Goal: Task Accomplishment & Management: Use online tool/utility

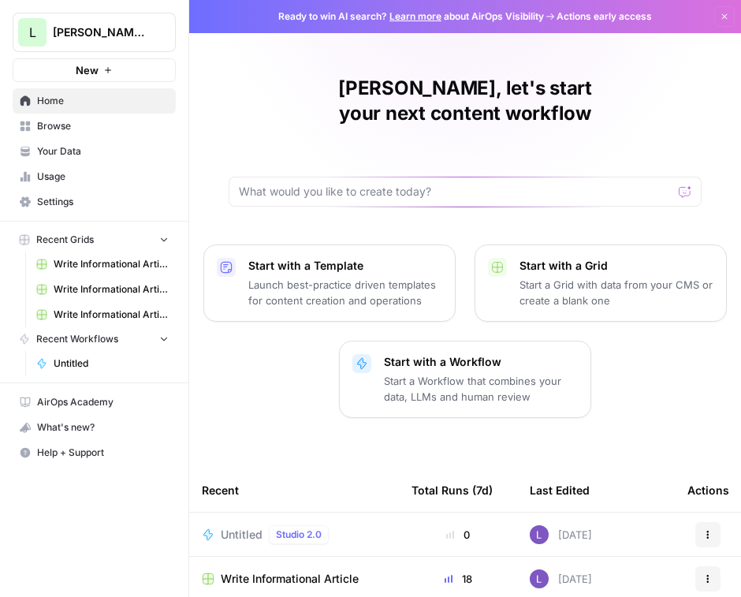
click at [236, 527] on span "Untitled" at bounding box center [242, 535] width 42 height 16
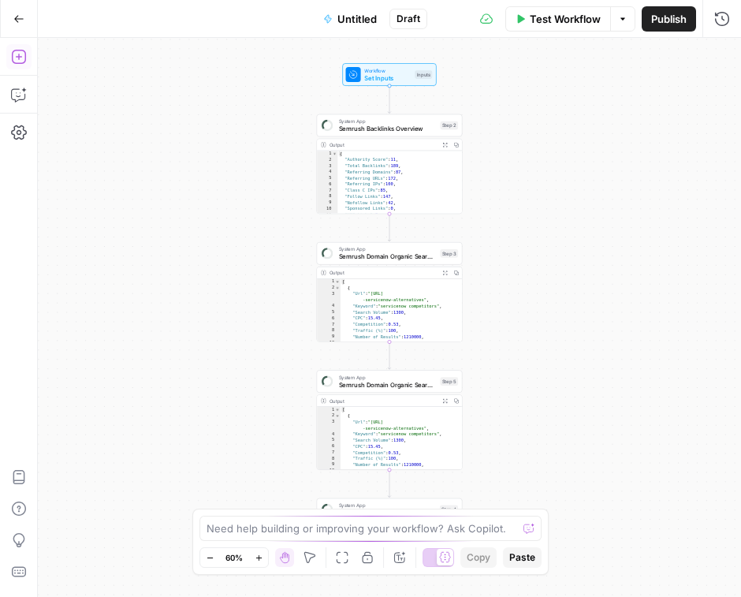
click at [28, 65] on button "Add Steps" at bounding box center [18, 56] width 25 height 25
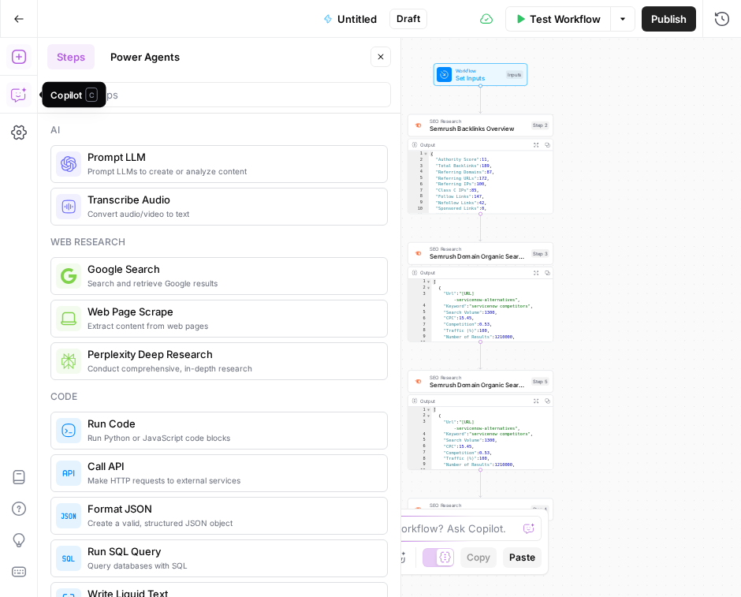
click at [25, 95] on icon "button" at bounding box center [19, 95] width 16 height 16
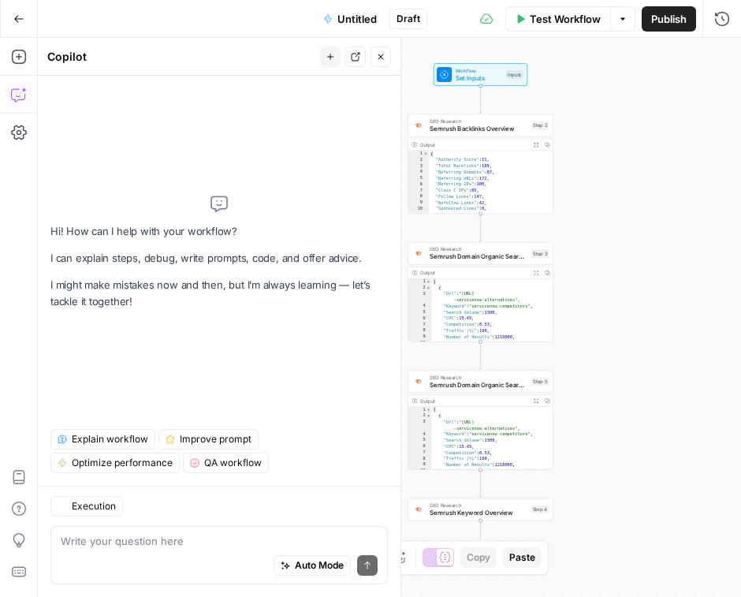
click at [31, 59] on button "Add Steps" at bounding box center [18, 56] width 25 height 25
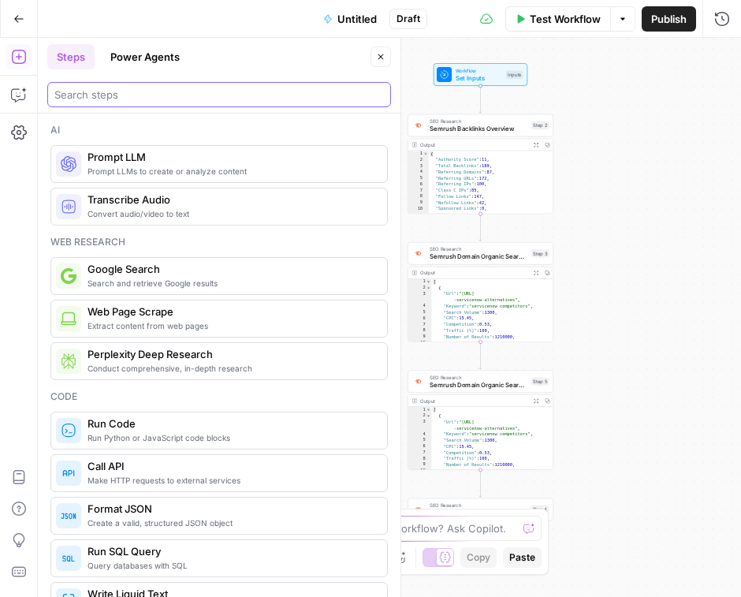
click at [95, 91] on input "search" at bounding box center [219, 95] width 330 height 16
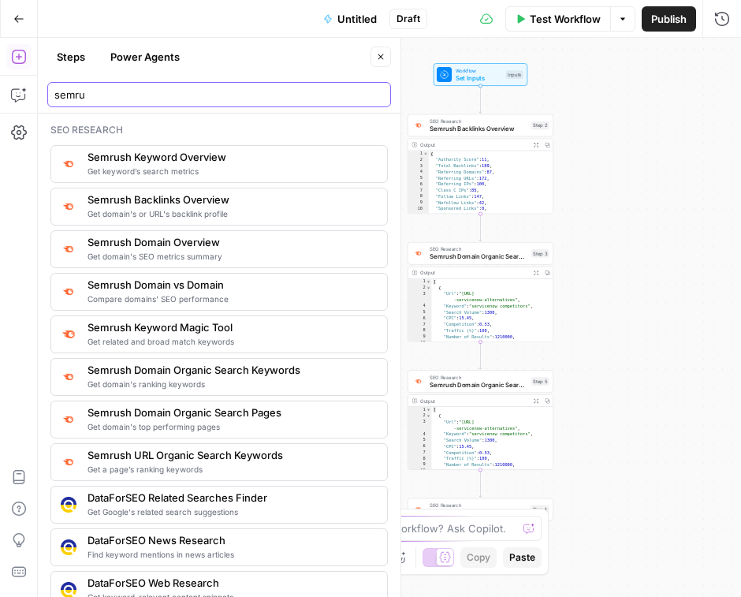
type input "semru"
click at [13, 93] on icon "button" at bounding box center [19, 95] width 16 height 16
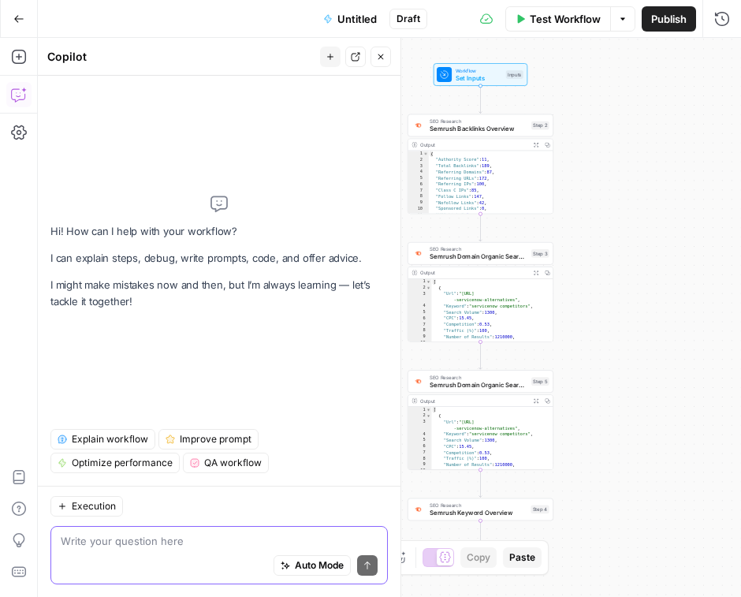
paste textarea "Also as part of Semrush, we have insights on organic search traffic , the keywo…"
type textarea "Also as part of Semrush, we have insights on organic search traffic , the keywo…"
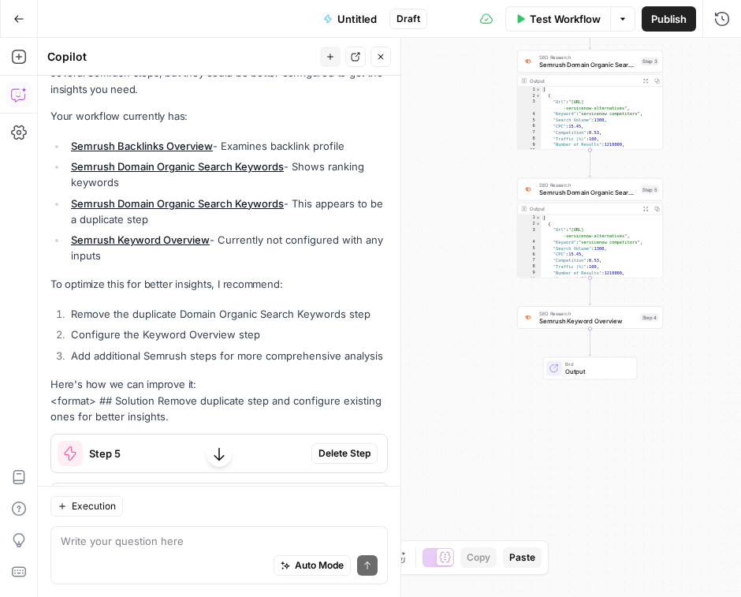
scroll to position [236, 0]
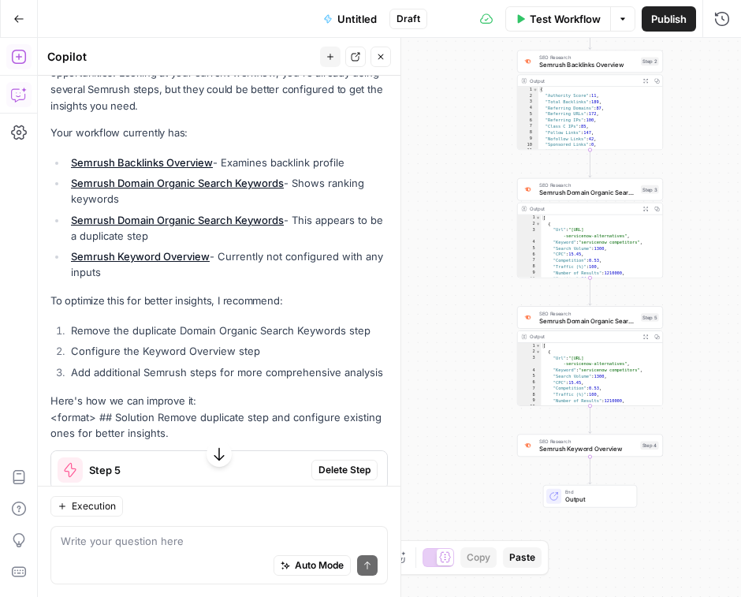
click at [6, 64] on button "Add Steps" at bounding box center [18, 56] width 25 height 25
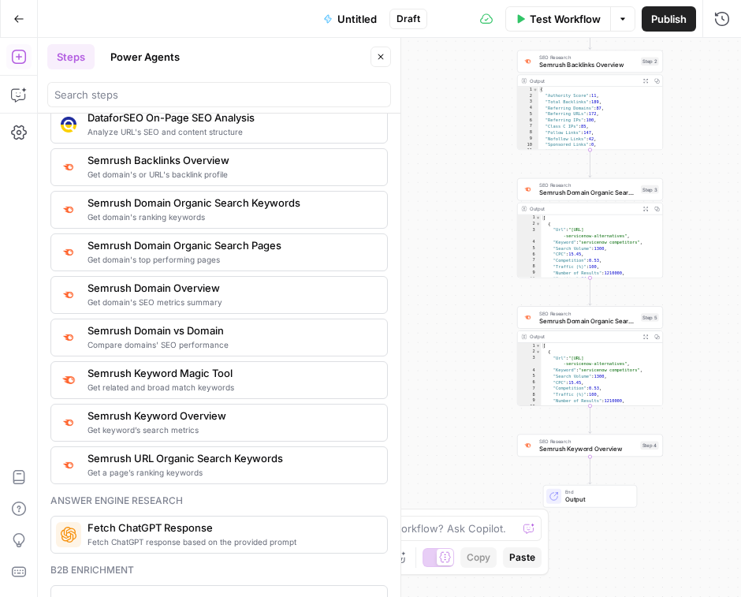
scroll to position [1762, 0]
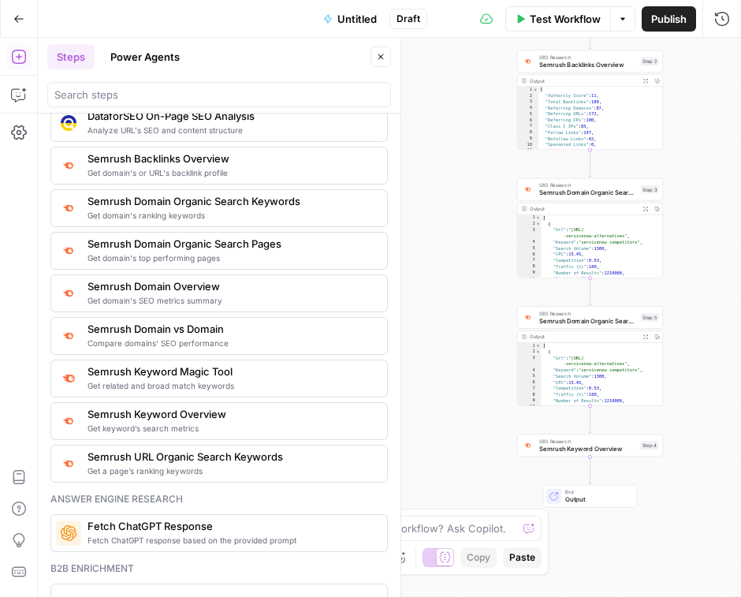
click at [225, 349] on div "Compare domains' SEO performance Semrush Domain vs Domain" at bounding box center [219, 336] width 338 height 38
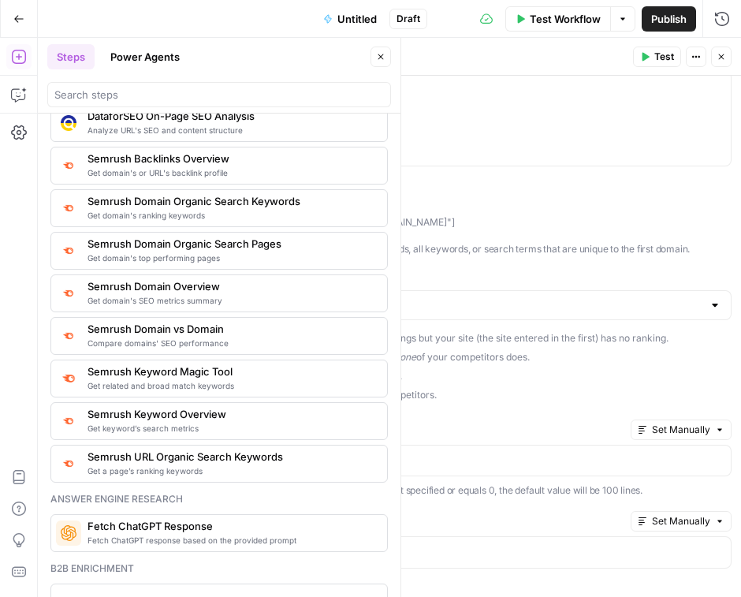
scroll to position [55, 0]
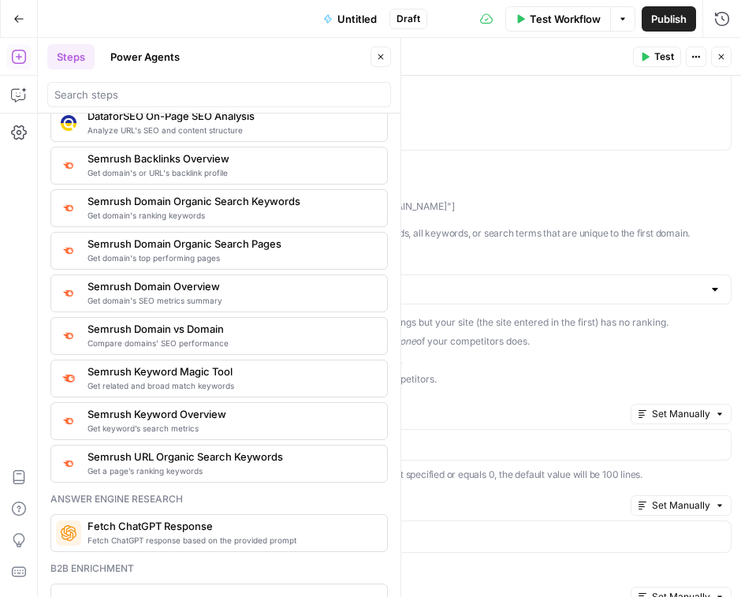
click at [429, 270] on div "Keyword Report Type Missing: keywords where all of your competitors have rankin…" at bounding box center [426, 322] width 611 height 137
click at [432, 277] on div at bounding box center [426, 289] width 611 height 30
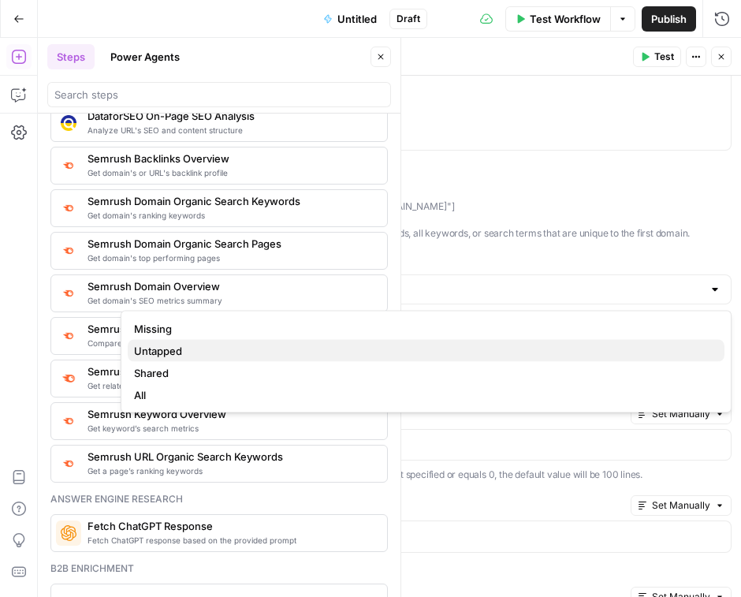
click at [384, 356] on span "Untapped" at bounding box center [423, 351] width 578 height 16
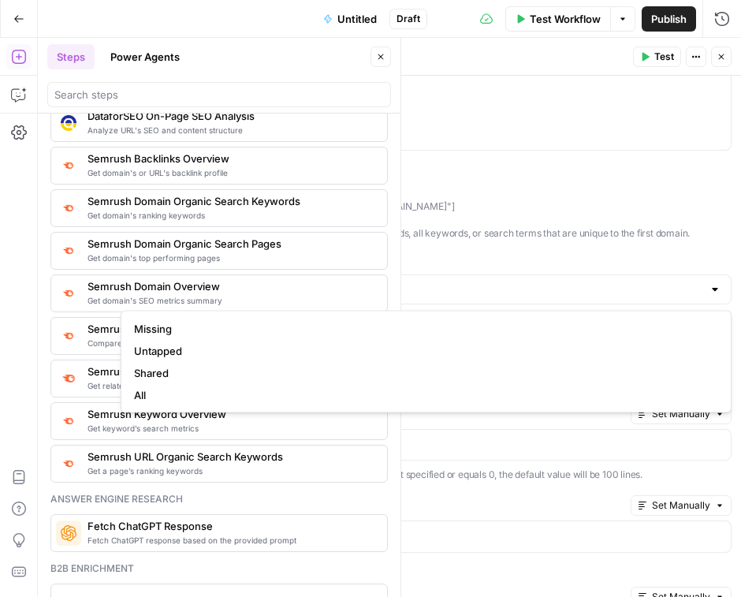
type input "Untapped"
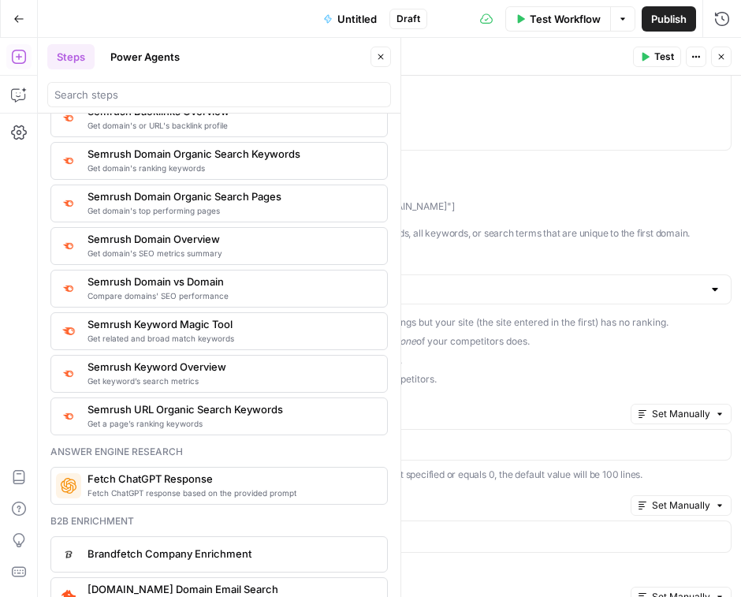
scroll to position [1763, 0]
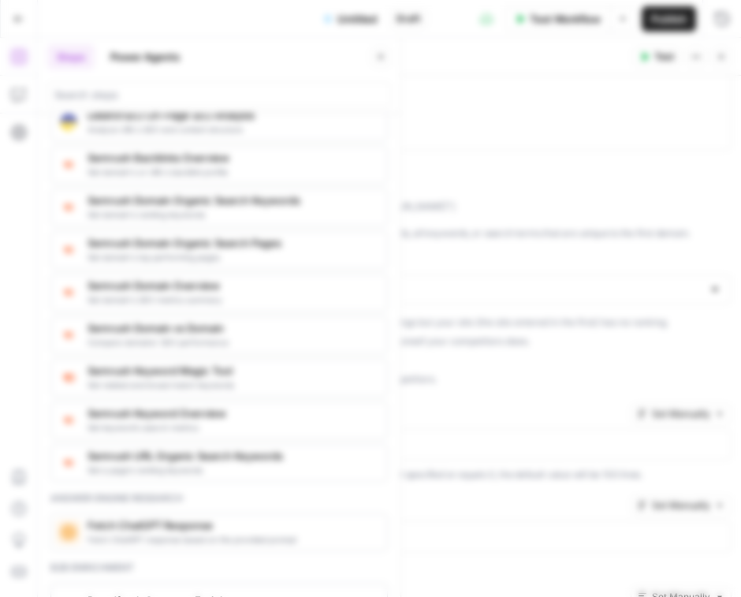
click button "Delete Step" at bounding box center [330, 198] width 76 height 27
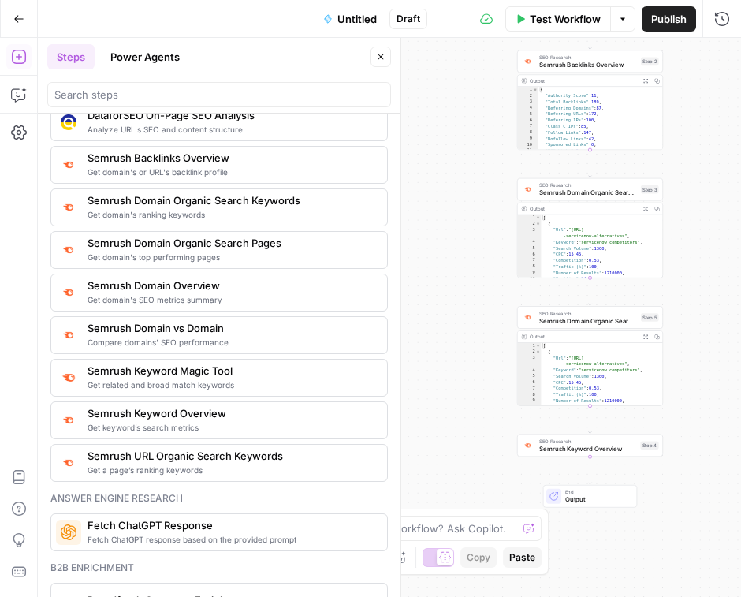
click at [386, 58] on button "Close" at bounding box center [381, 57] width 21 height 21
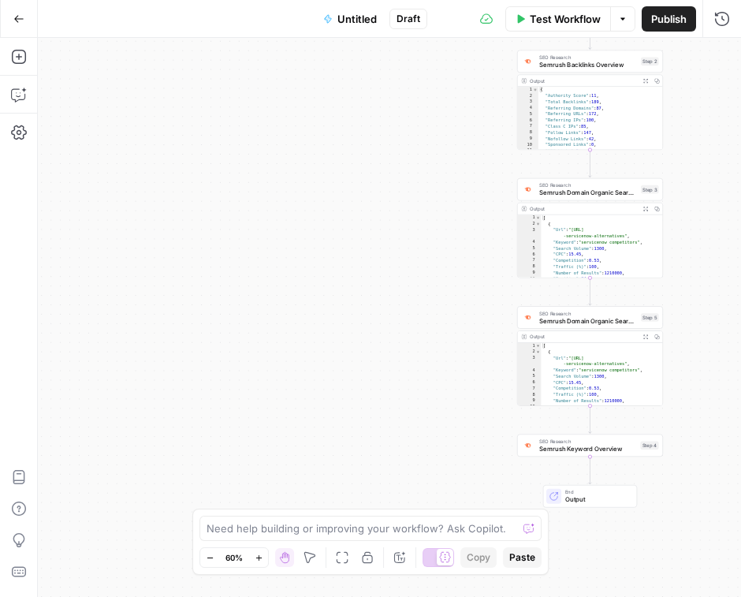
click at [567, 325] on div "SEO Research Semrush Domain Organic Search Keywords Step 5" at bounding box center [590, 317] width 146 height 23
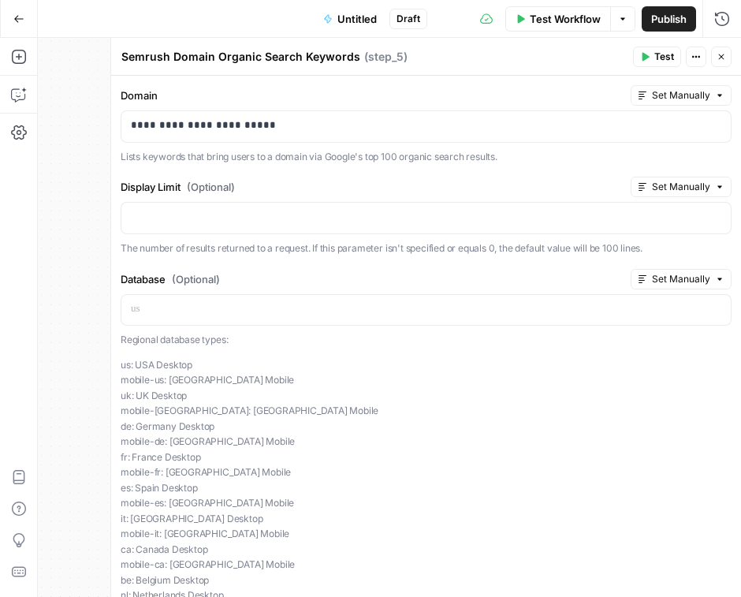
click at [726, 61] on icon "button" at bounding box center [721, 56] width 9 height 9
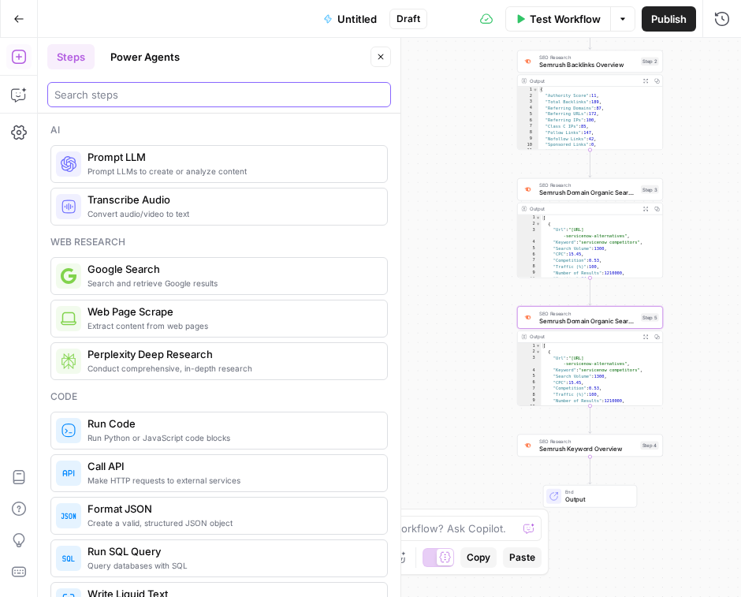
click at [129, 91] on input "search" at bounding box center [219, 95] width 330 height 16
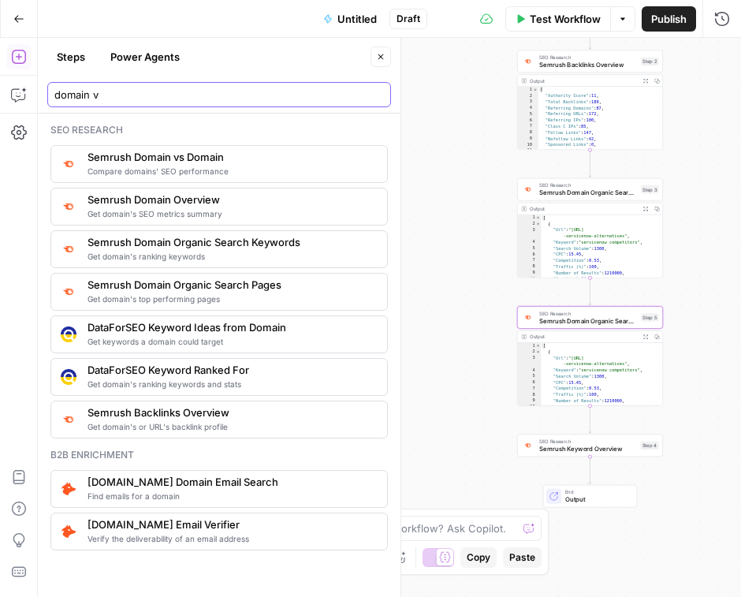
type input "domain v"
click at [332, 170] on span "Compare domains' SEO performance" at bounding box center [231, 171] width 287 height 13
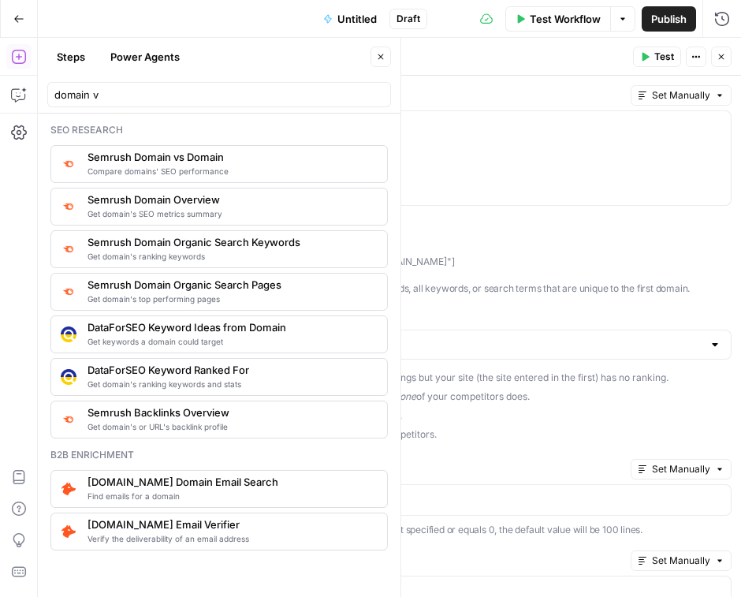
click at [617, 331] on div at bounding box center [426, 345] width 611 height 30
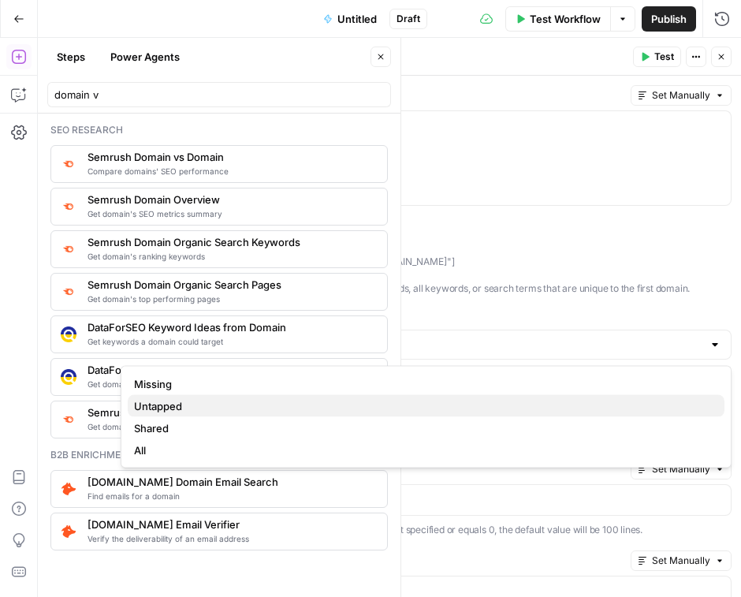
click at [367, 411] on span "Untapped" at bounding box center [423, 406] width 578 height 16
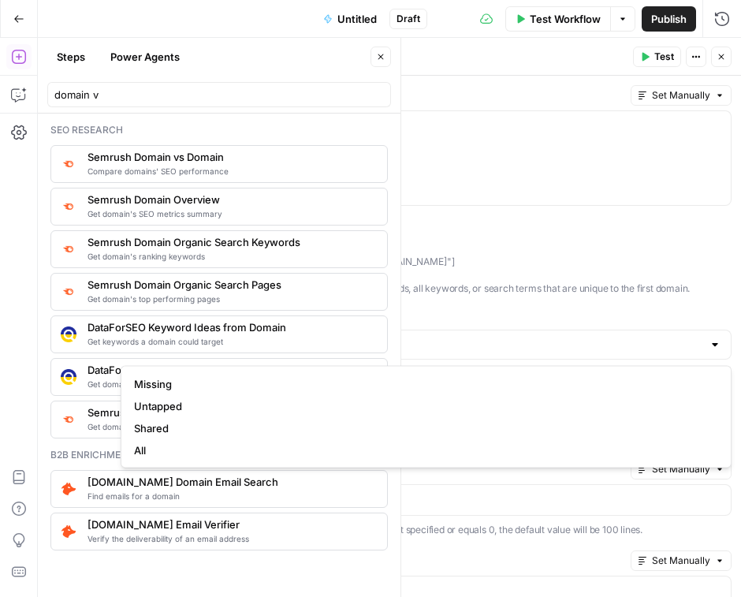
type input "Untapped"
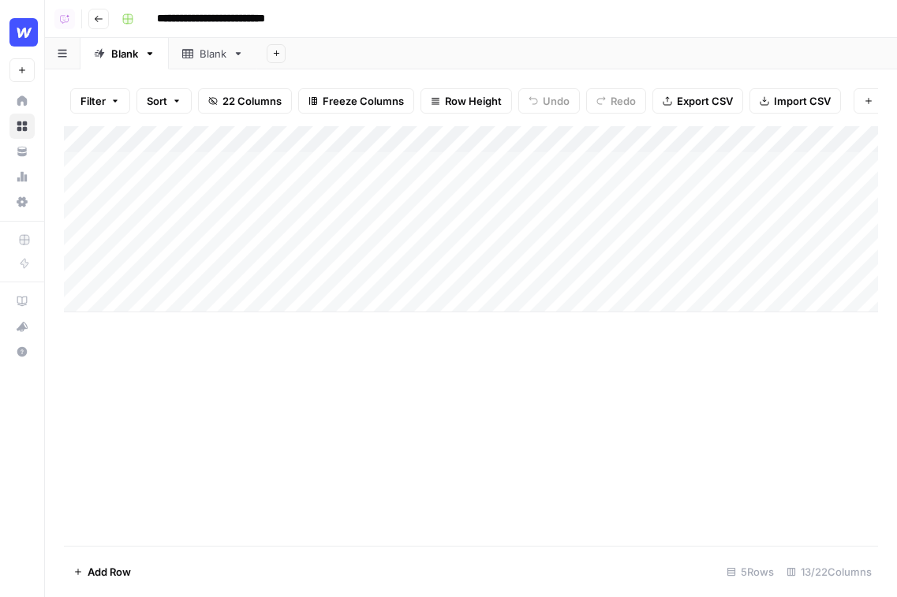
click at [24, 95] on link "Home" at bounding box center [21, 100] width 25 height 25
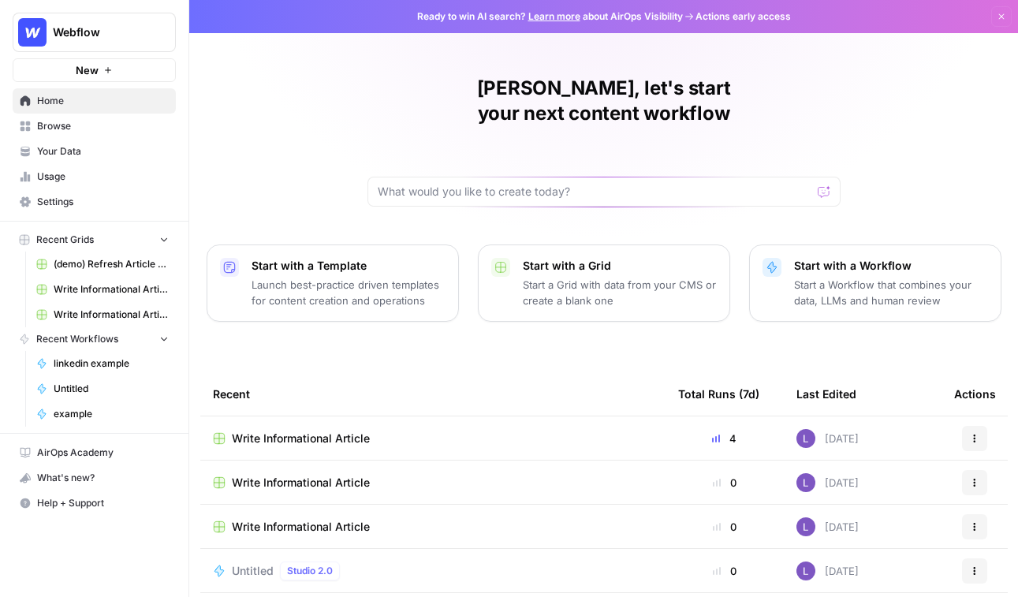
click at [114, 153] on span "Your Data" at bounding box center [103, 151] width 132 height 14
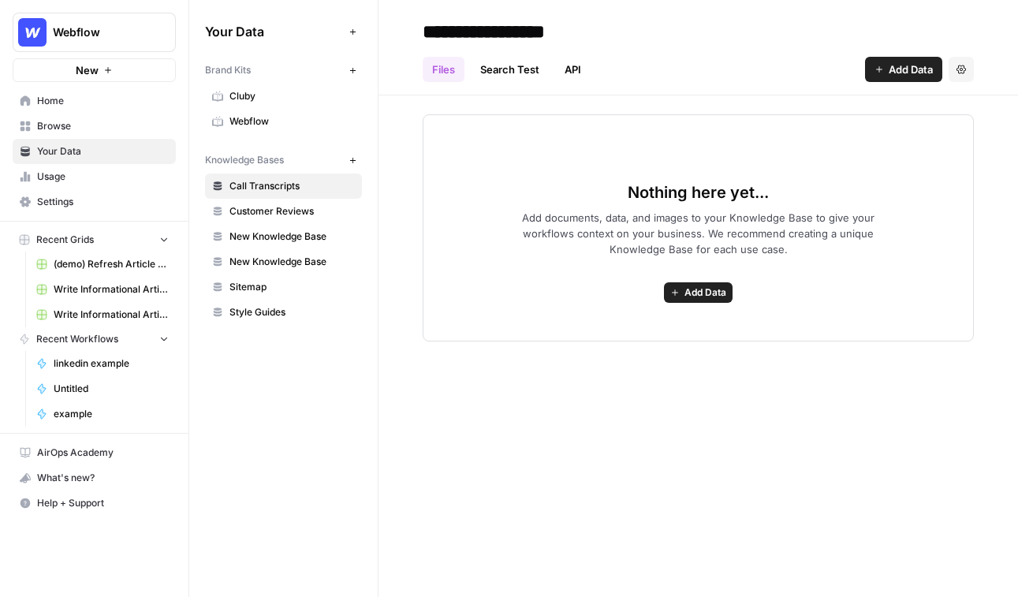
click at [274, 112] on link "Webflow" at bounding box center [283, 121] width 157 height 25
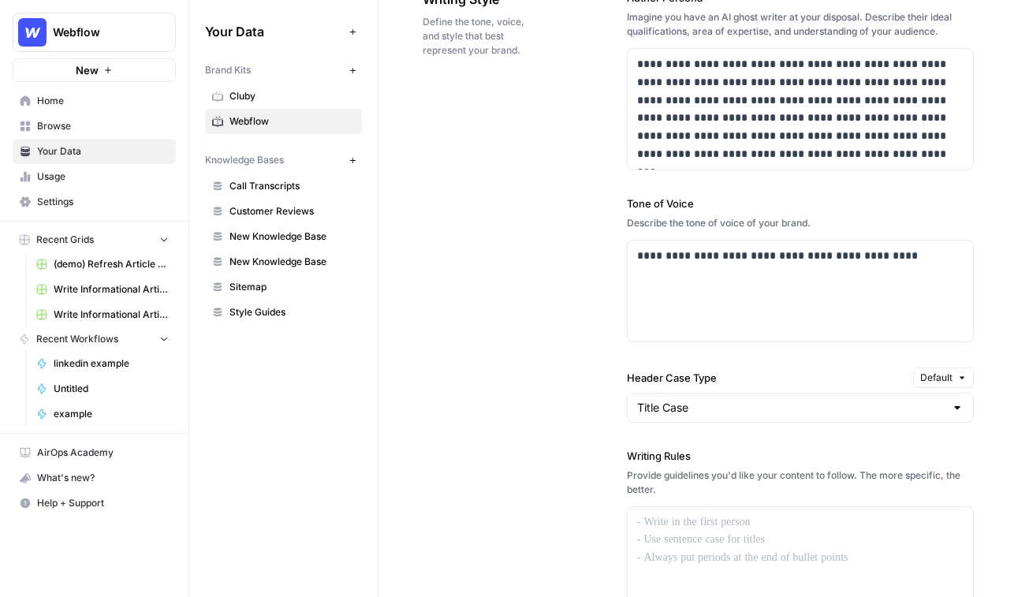
scroll to position [1093, 0]
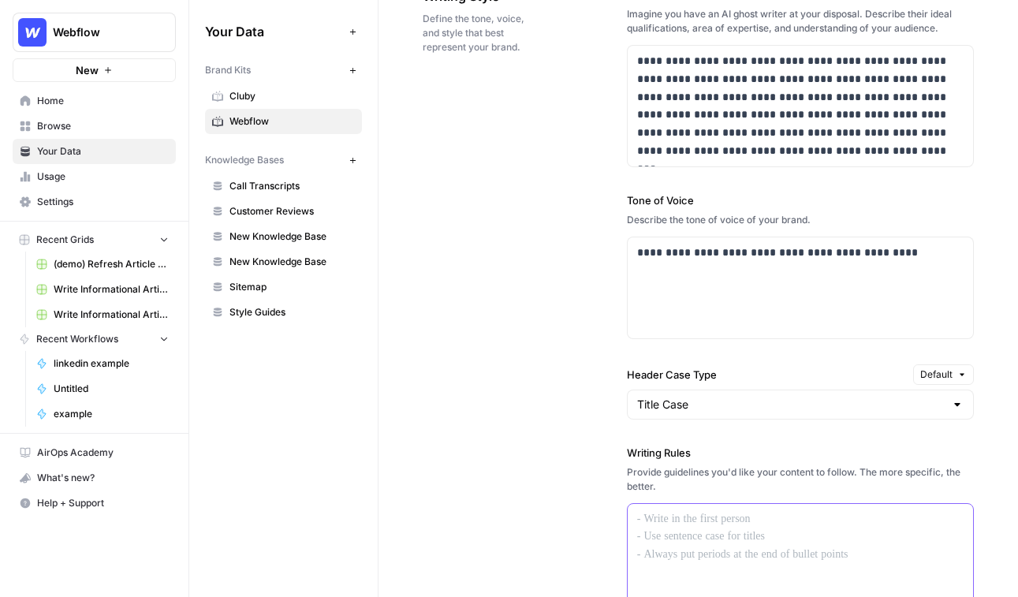
click at [767, 540] on div at bounding box center [800, 554] width 345 height 101
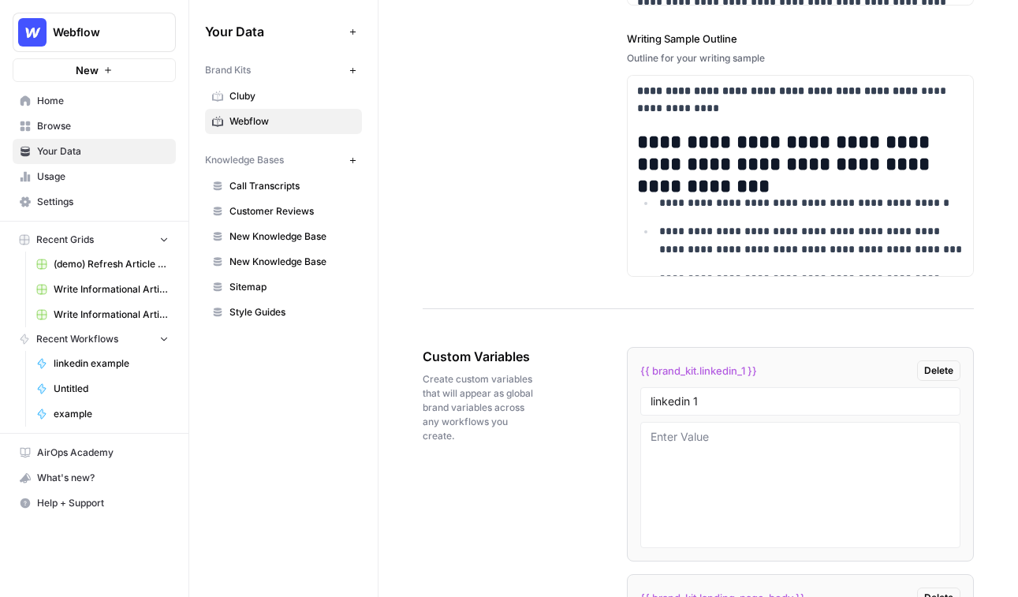
scroll to position [2423, 0]
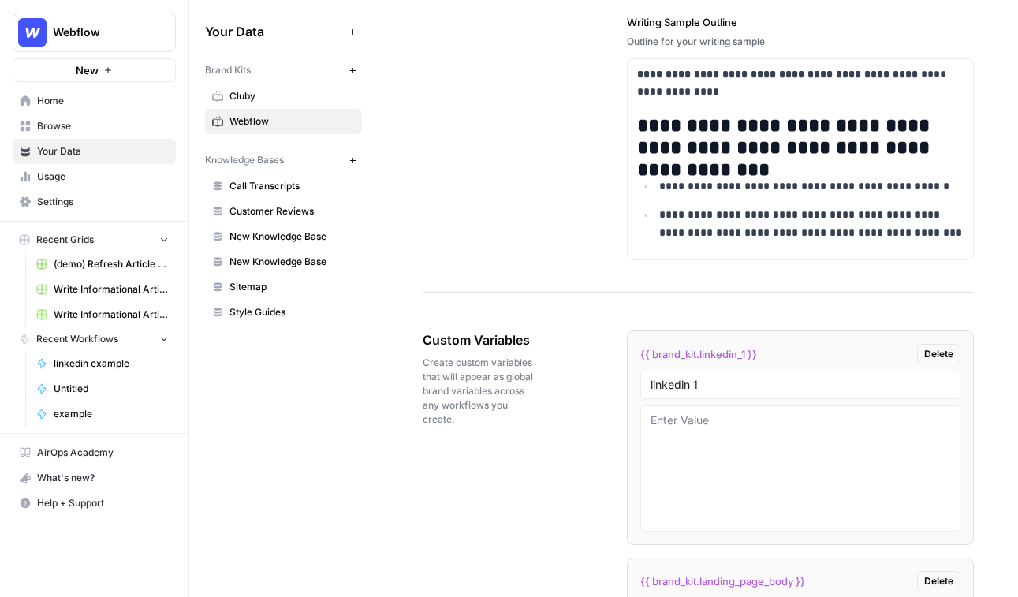
click at [330, 203] on link "Customer Reviews" at bounding box center [283, 211] width 157 height 25
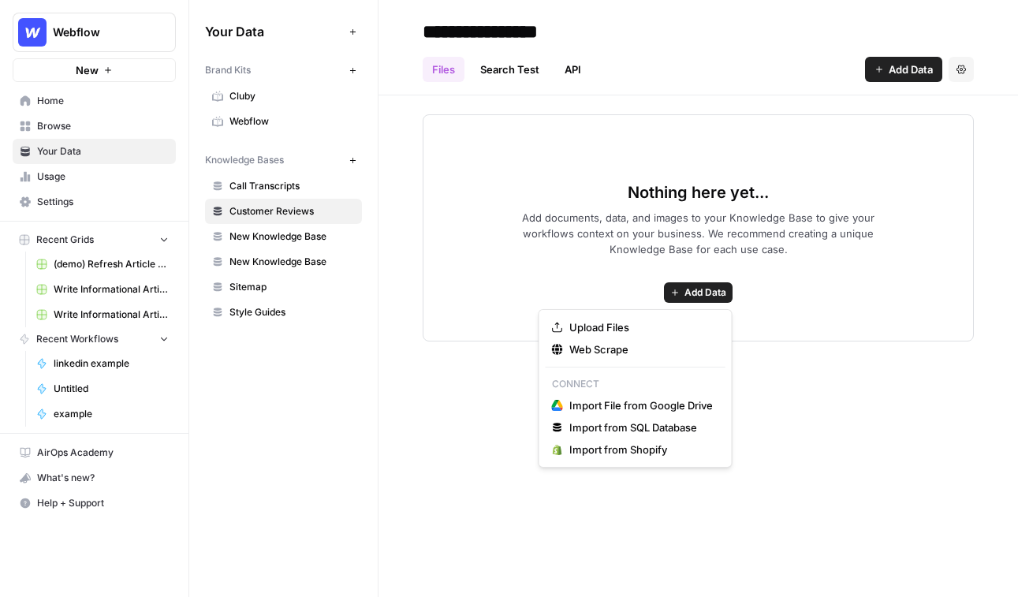
click at [718, 294] on span "Add Data" at bounding box center [706, 292] width 42 height 14
click at [589, 351] on span "Web Scrape" at bounding box center [641, 349] width 144 height 16
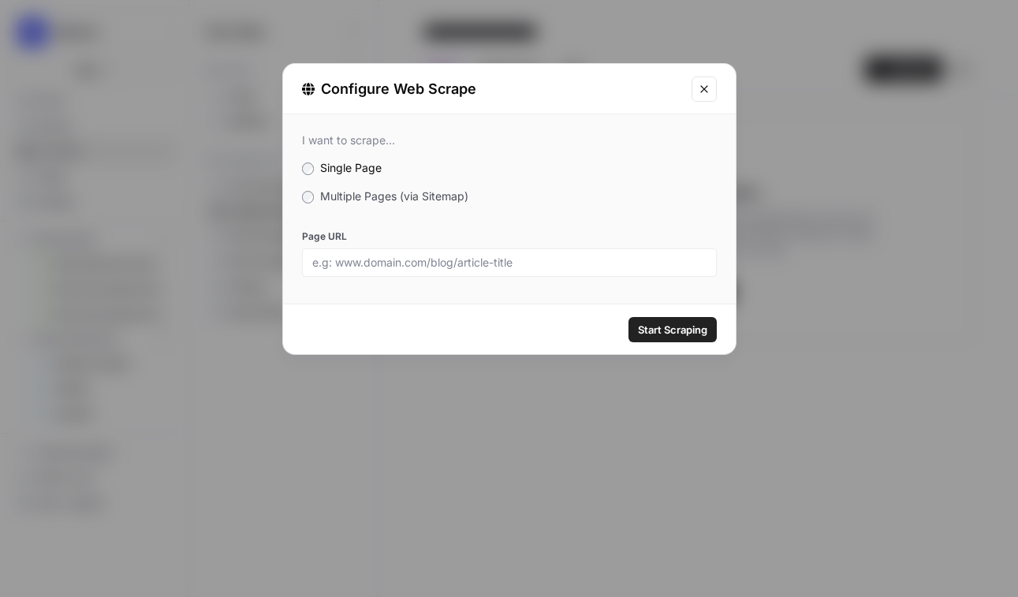
click at [705, 89] on icon "Close modal" at bounding box center [704, 89] width 13 height 13
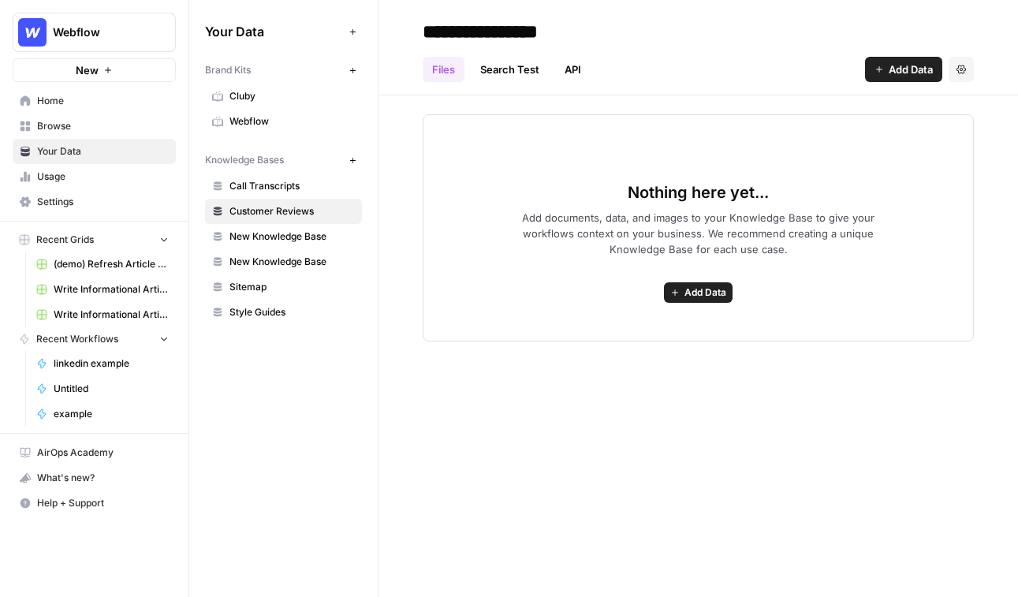
click at [80, 133] on link "Browse" at bounding box center [94, 126] width 163 height 25
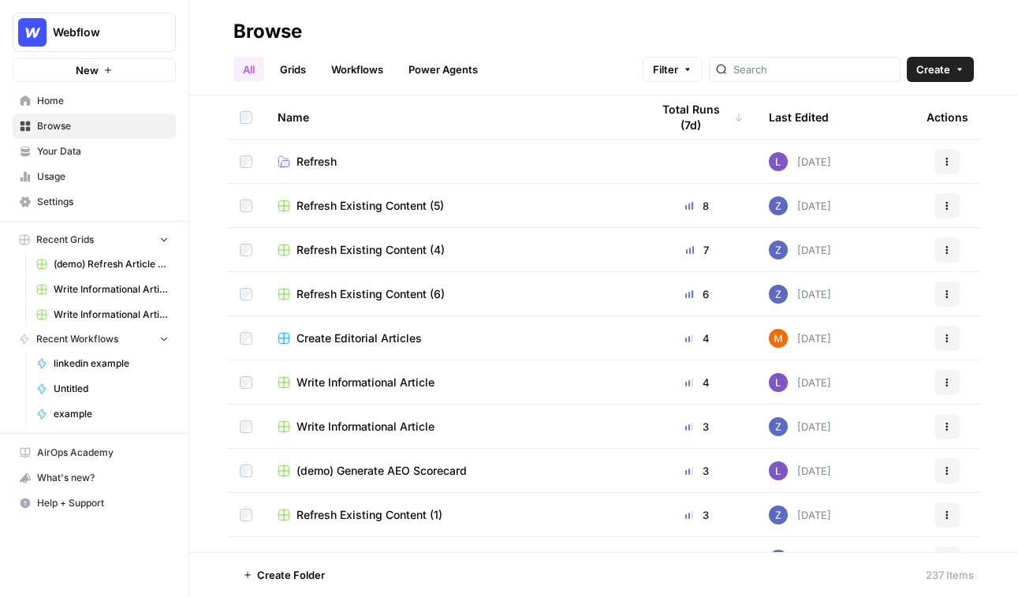
click at [353, 73] on link "Workflows" at bounding box center [357, 69] width 71 height 25
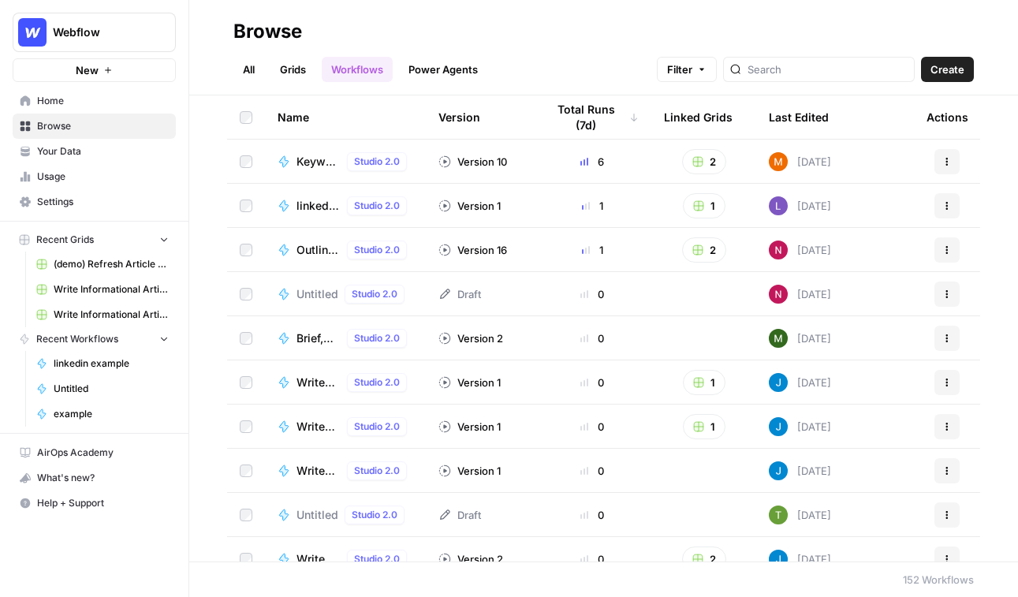
click at [896, 60] on button "Create" at bounding box center [947, 69] width 53 height 25
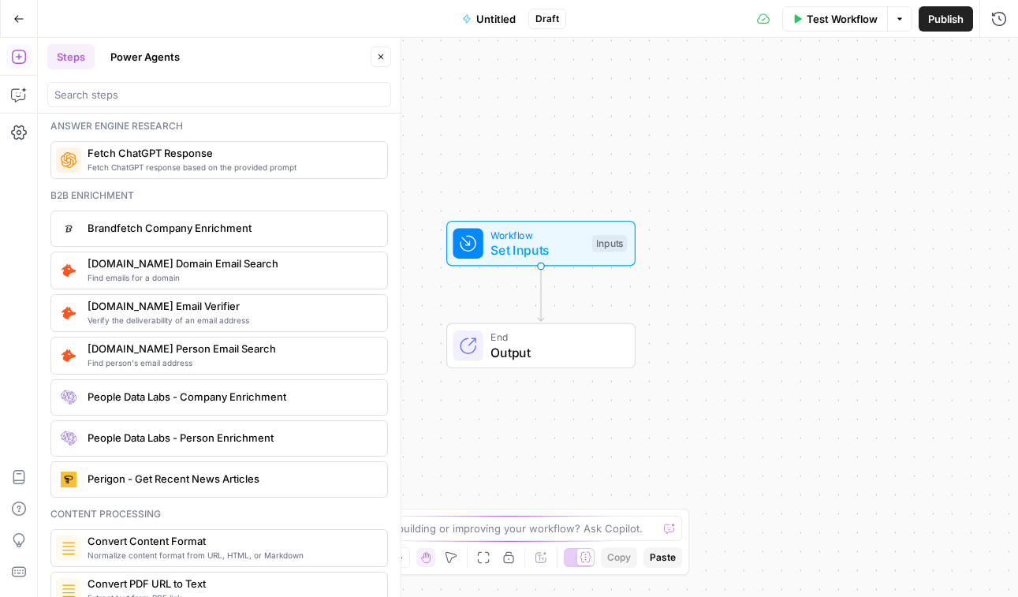
scroll to position [2759, 0]
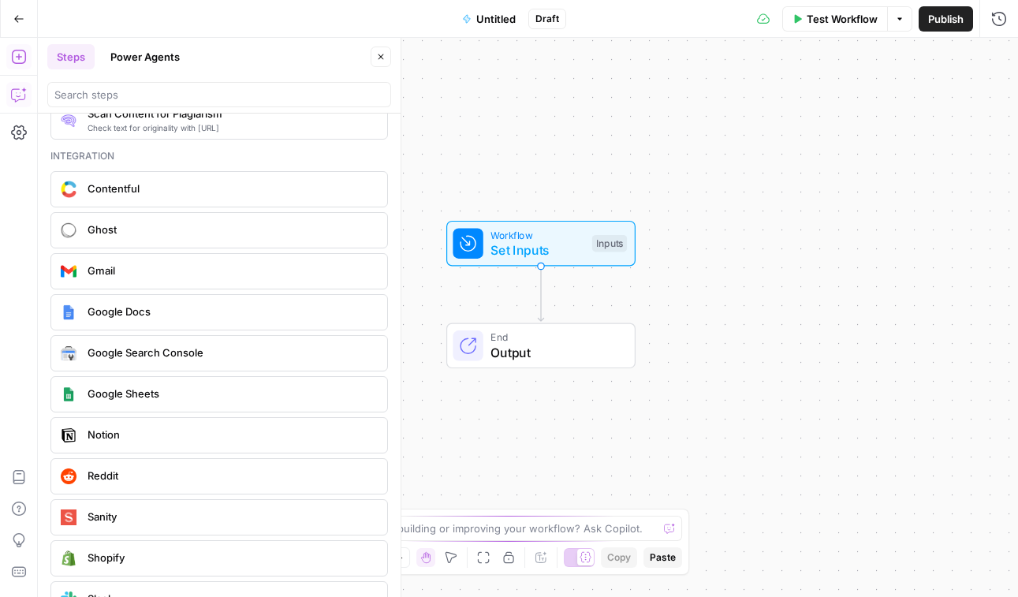
click at [29, 95] on button "Copilot" at bounding box center [18, 94] width 25 height 25
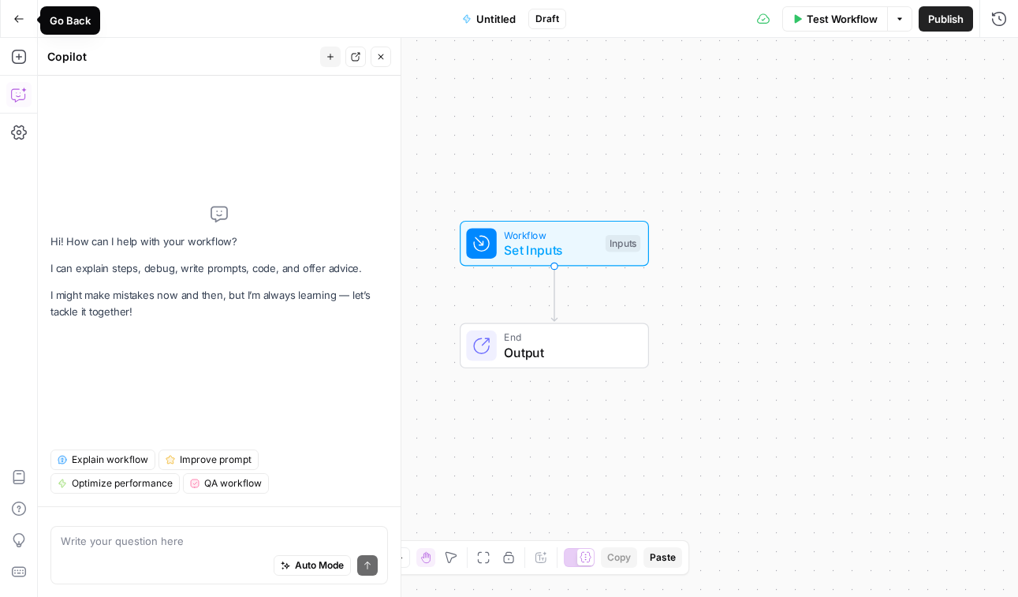
click at [24, 25] on button "Go Back" at bounding box center [19, 19] width 28 height 28
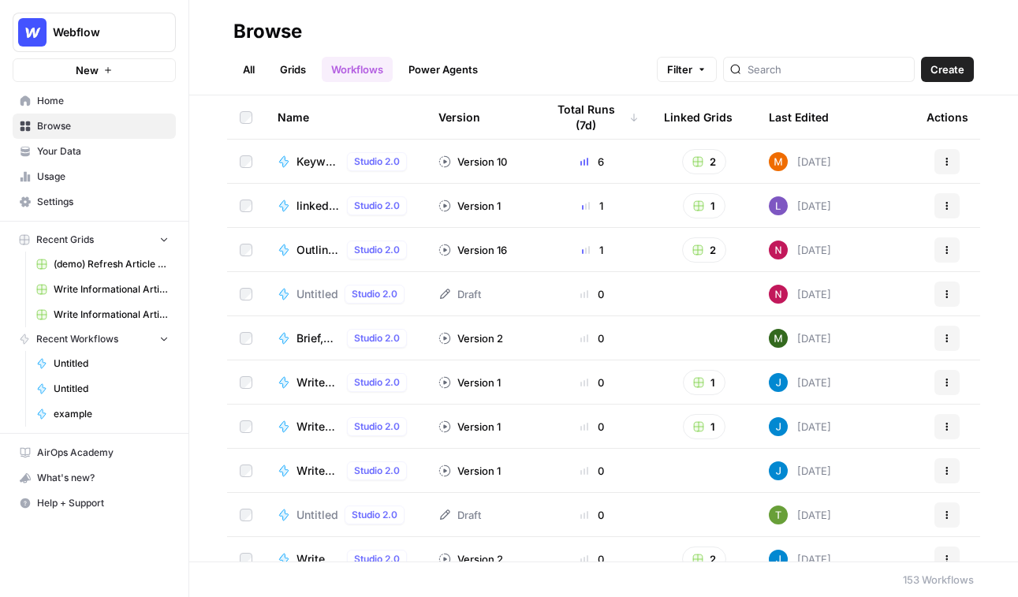
click at [293, 73] on link "Grids" at bounding box center [292, 69] width 45 height 25
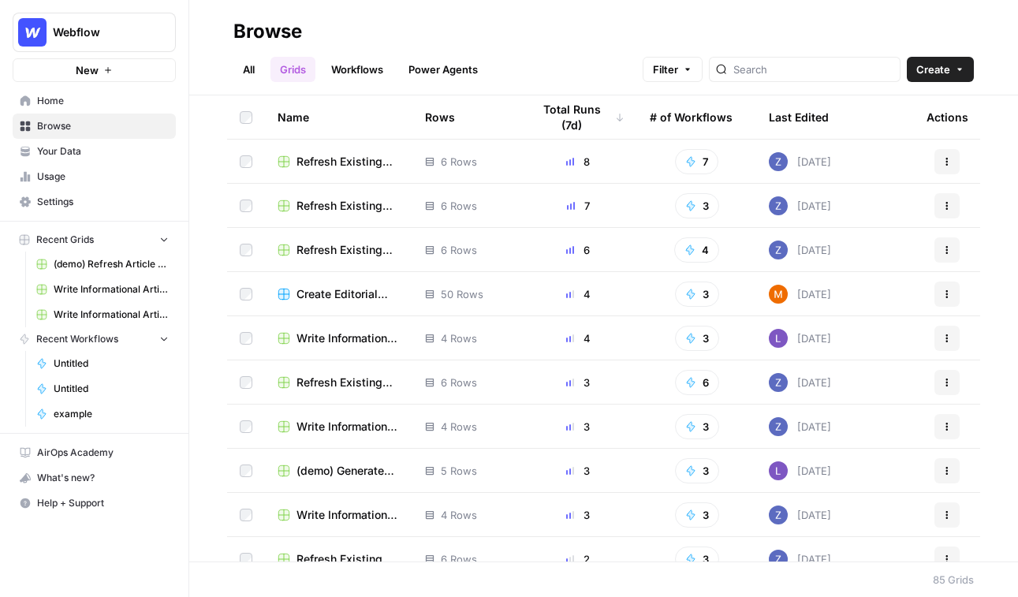
click at [303, 73] on link "Grids" at bounding box center [292, 69] width 45 height 25
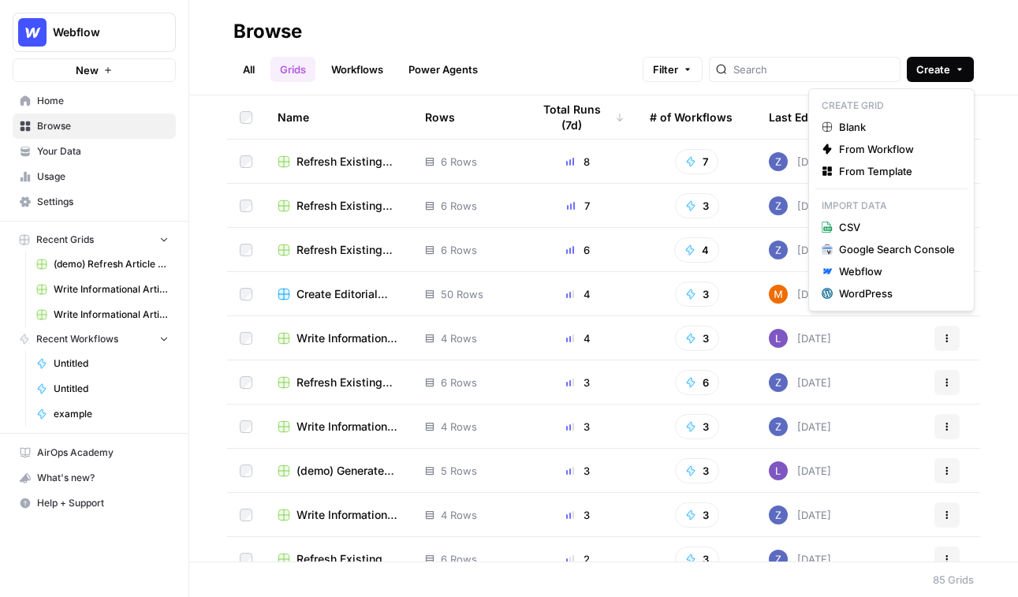
click at [896, 58] on button "Create" at bounding box center [940, 69] width 67 height 25
click at [896, 161] on button "From Template" at bounding box center [891, 171] width 152 height 22
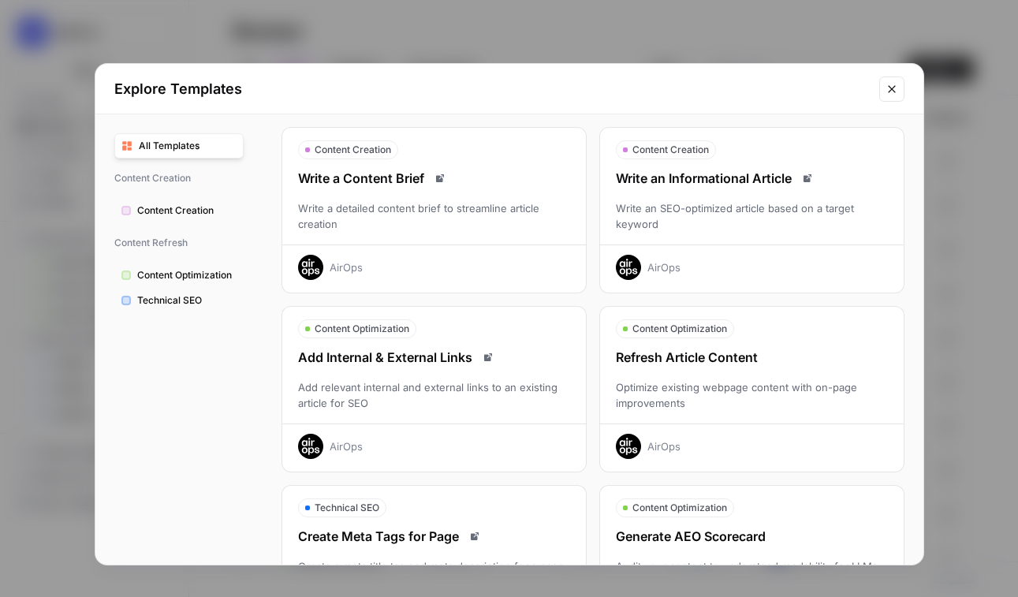
scroll to position [27, 0]
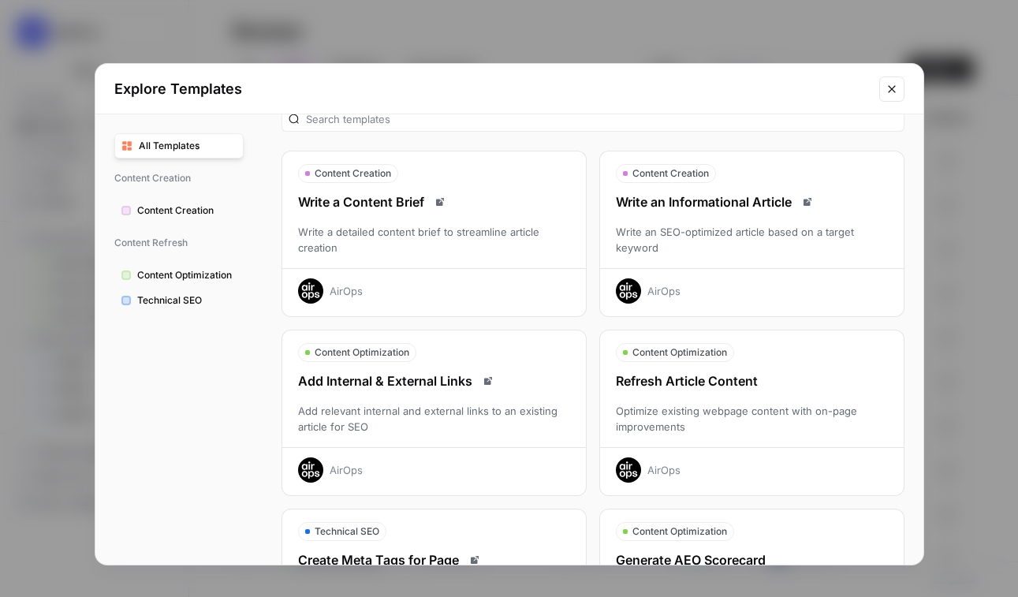
click at [708, 222] on div "Write an Informational Article Write an SEO-optimized article based on a target…" at bounding box center [752, 247] width 304 height 111
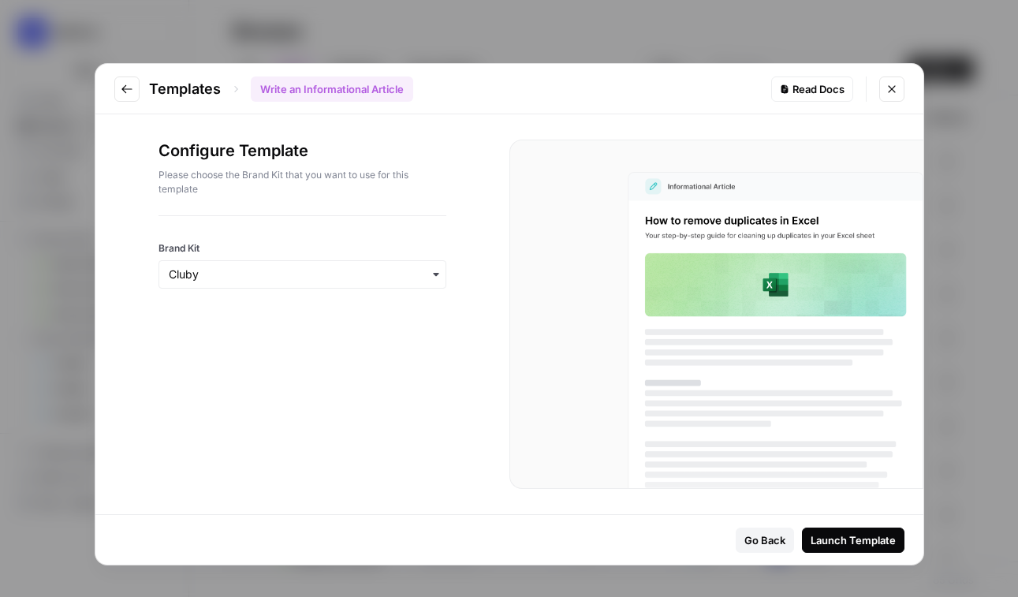
click at [305, 262] on div "button" at bounding box center [303, 274] width 288 height 28
click at [303, 336] on div "Webflow" at bounding box center [302, 347] width 286 height 30
click at [841, 533] on div "Launch Template" at bounding box center [853, 540] width 85 height 16
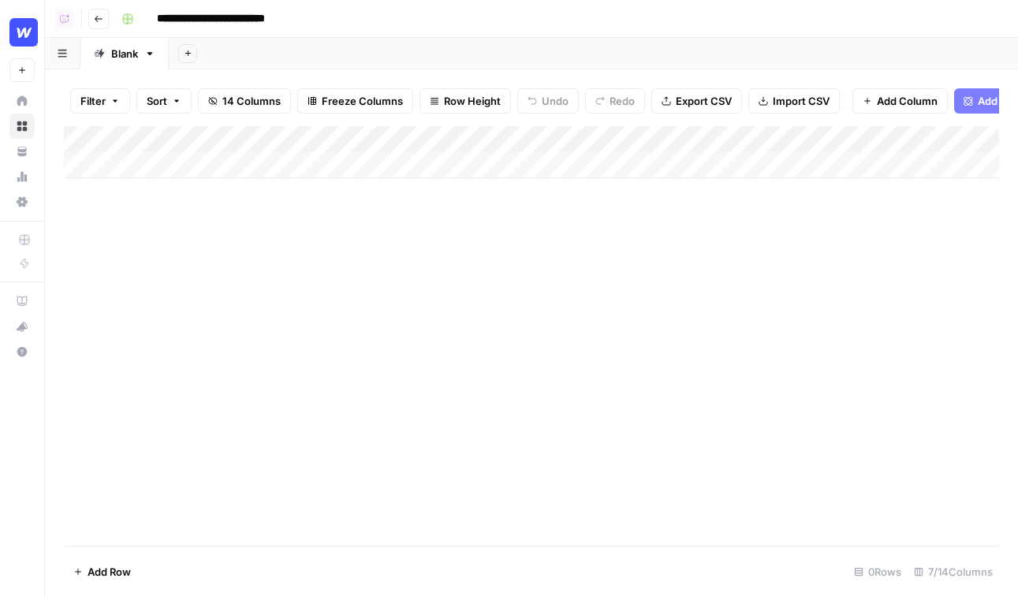
click at [896, 105] on span "Add Power Agent" at bounding box center [1021, 101] width 86 height 16
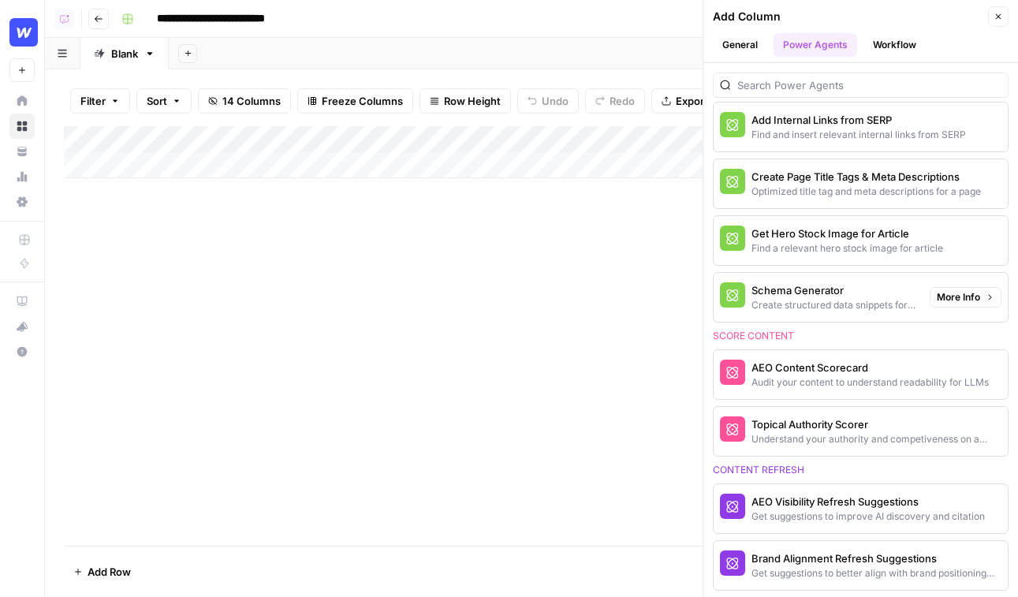
scroll to position [668, 0]
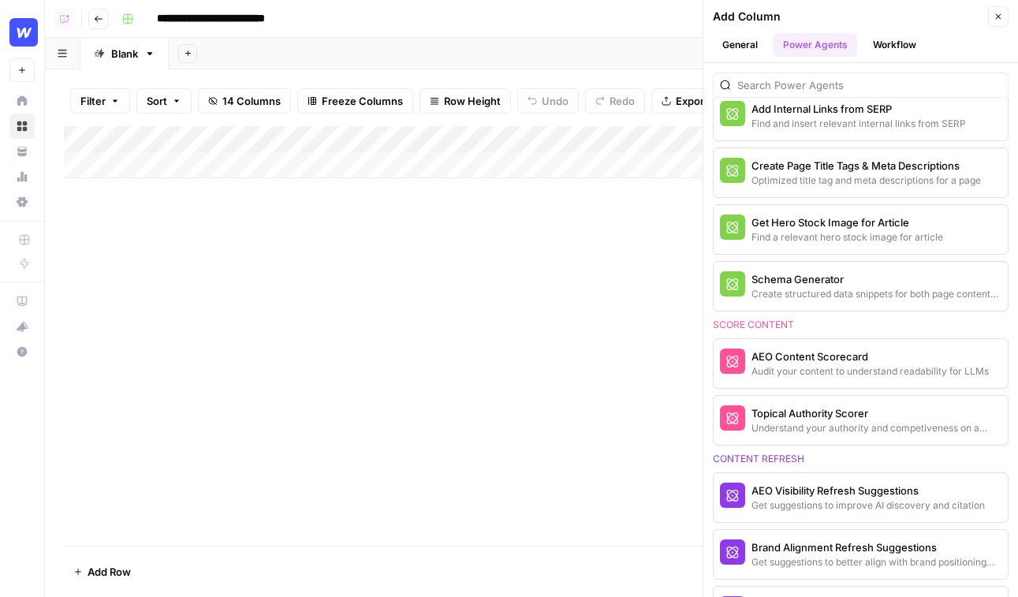
click at [542, 326] on div "Add Column" at bounding box center [531, 336] width 935 height 420
click at [896, 16] on icon "button" at bounding box center [999, 17] width 6 height 6
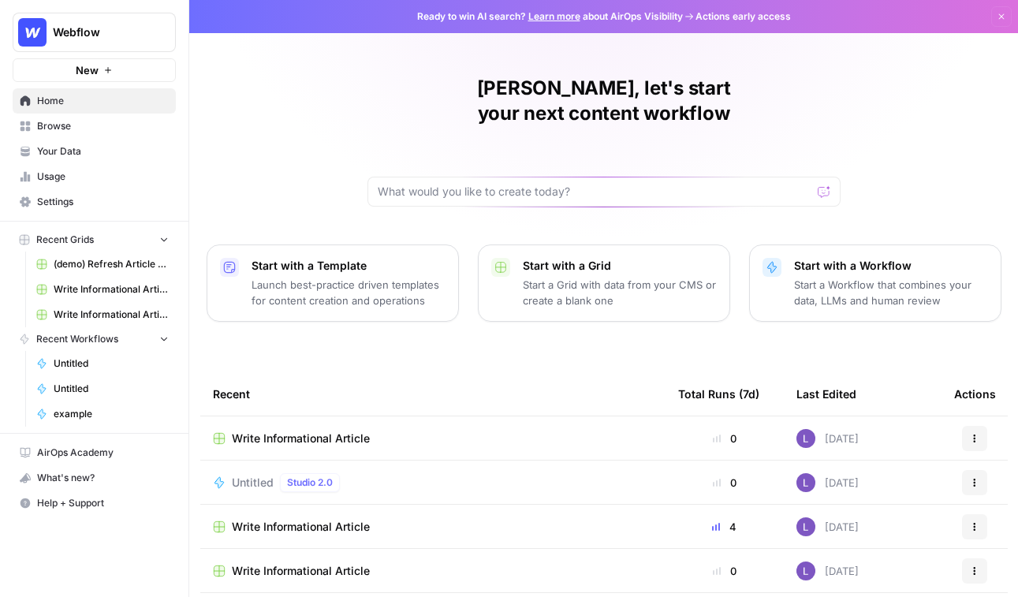
click at [43, 35] on img "Workspace: Webflow" at bounding box center [32, 32] width 28 height 28
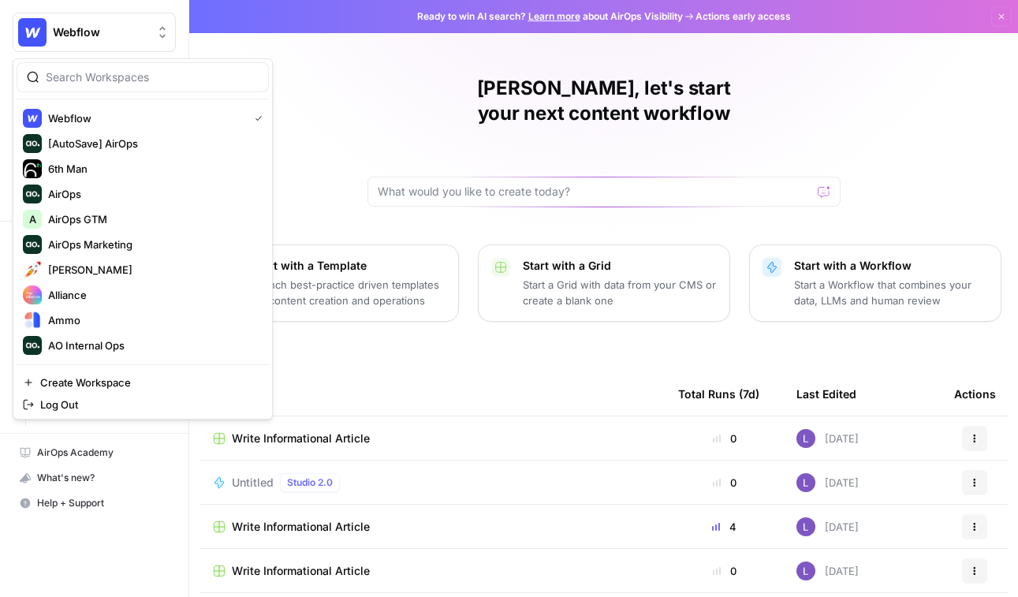
click at [129, 76] on input "search" at bounding box center [152, 77] width 213 height 16
type input "birds"
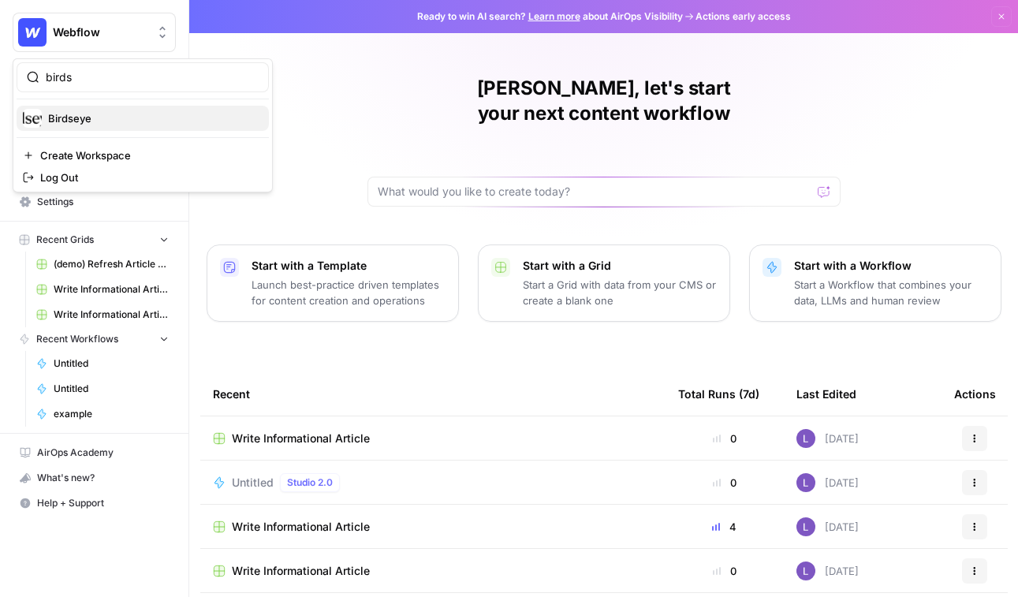
click at [109, 118] on span "Birdseye" at bounding box center [152, 118] width 208 height 16
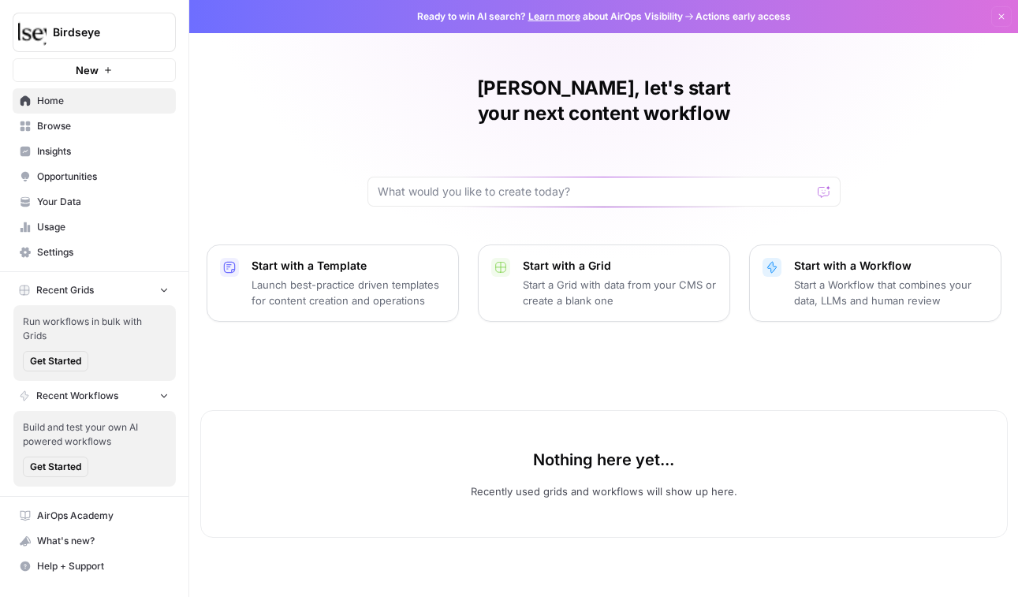
click at [81, 166] on link "Opportunities" at bounding box center [94, 176] width 163 height 25
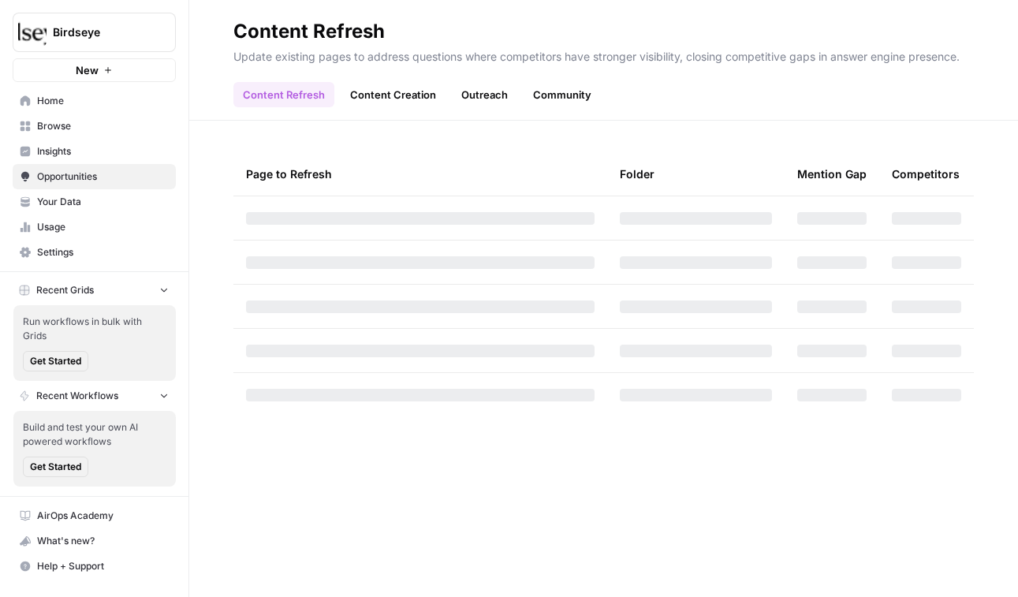
click at [80, 148] on span "Insights" at bounding box center [103, 151] width 132 height 14
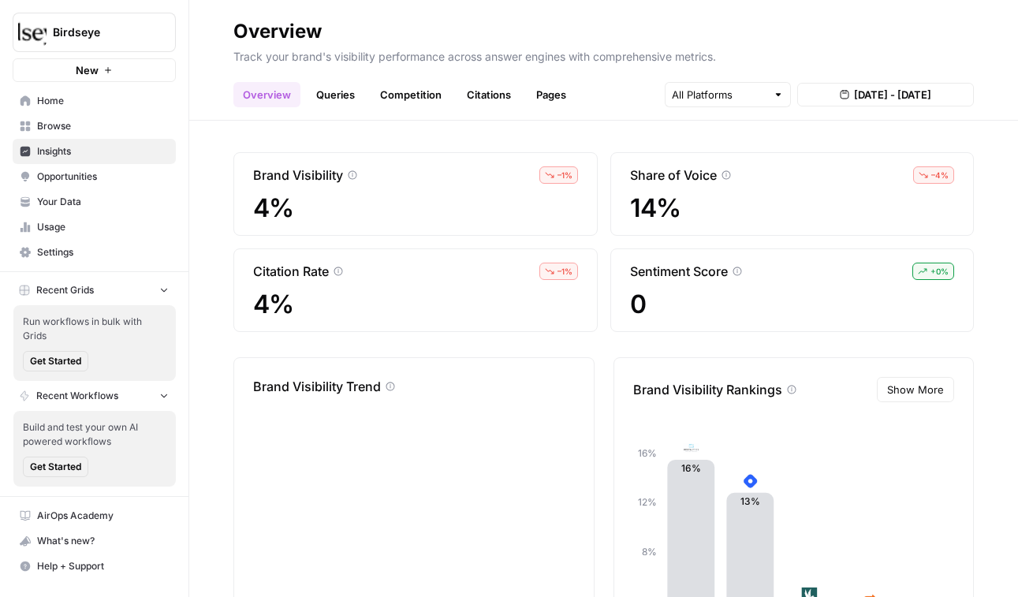
click at [79, 172] on span "Opportunities" at bounding box center [103, 177] width 132 height 14
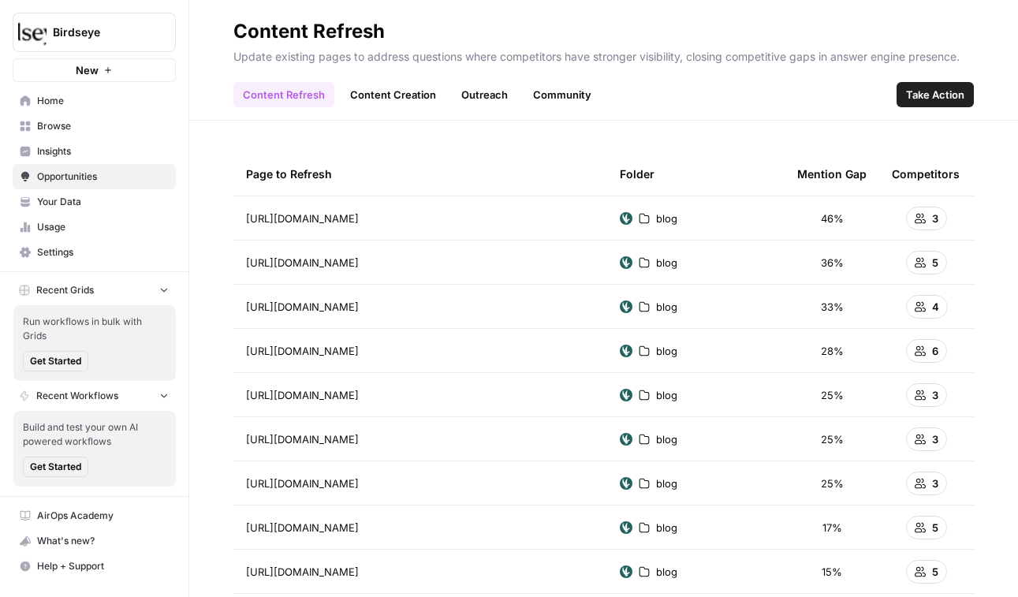
click at [938, 99] on span "Take Action" at bounding box center [935, 95] width 58 height 16
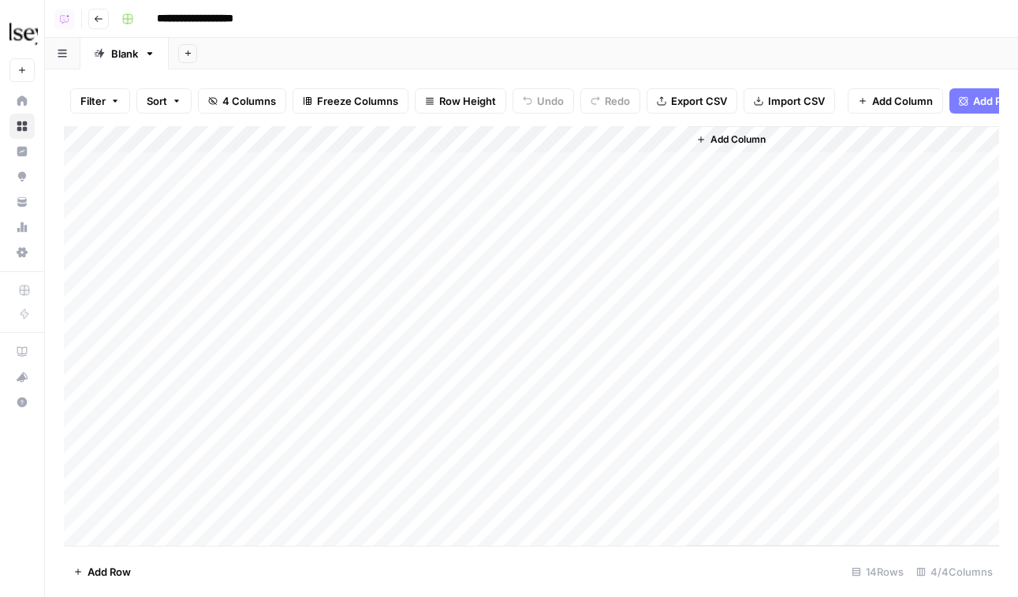
click at [103, 20] on icon "button" at bounding box center [98, 18] width 9 height 9
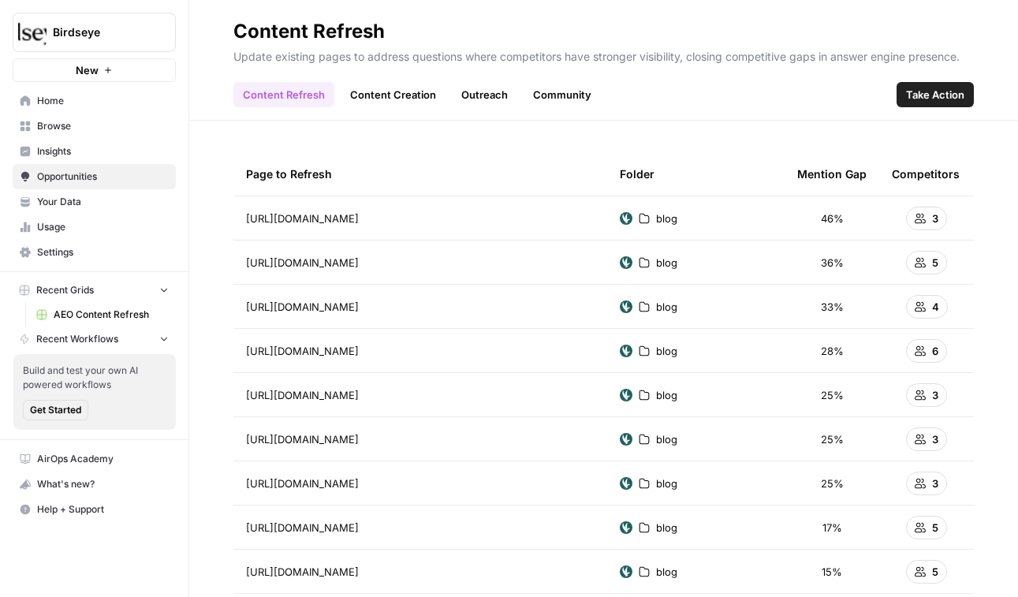
click at [392, 108] on header "Content Refresh Update existing pages to address questions where competitors ha…" at bounding box center [603, 60] width 829 height 121
click at [396, 99] on link "Content Creation" at bounding box center [393, 94] width 105 height 25
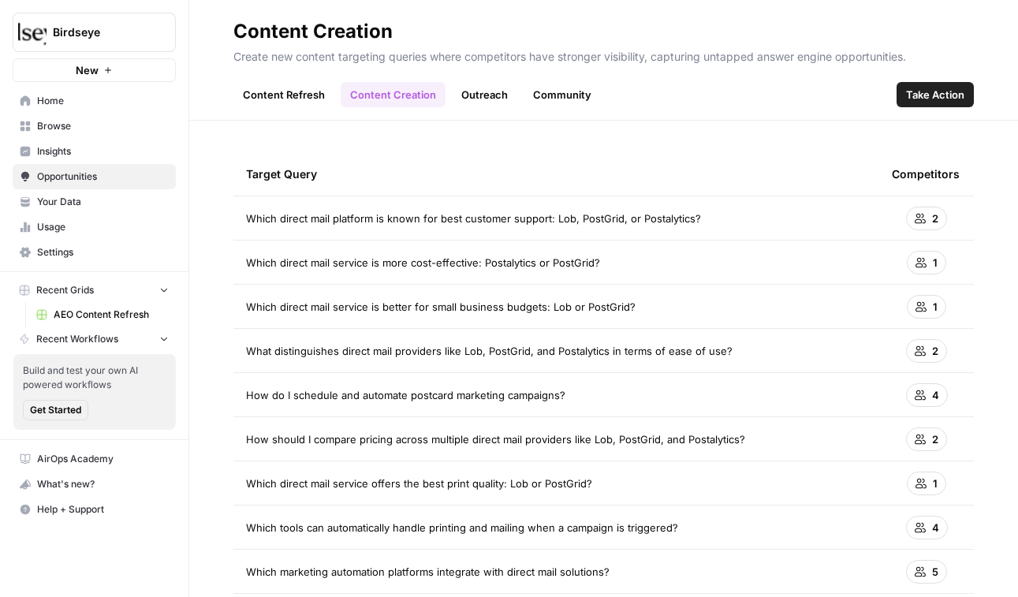
click at [949, 99] on span "Take Action" at bounding box center [935, 95] width 58 height 16
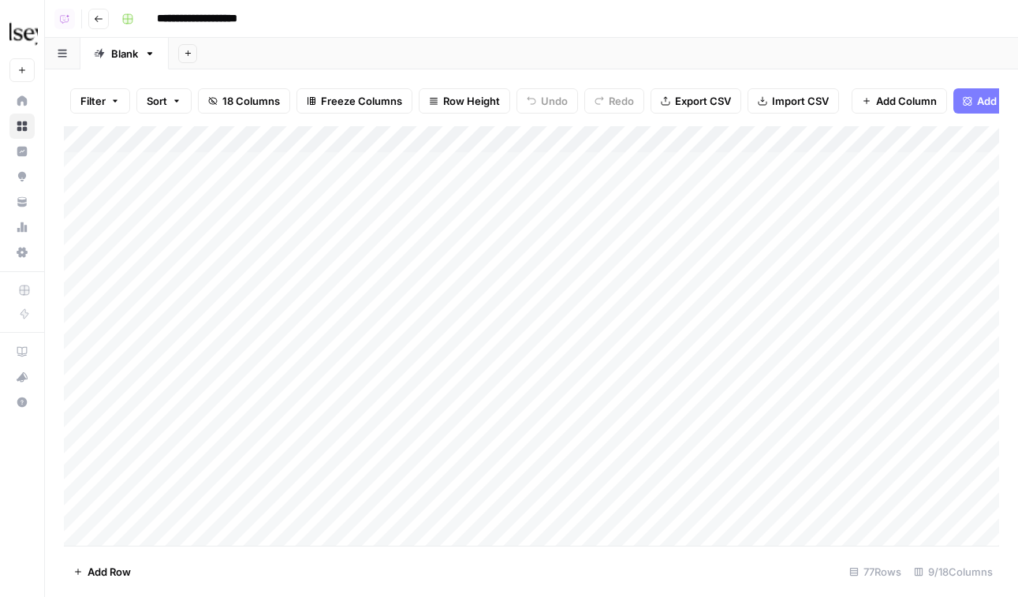
click at [97, 22] on icon "button" at bounding box center [98, 18] width 9 height 9
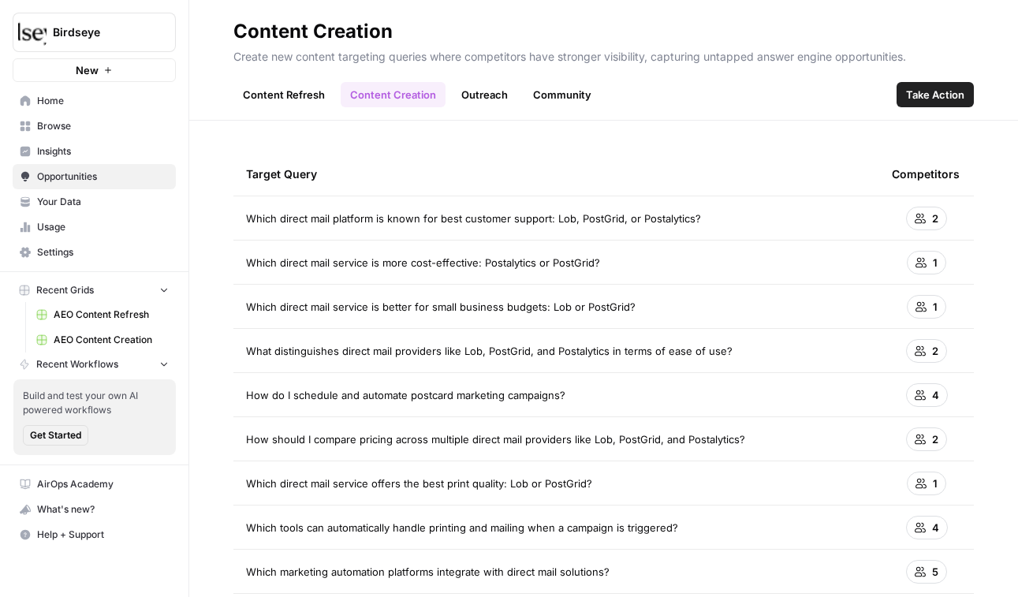
click at [481, 86] on link "Outreach" at bounding box center [484, 94] width 65 height 25
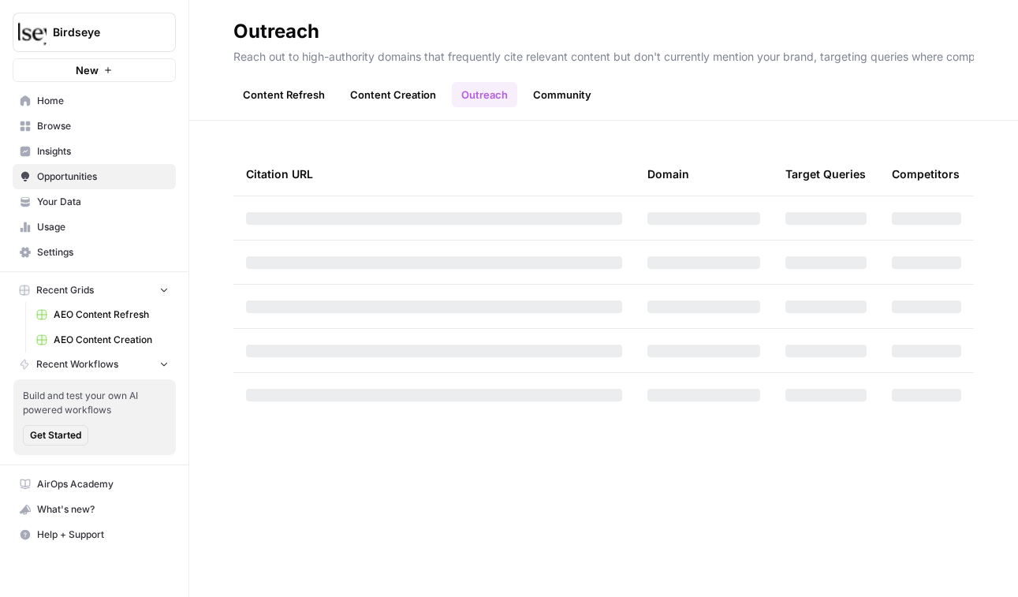
click at [524, 90] on link "Community" at bounding box center [562, 94] width 77 height 25
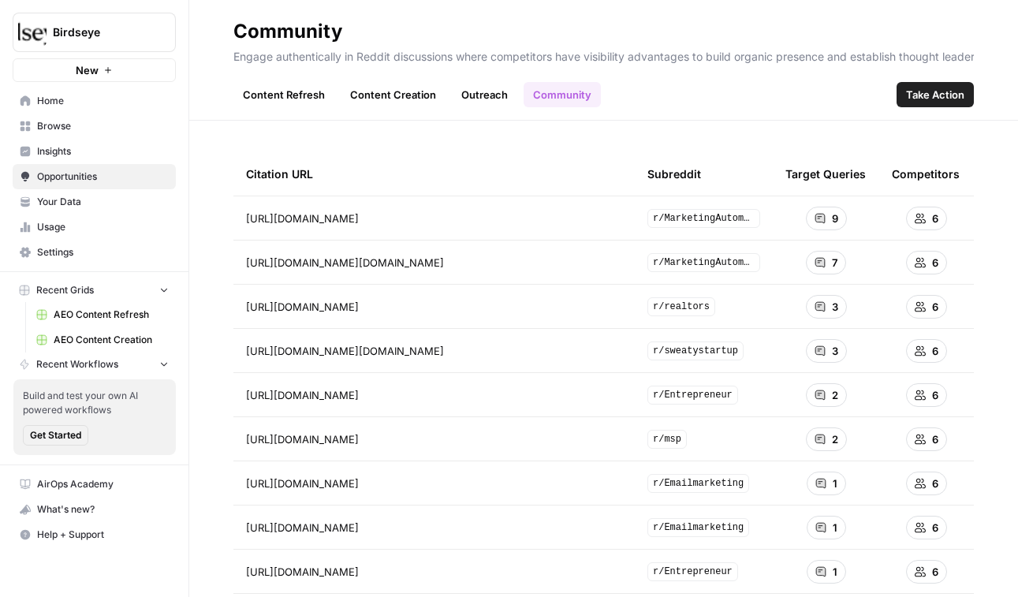
click at [483, 95] on link "Outreach" at bounding box center [484, 94] width 65 height 25
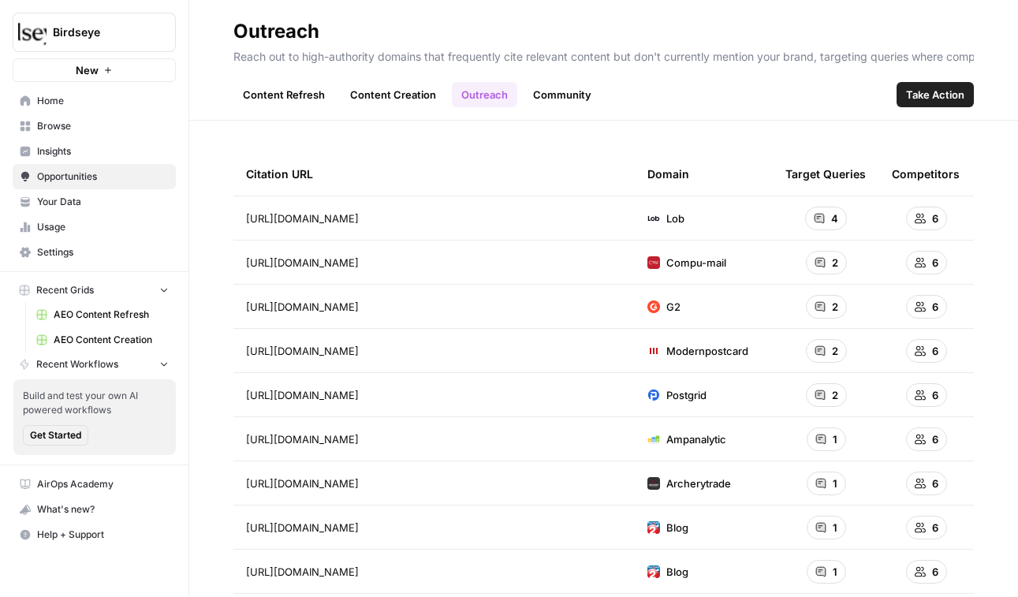
click at [938, 91] on span "Take Action" at bounding box center [935, 95] width 58 height 16
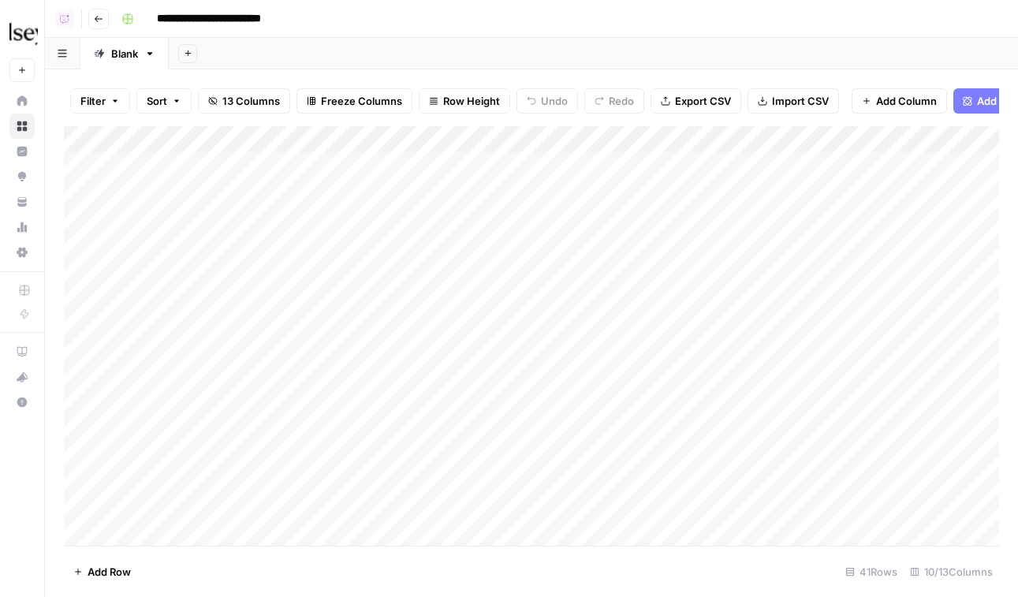
click at [94, 16] on icon "button" at bounding box center [98, 18] width 9 height 9
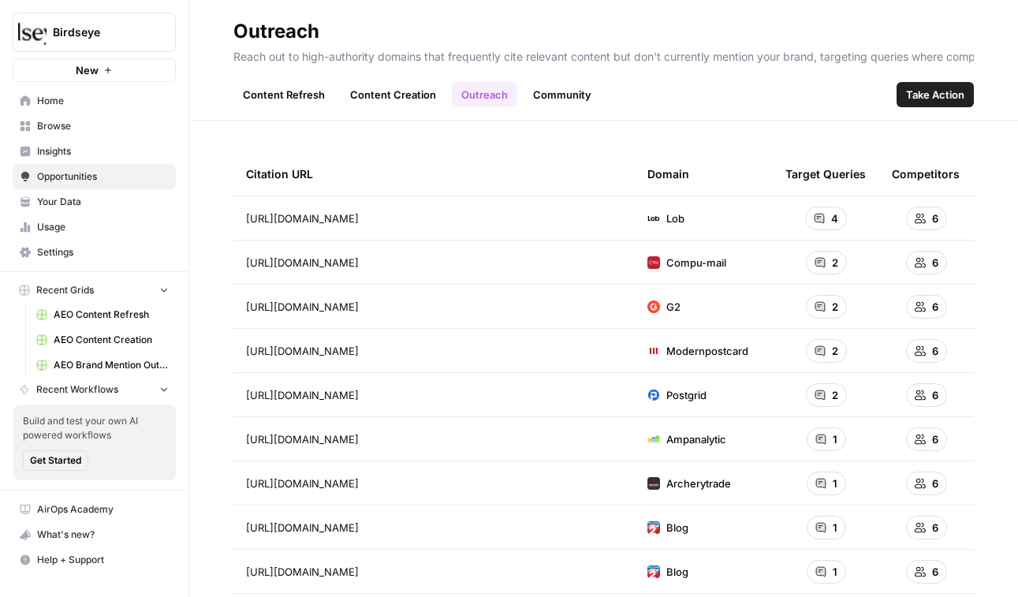
click at [560, 104] on link "Community" at bounding box center [562, 94] width 77 height 25
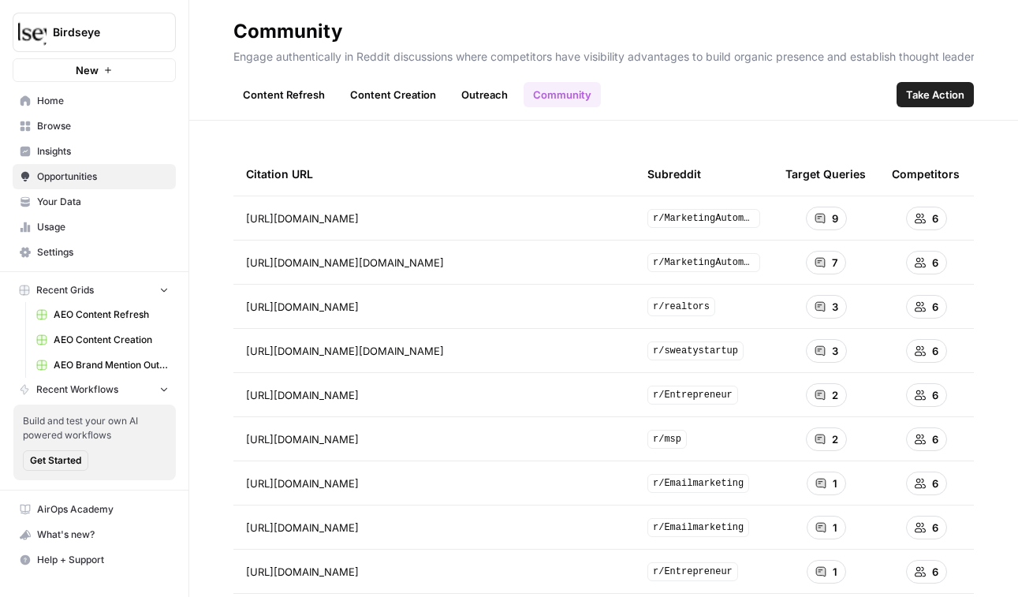
click at [948, 103] on button "Take Action" at bounding box center [935, 94] width 77 height 25
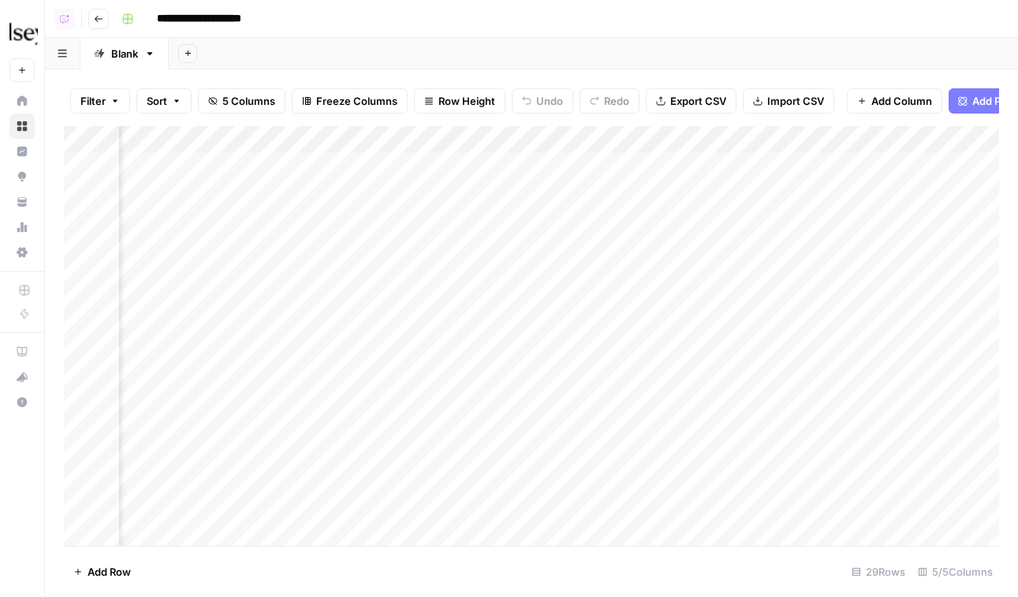
scroll to position [0, 193]
click at [326, 167] on div "Add Column" at bounding box center [531, 336] width 935 height 420
click at [330, 194] on div "Add Column" at bounding box center [531, 336] width 935 height 420
click at [95, 24] on button "Go back" at bounding box center [98, 19] width 21 height 21
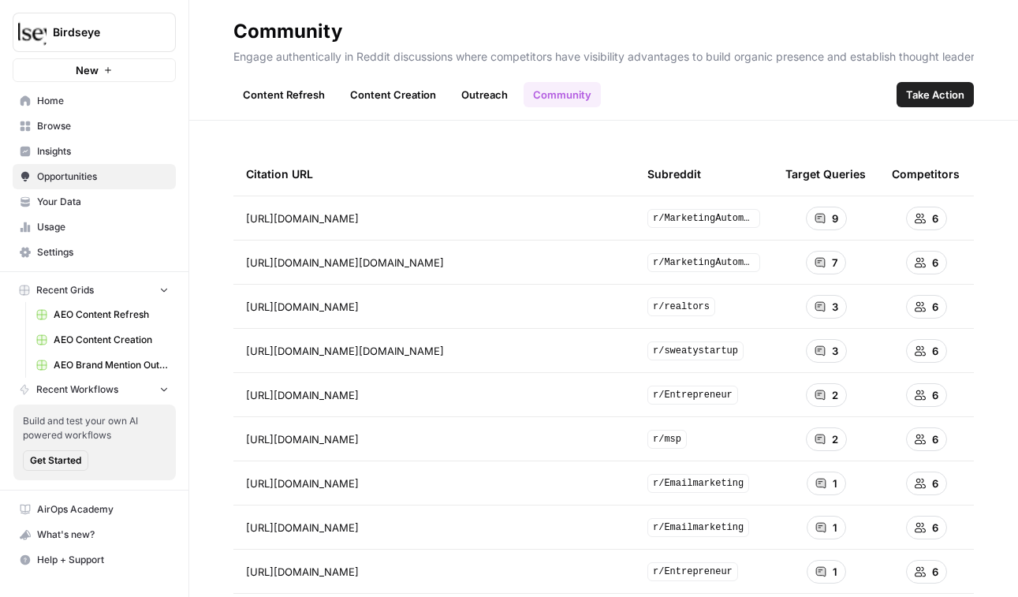
click at [76, 131] on span "Browse" at bounding box center [103, 126] width 132 height 14
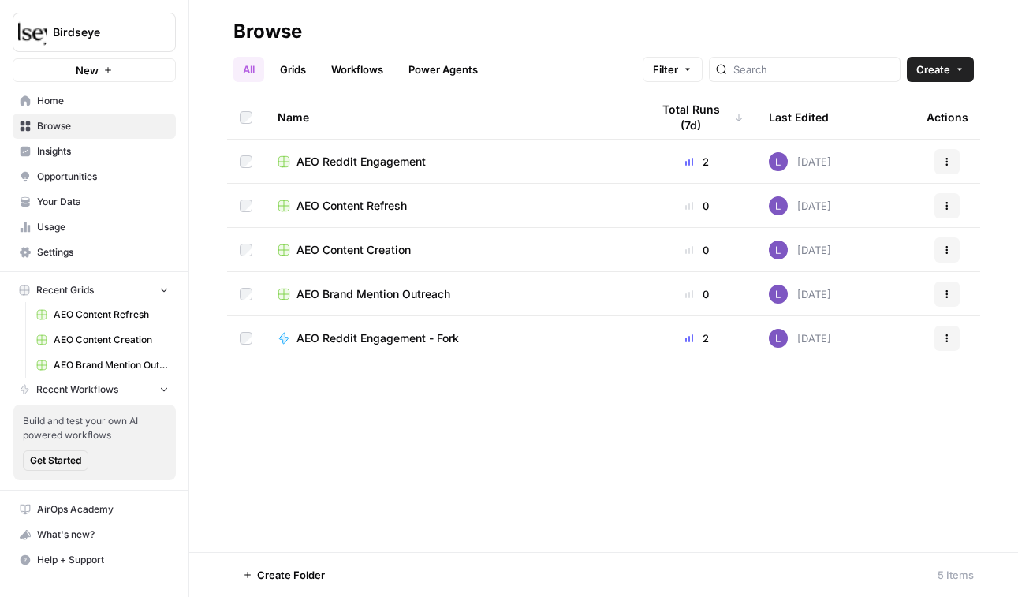
click at [367, 203] on span "AEO Content Refresh" at bounding box center [352, 206] width 110 height 16
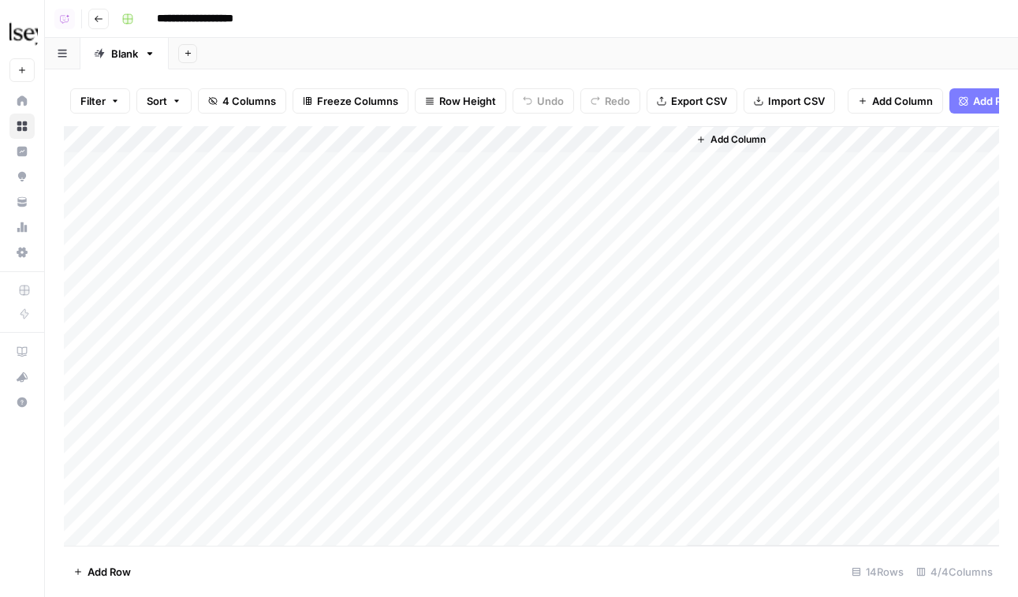
drag, startPoint x: 99, startPoint y: 23, endPoint x: 507, endPoint y: 143, distance: 425.7
click at [510, 143] on div "**********" at bounding box center [531, 298] width 973 height 597
click at [464, 138] on div "Add Column" at bounding box center [531, 336] width 935 height 420
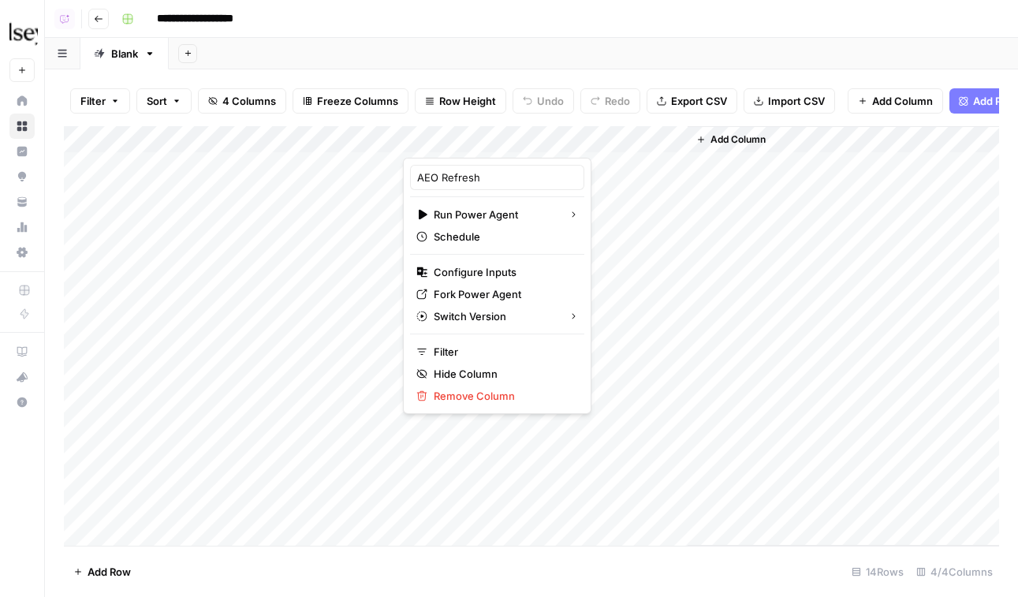
click at [463, 144] on div at bounding box center [474, 142] width 143 height 32
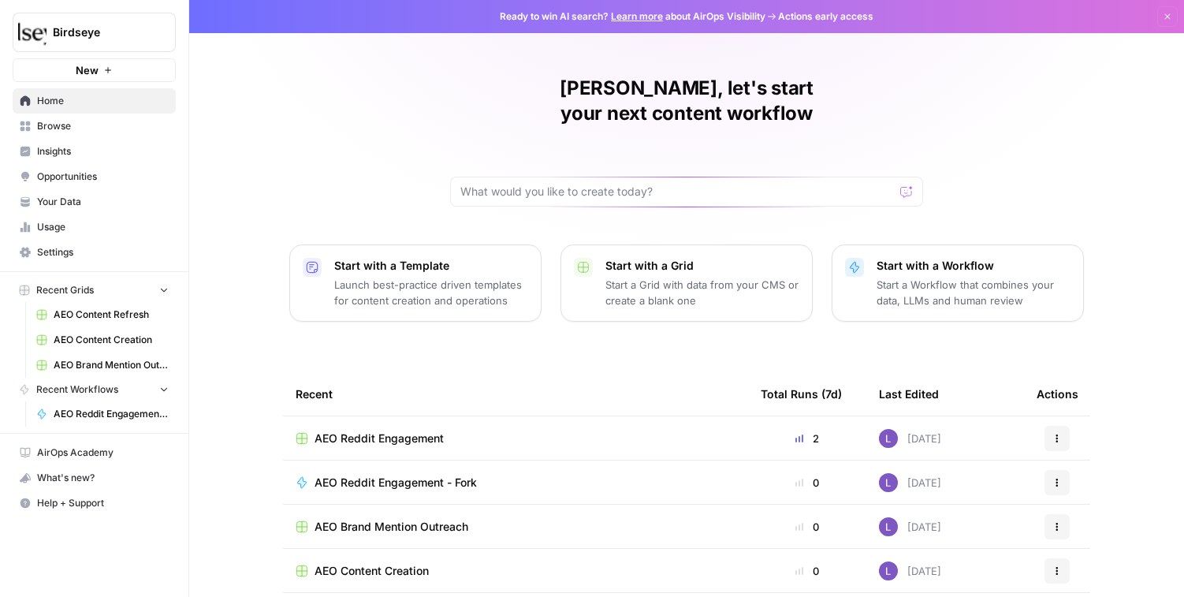
click at [76, 137] on link "Browse" at bounding box center [94, 126] width 163 height 25
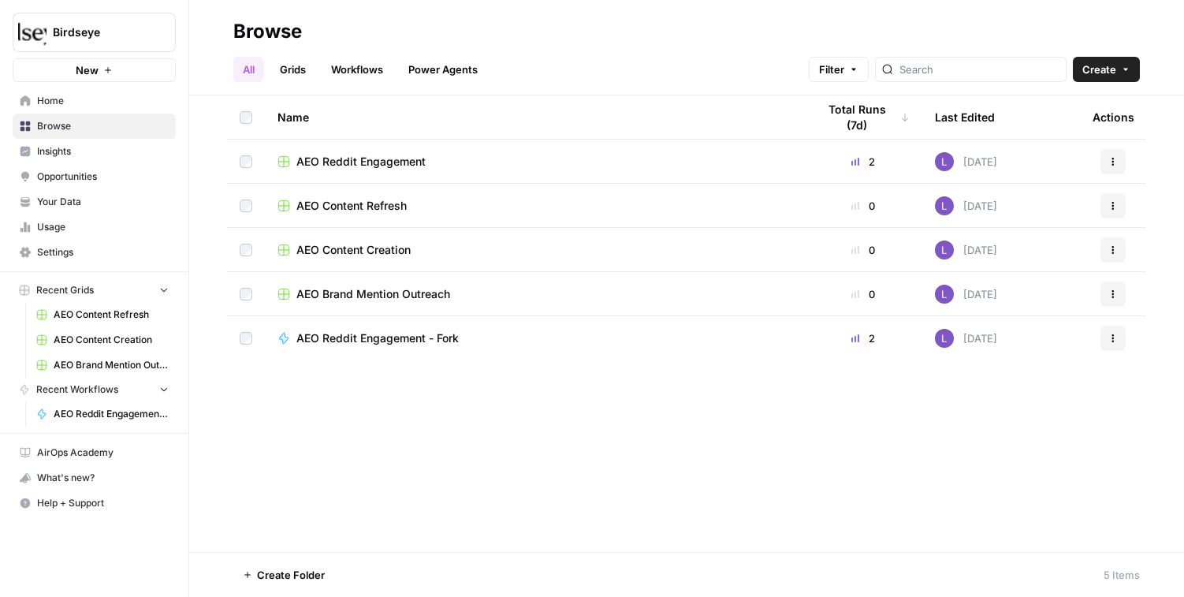
click at [42, 95] on span "Home" at bounding box center [103, 101] width 132 height 14
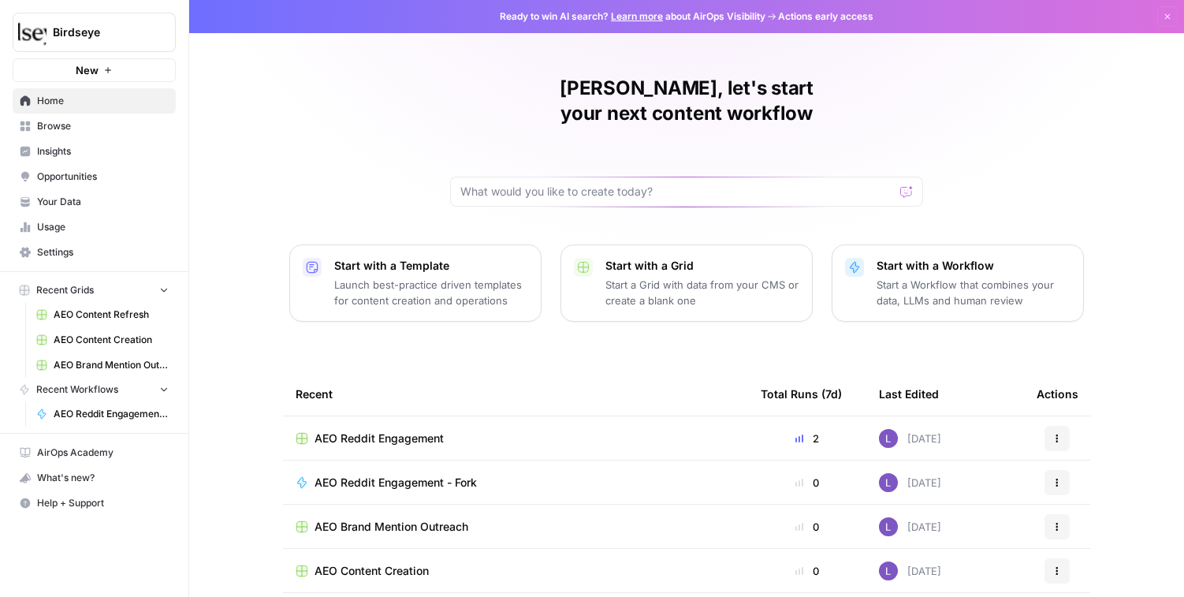
click at [79, 200] on span "Your Data" at bounding box center [103, 202] width 132 height 14
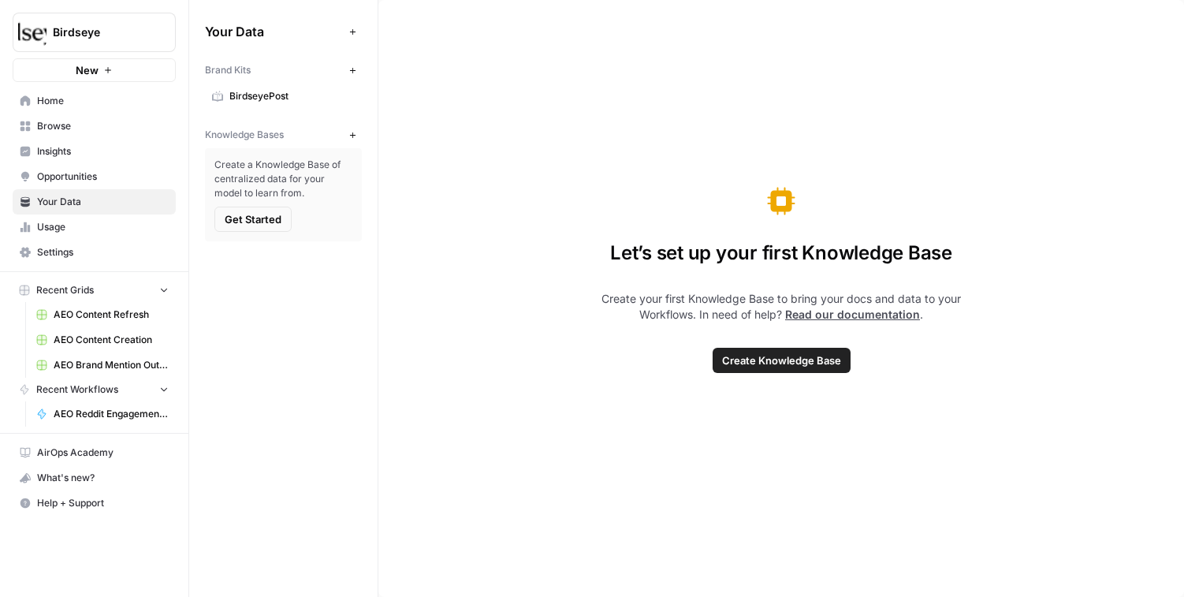
click at [249, 101] on span "BirdseyePost" at bounding box center [291, 96] width 125 height 14
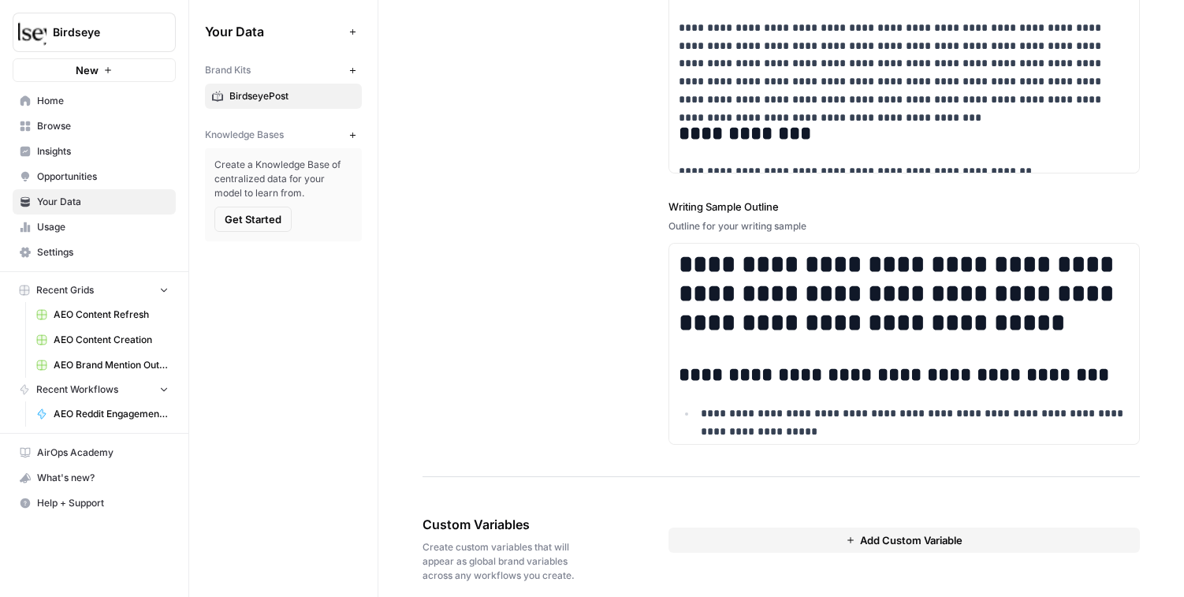
scroll to position [2123, 0]
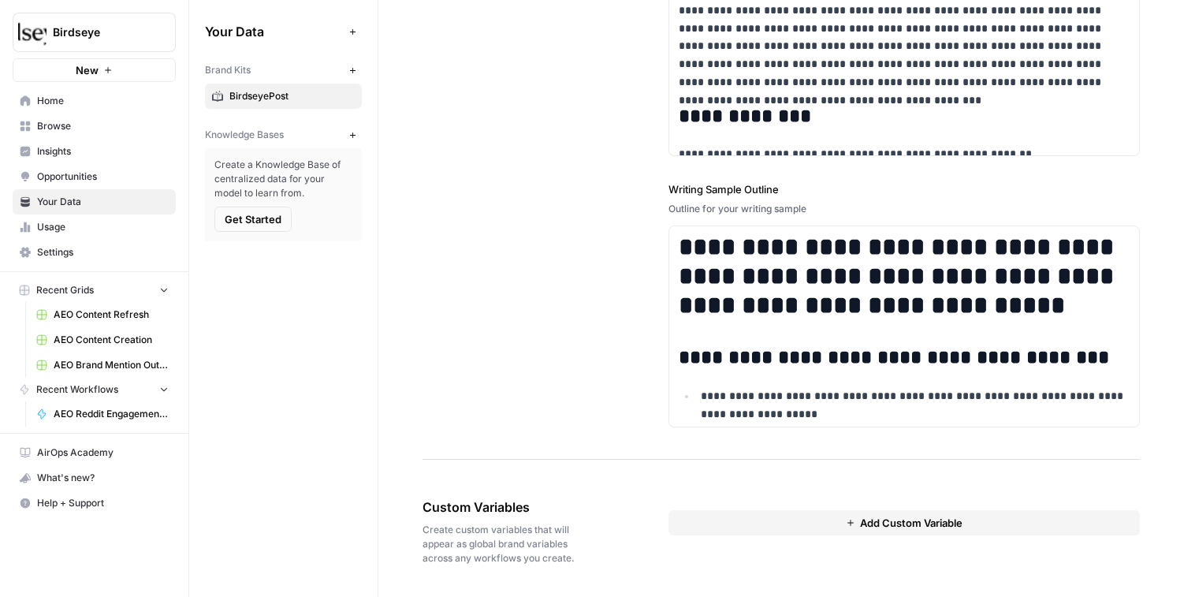
click at [106, 130] on span "Browse" at bounding box center [103, 126] width 132 height 14
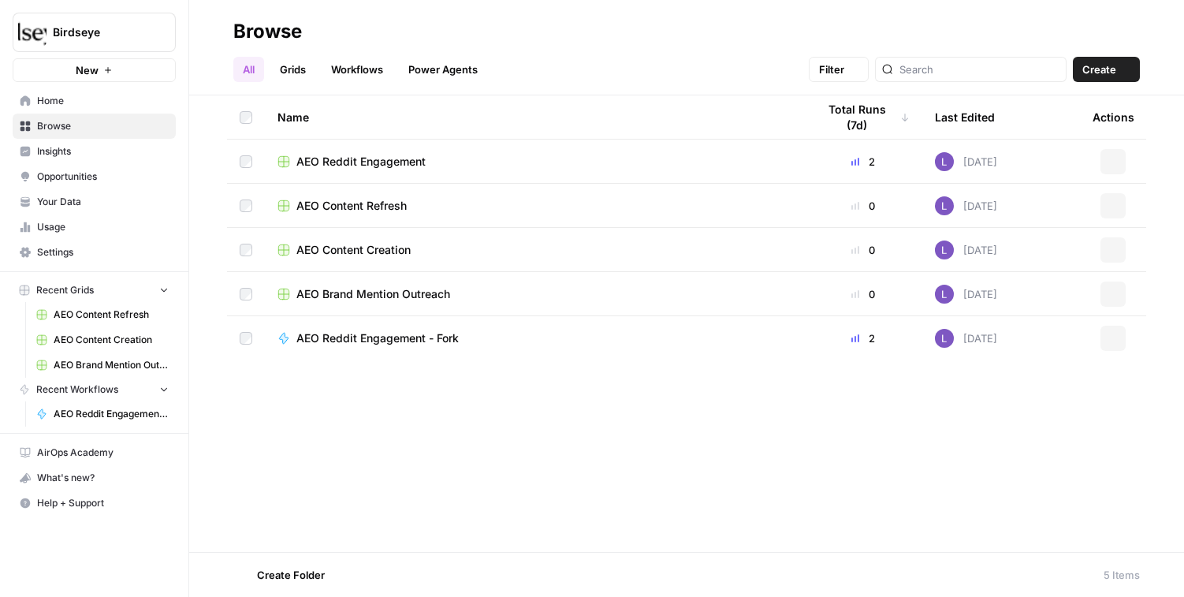
click at [106, 146] on span "Insights" at bounding box center [103, 151] width 132 height 14
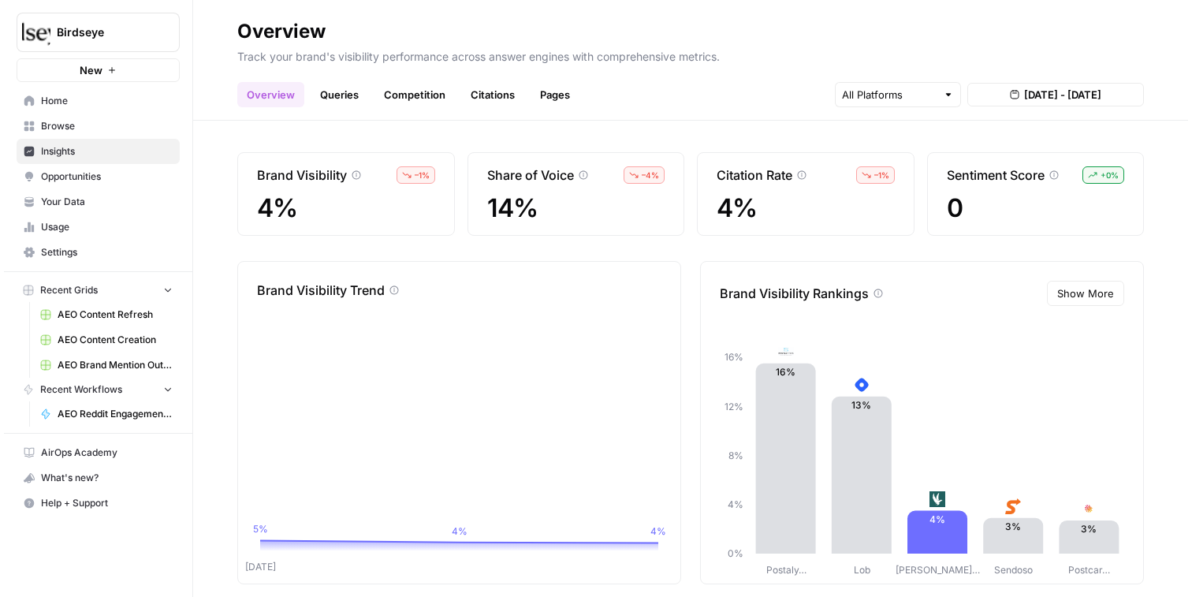
scroll to position [19, 0]
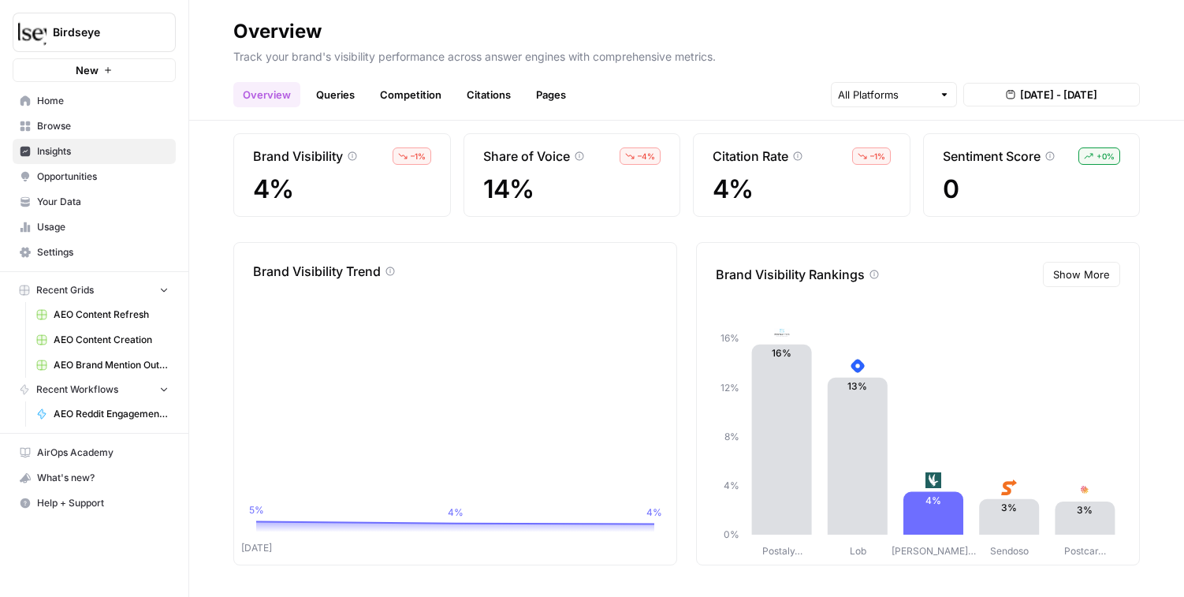
click at [829, 276] on span "Show More" at bounding box center [1082, 275] width 57 height 16
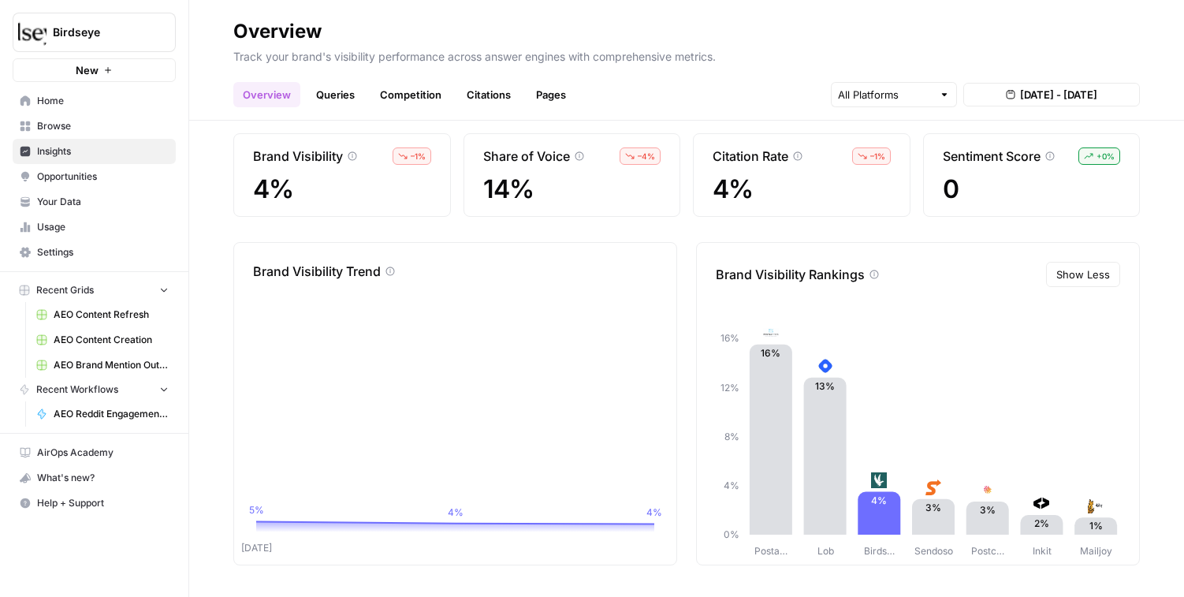
click at [829, 104] on div at bounding box center [894, 94] width 126 height 25
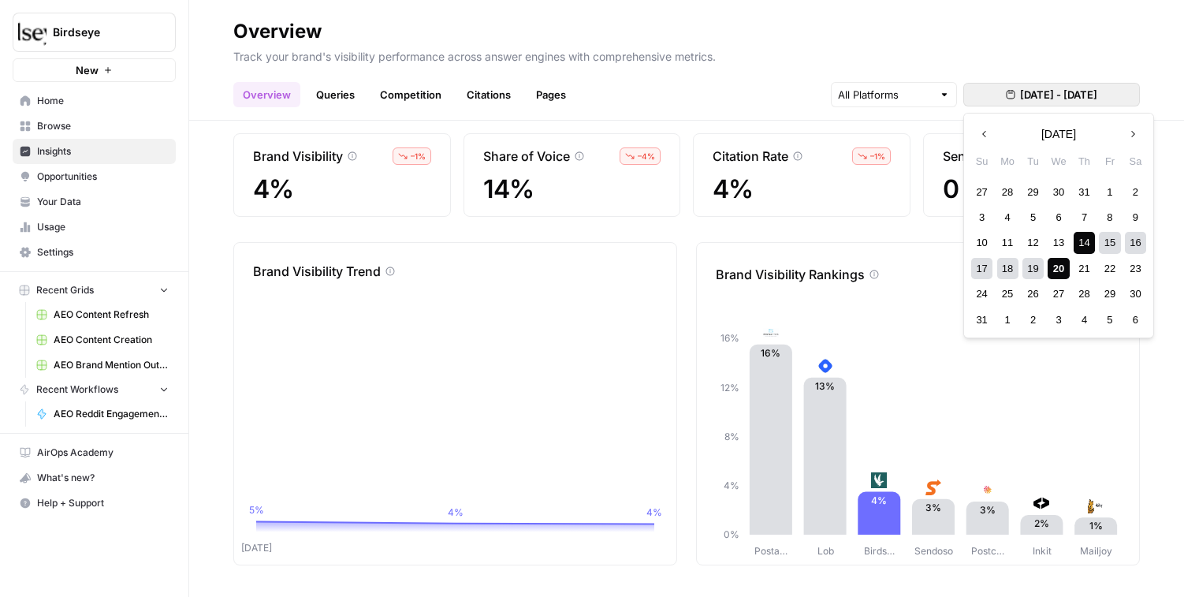
click at [829, 94] on span "Aug 14, 2025 - Aug 20, 2025" at bounding box center [1058, 95] width 77 height 16
click at [803, 54] on p "Track your brand's visibility performance across answer engines with comprehens…" at bounding box center [686, 54] width 907 height 21
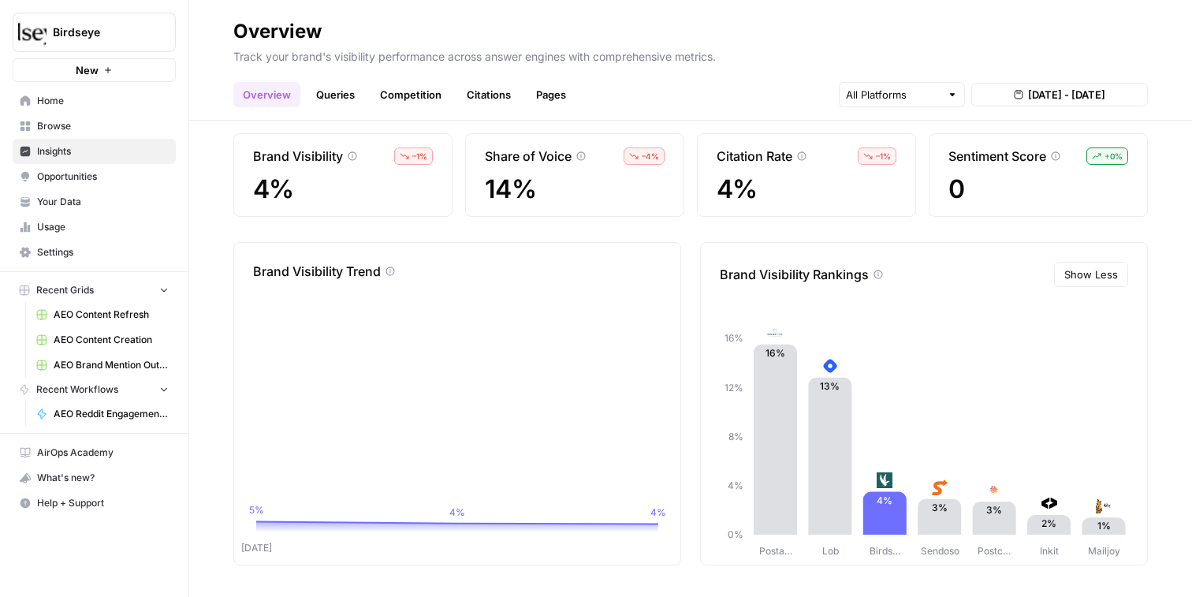
click at [348, 97] on link "Queries" at bounding box center [336, 94] width 58 height 25
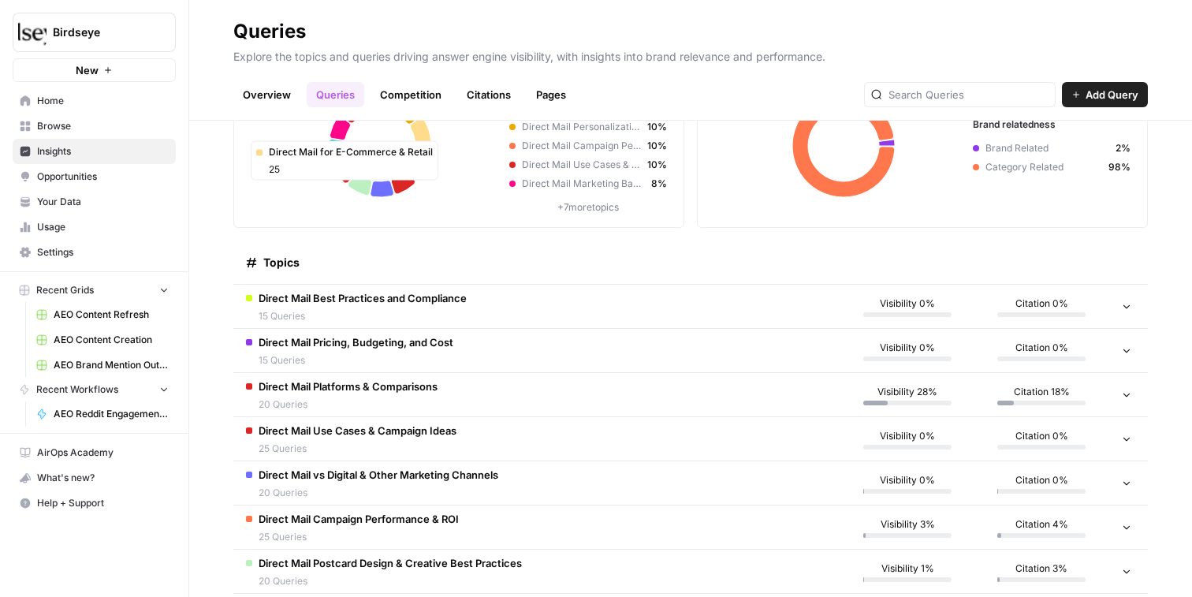
scroll to position [196, 0]
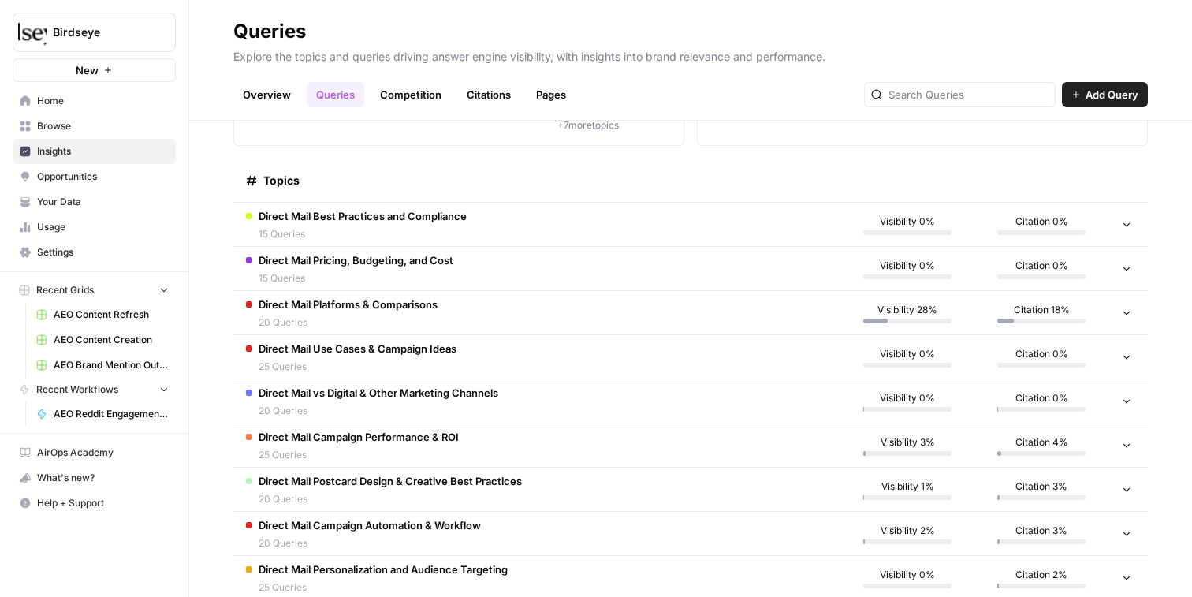
click at [333, 230] on span "15 Queries" at bounding box center [363, 234] width 208 height 14
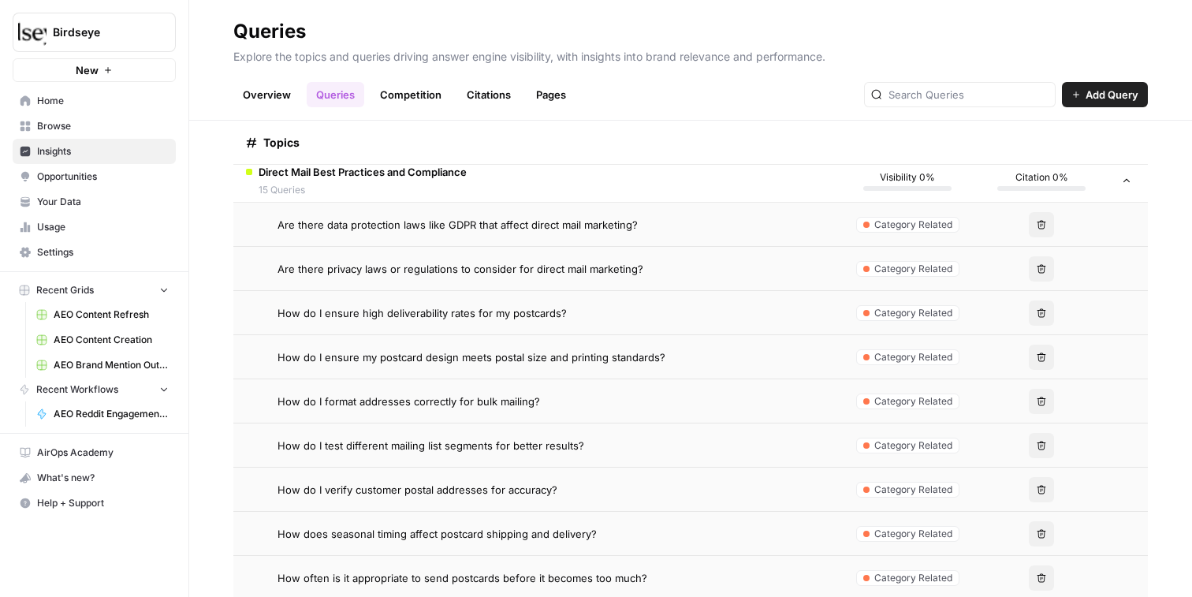
scroll to position [267, 0]
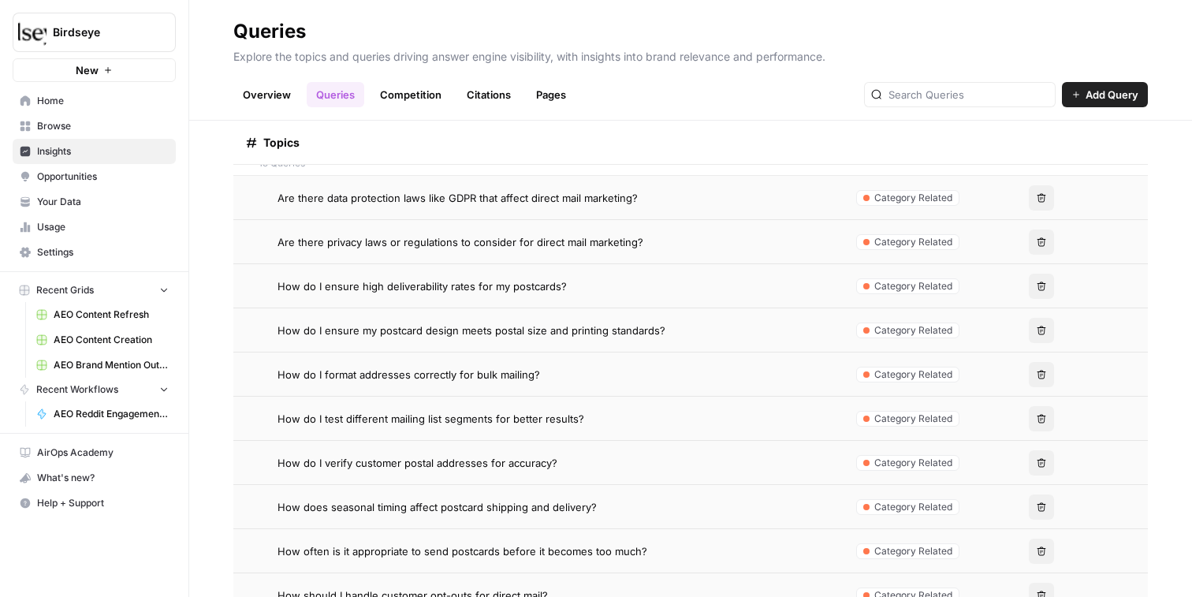
click at [431, 93] on link "Competition" at bounding box center [411, 94] width 80 height 25
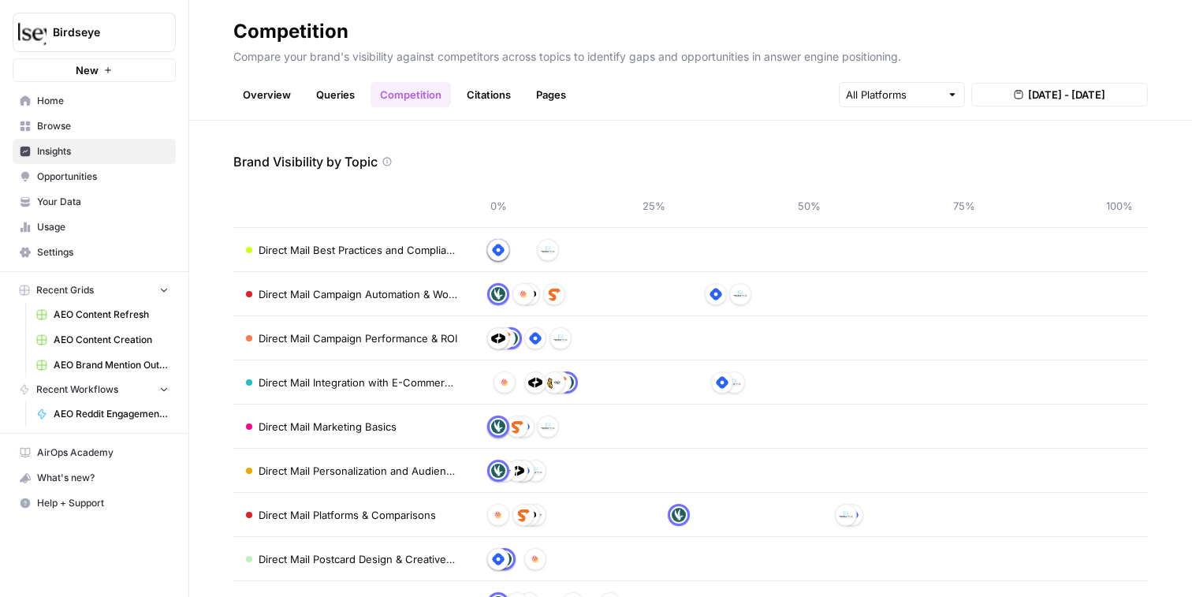
click at [479, 106] on link "Citations" at bounding box center [488, 94] width 63 height 25
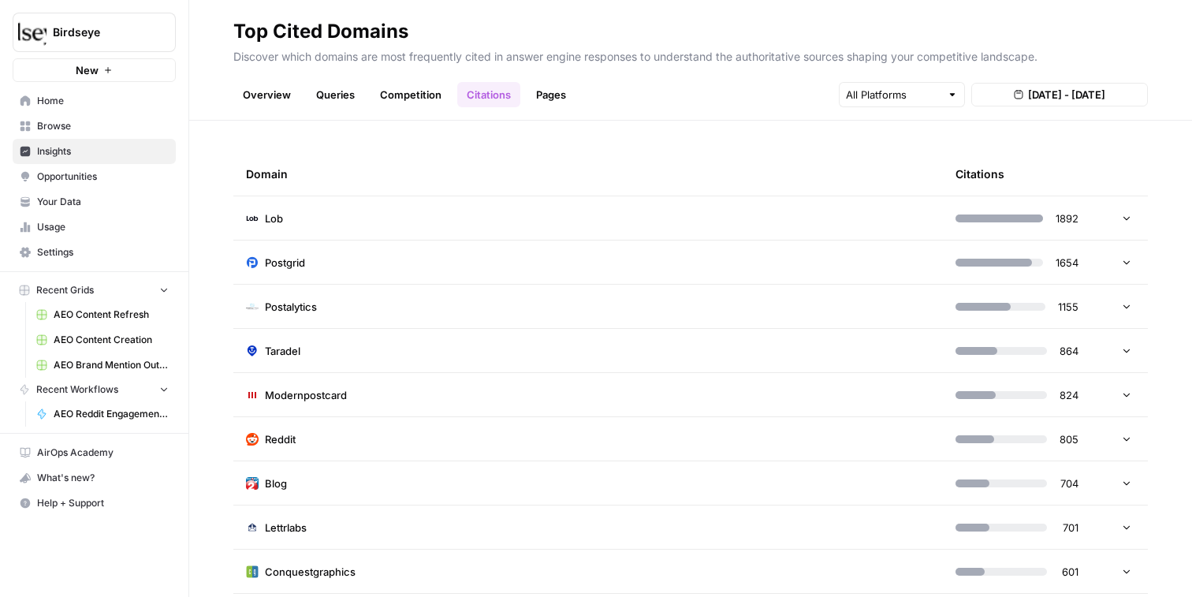
click at [352, 219] on td "Lob" at bounding box center [588, 217] width 710 height 43
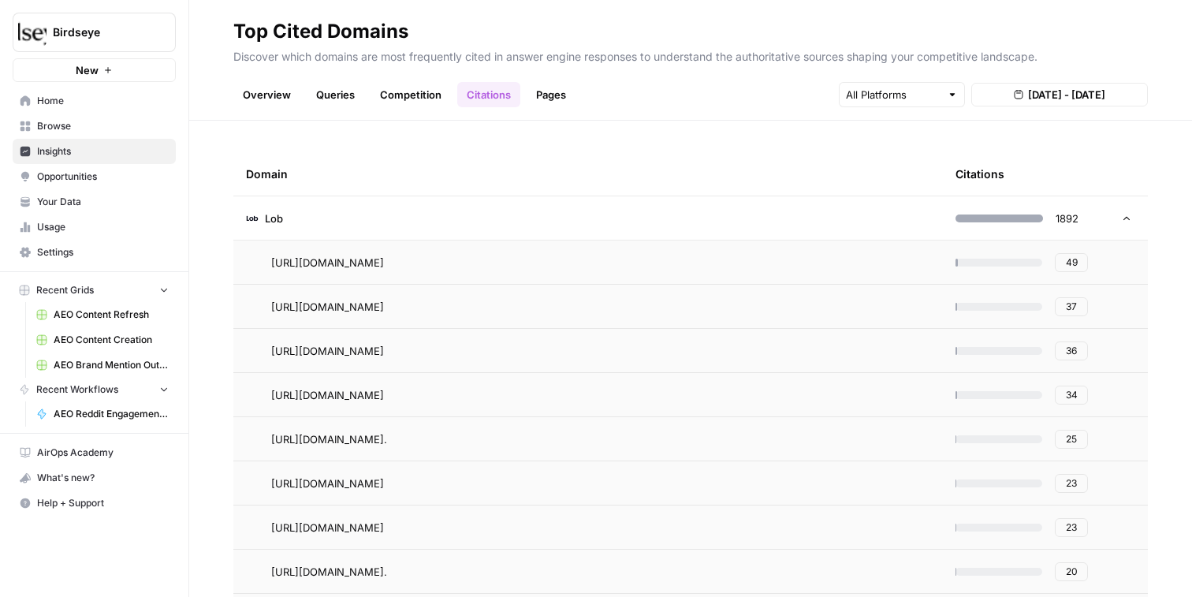
click at [829, 266] on span "49" at bounding box center [1072, 263] width 12 height 14
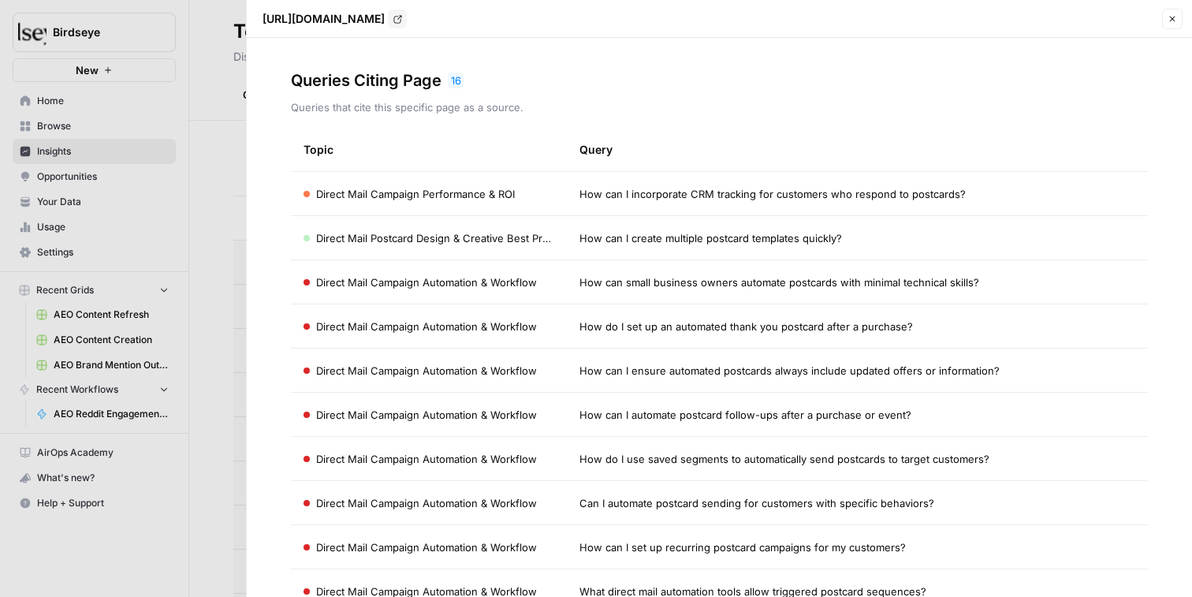
click at [829, 20] on icon "button" at bounding box center [1173, 20] width 6 height 6
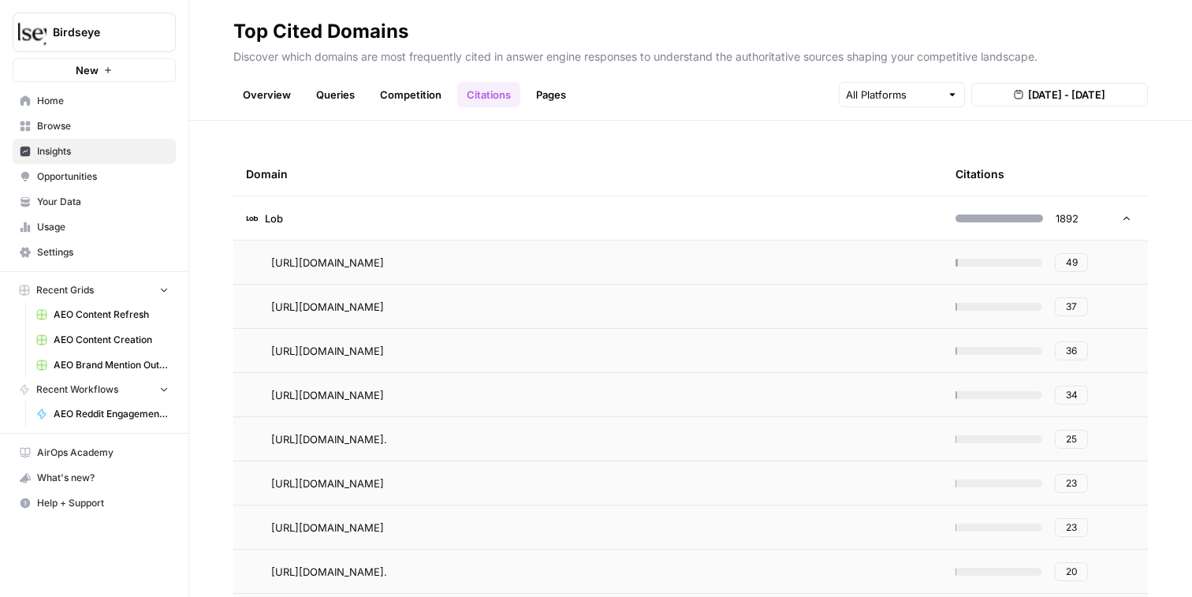
click at [554, 103] on link "Pages" at bounding box center [551, 94] width 49 height 25
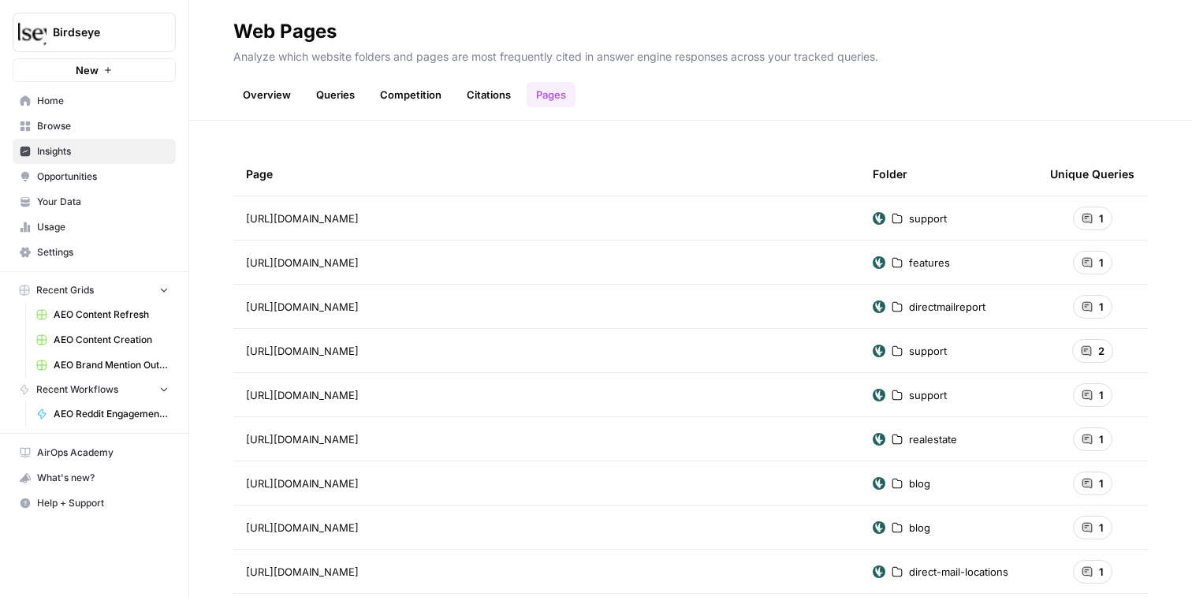
click at [829, 221] on div "1" at bounding box center [1092, 219] width 39 height 24
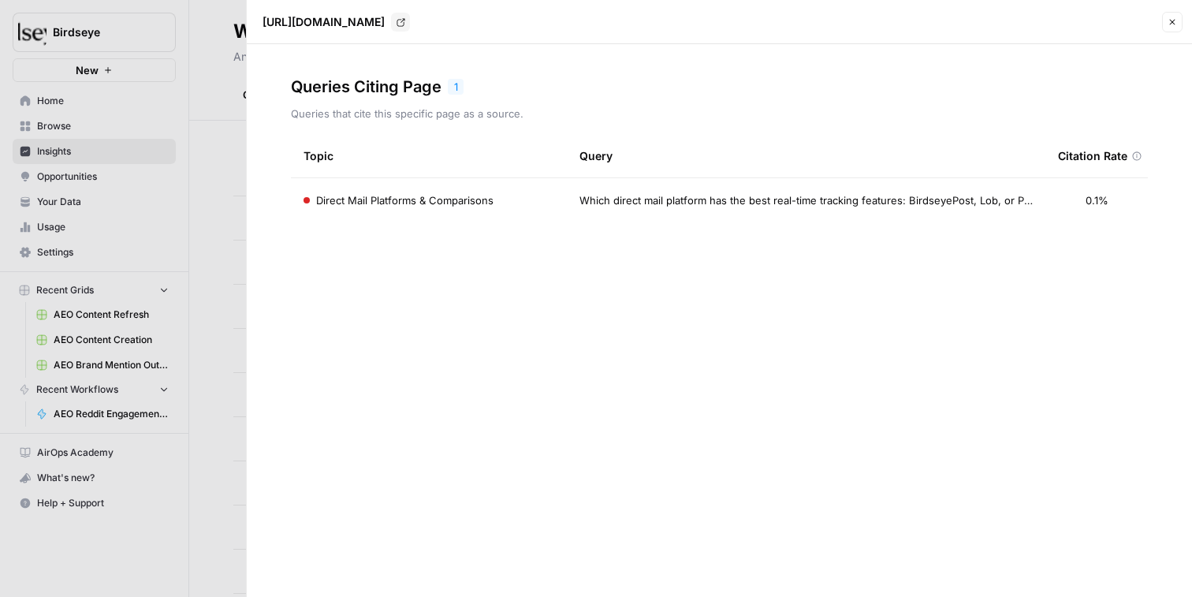
click at [829, 17] on button "Close" at bounding box center [1172, 22] width 21 height 21
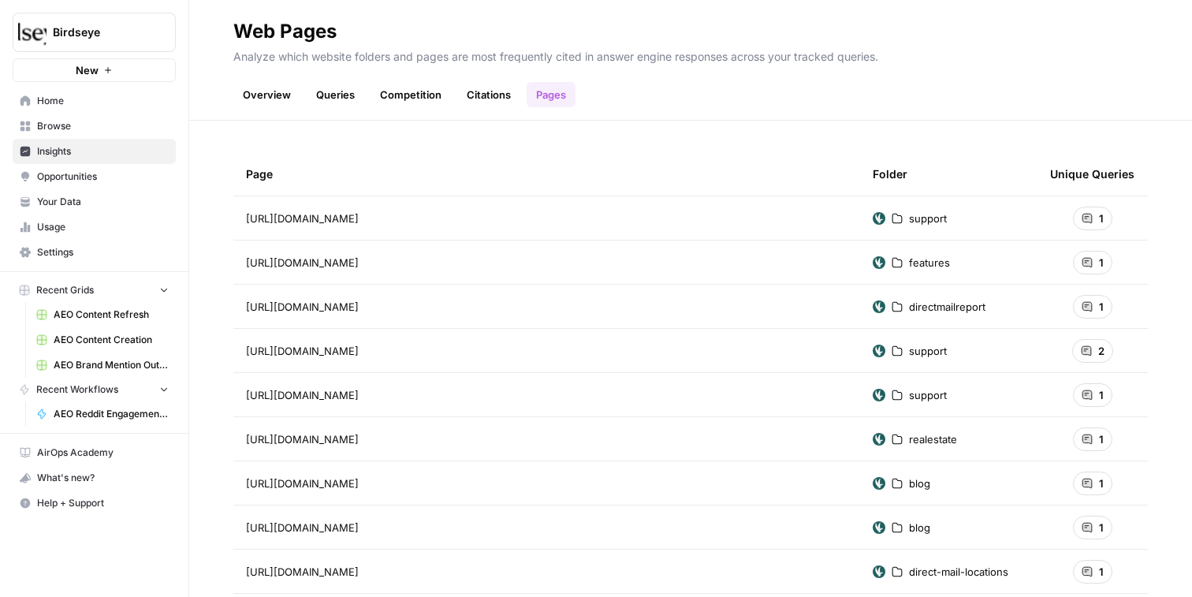
click at [829, 215] on span "support" at bounding box center [928, 219] width 38 height 16
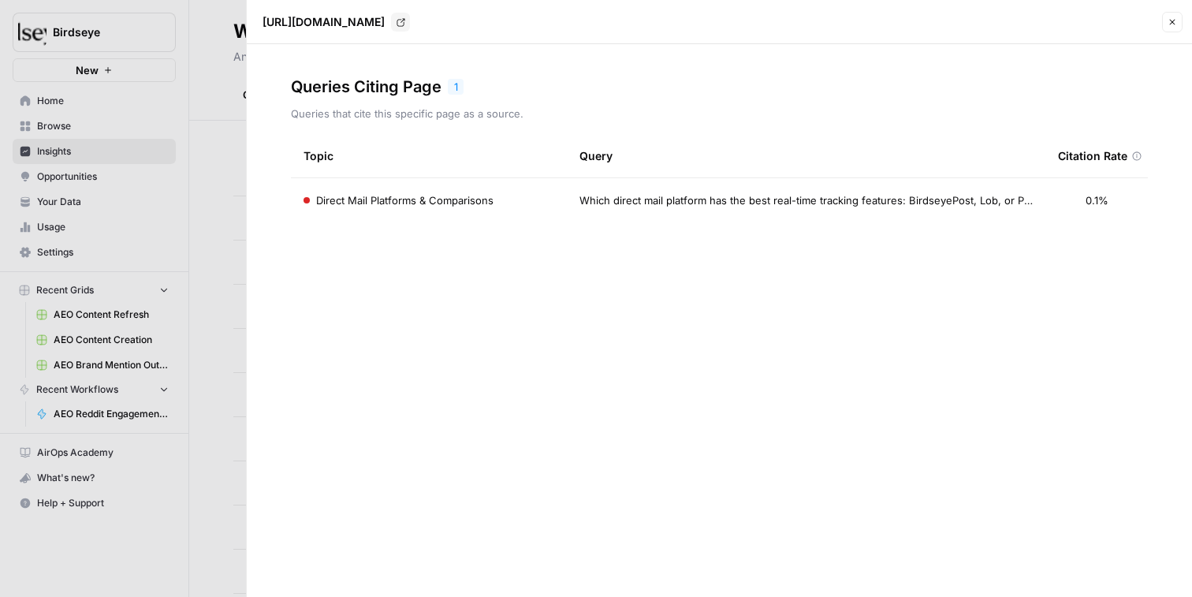
click at [829, 207] on span "Which direct mail platform has the best real-time tracking features: BirdseyePo…" at bounding box center [806, 200] width 453 height 16
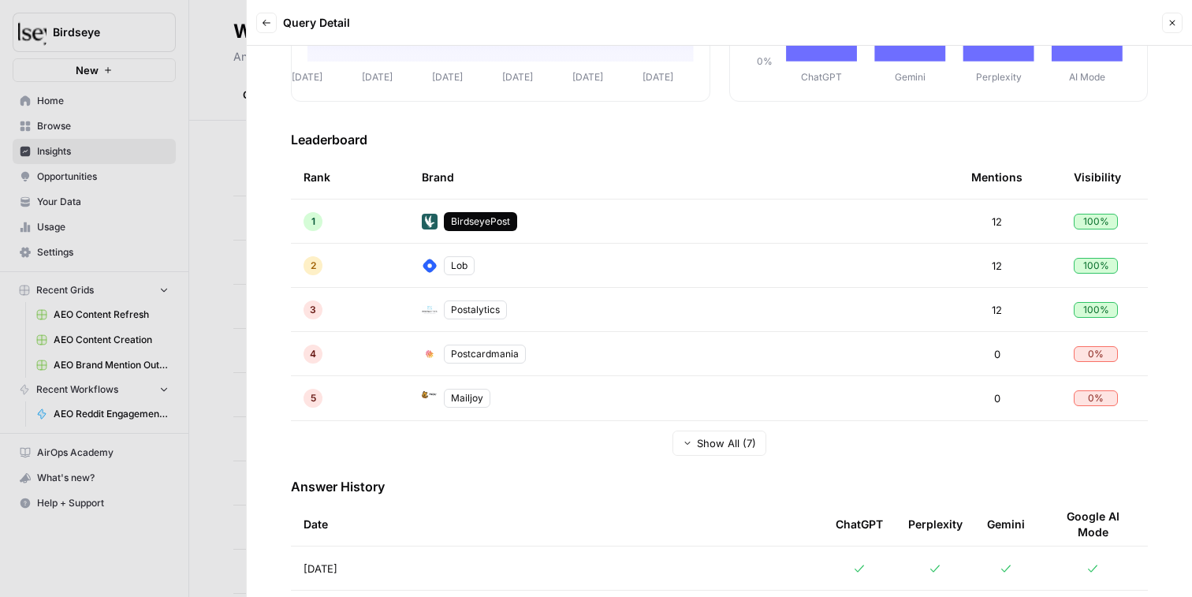
scroll to position [398, 0]
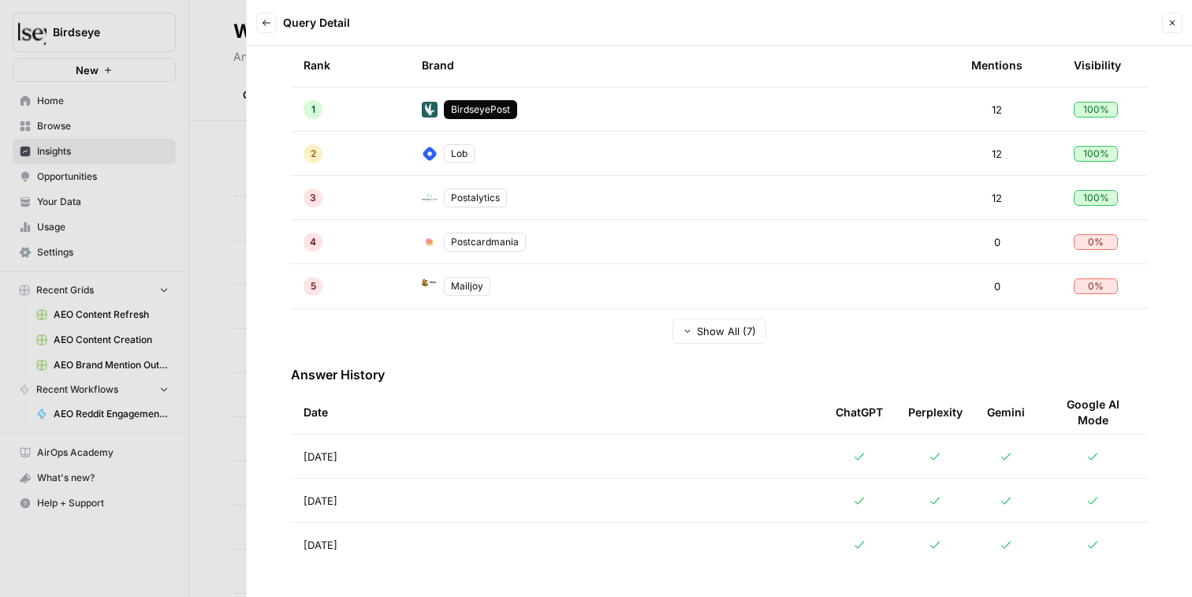
click at [338, 456] on span "Aug 20, 2025" at bounding box center [321, 457] width 34 height 16
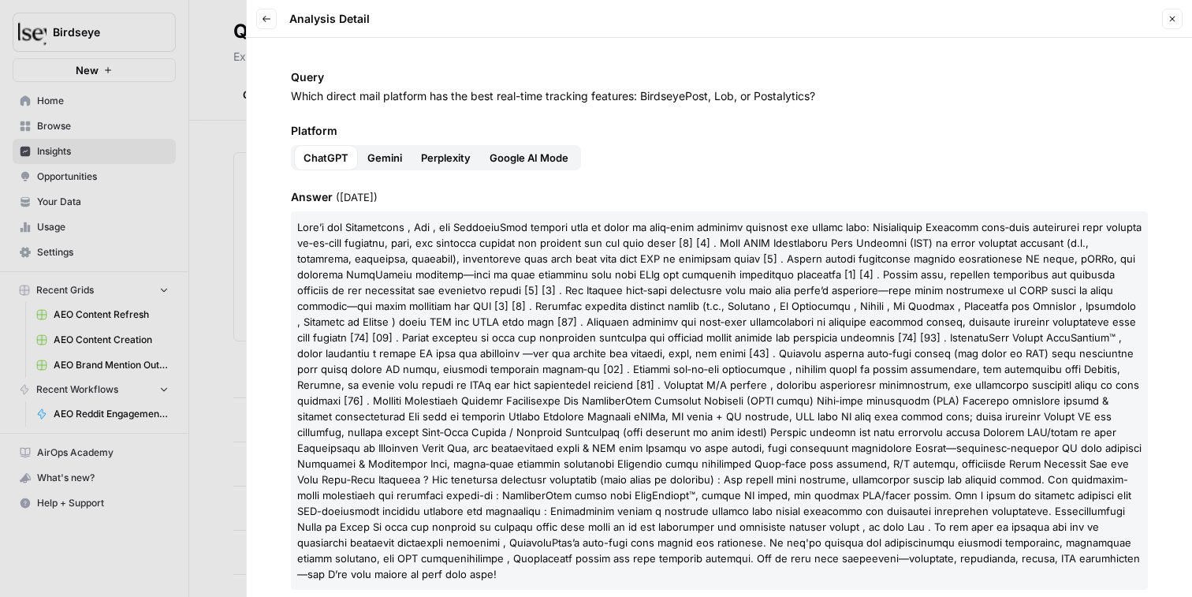
click at [270, 17] on icon "button" at bounding box center [266, 18] width 9 height 9
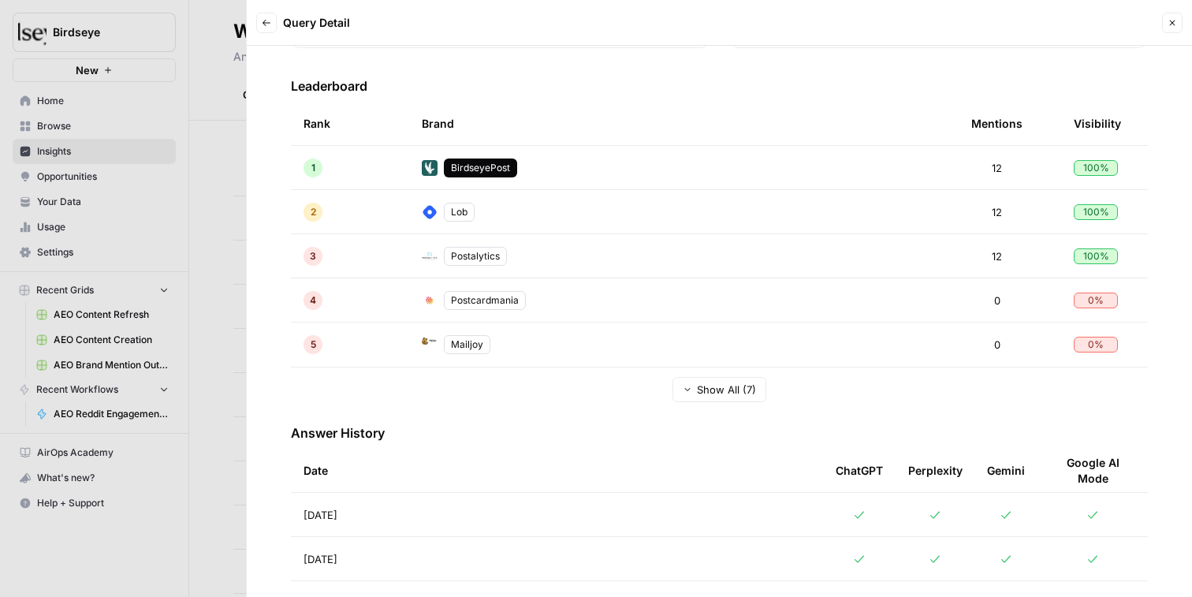
scroll to position [400, 0]
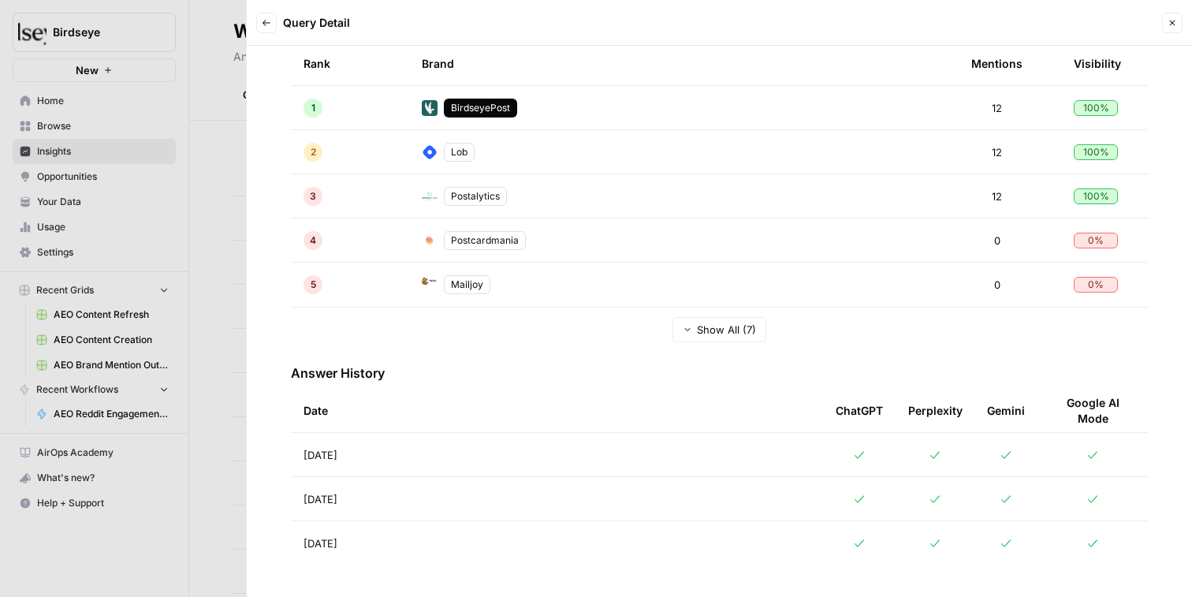
click at [829, 26] on icon "button" at bounding box center [1172, 22] width 9 height 9
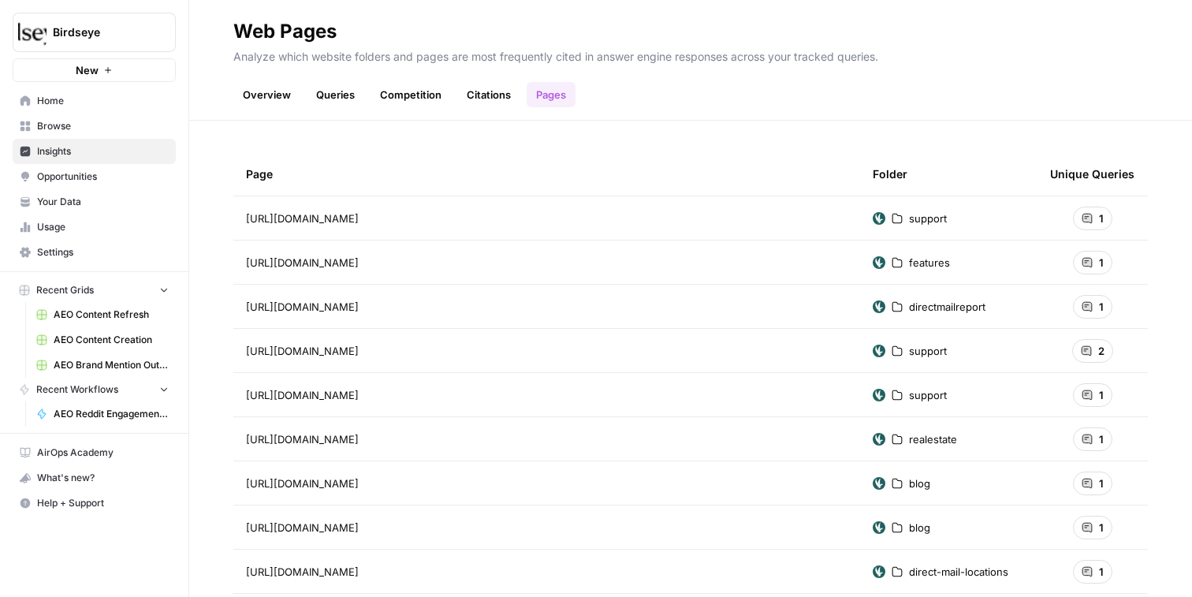
click at [61, 181] on span "Opportunities" at bounding box center [103, 177] width 132 height 14
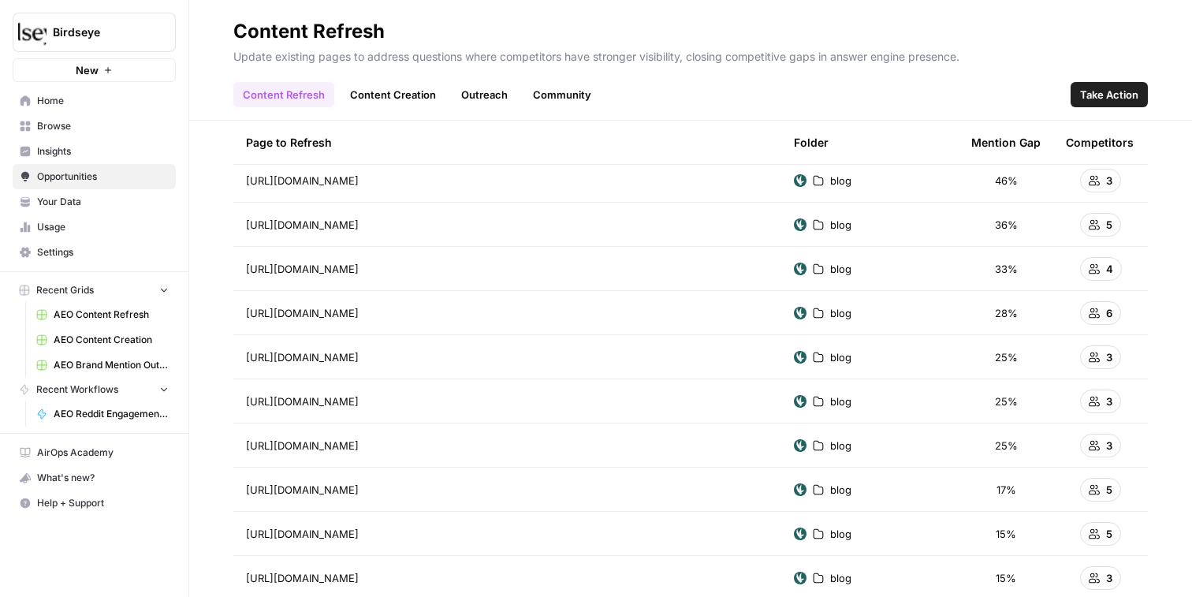
scroll to position [33, 0]
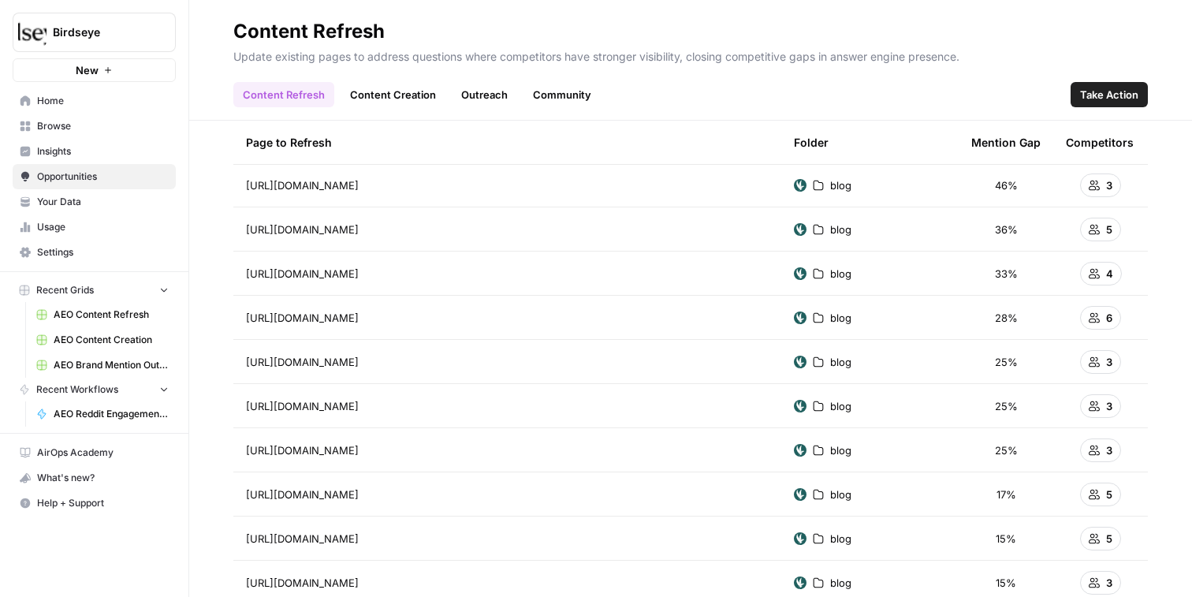
click at [829, 194] on td "46%" at bounding box center [1006, 184] width 95 height 43
click at [829, 181] on tr "https://birdseyepost.com/blog/unlock-predictable-roi-measuring-direct-mail-perf…" at bounding box center [690, 185] width 915 height 44
click at [359, 185] on span "https://birdseyepost.com/blog/unlock-predictable-roi-measuring-direct-mail-perf…" at bounding box center [302, 185] width 113 height 16
click at [817, 181] on icon at bounding box center [818, 185] width 11 height 11
click at [829, 188] on span "46%" at bounding box center [1006, 185] width 23 height 16
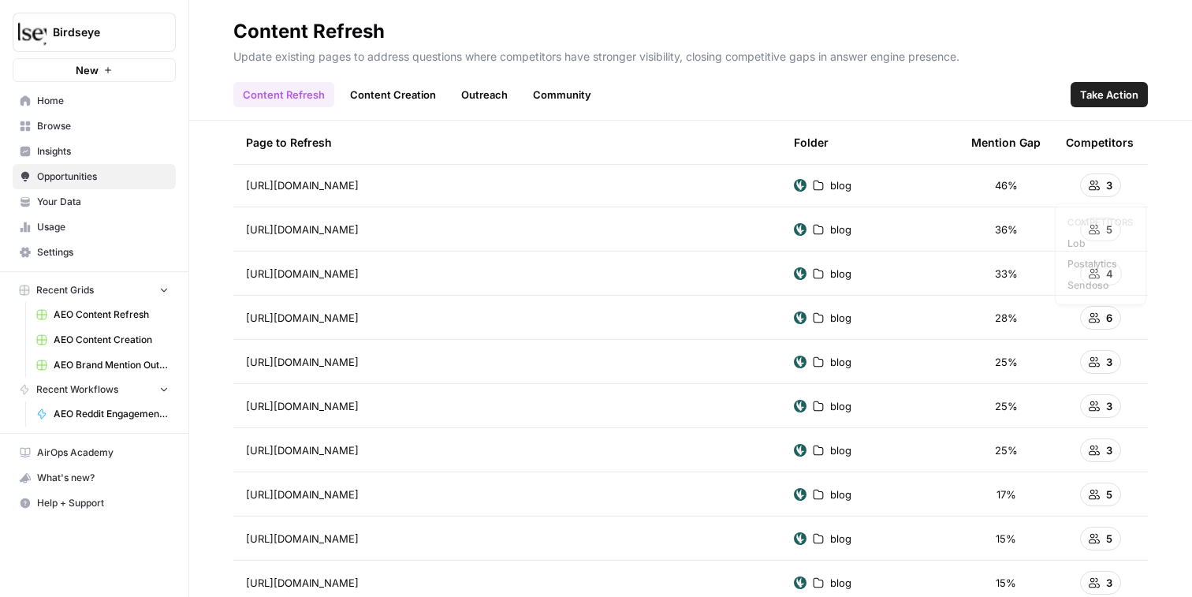
click at [829, 187] on icon at bounding box center [1094, 185] width 11 height 11
click at [829, 186] on icon at bounding box center [1094, 185] width 11 height 10
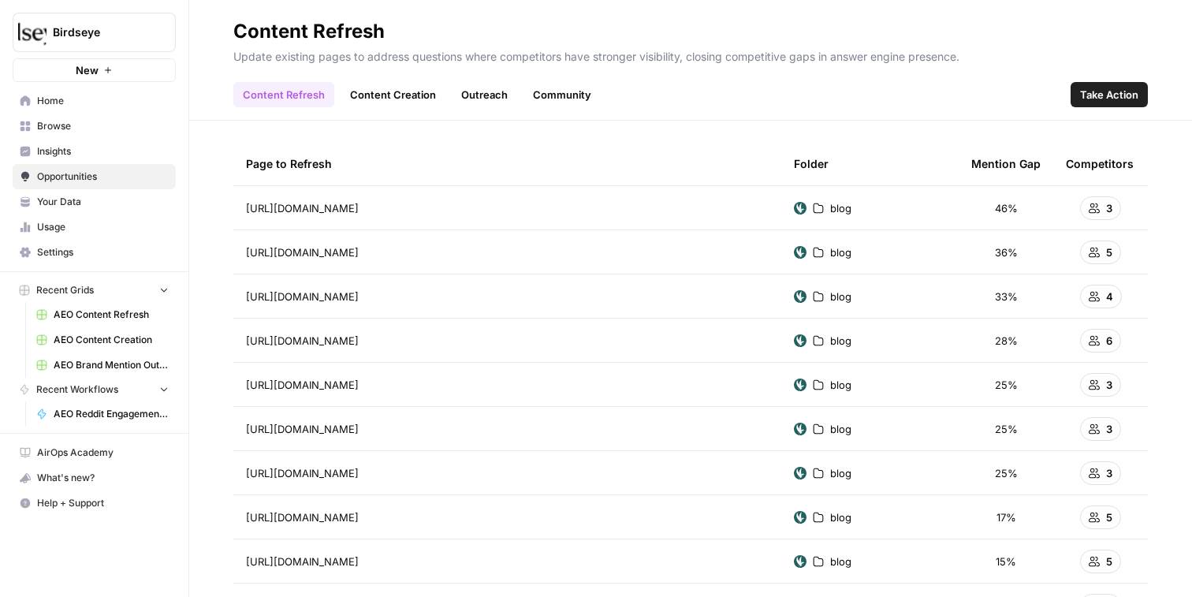
scroll to position [0, 0]
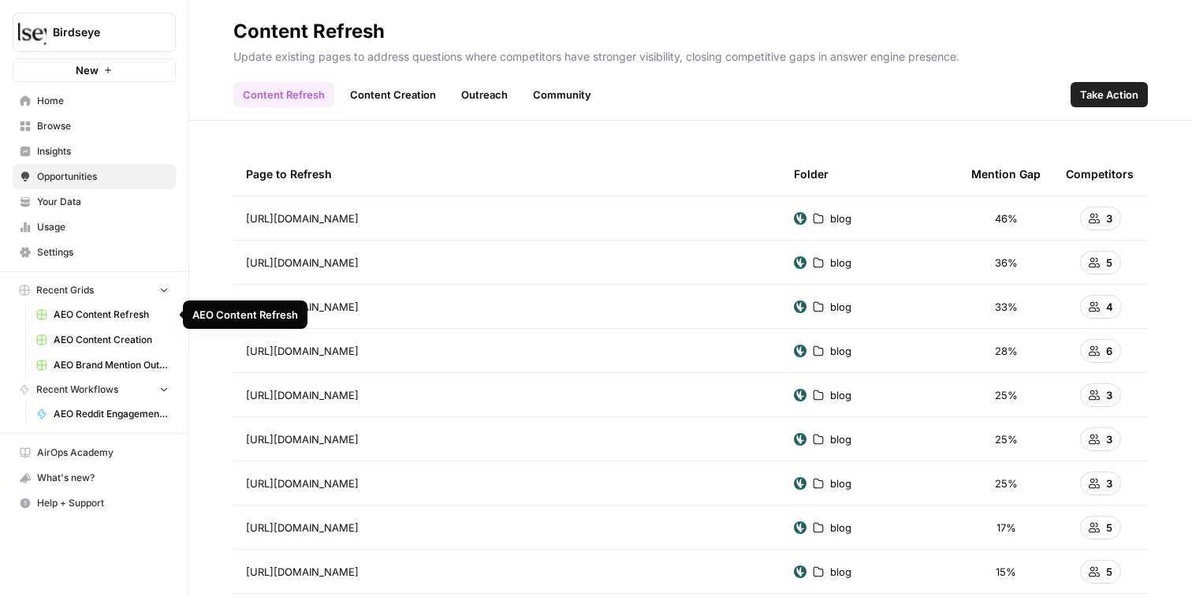
click at [95, 317] on span "AEO Content Refresh" at bounding box center [111, 315] width 115 height 14
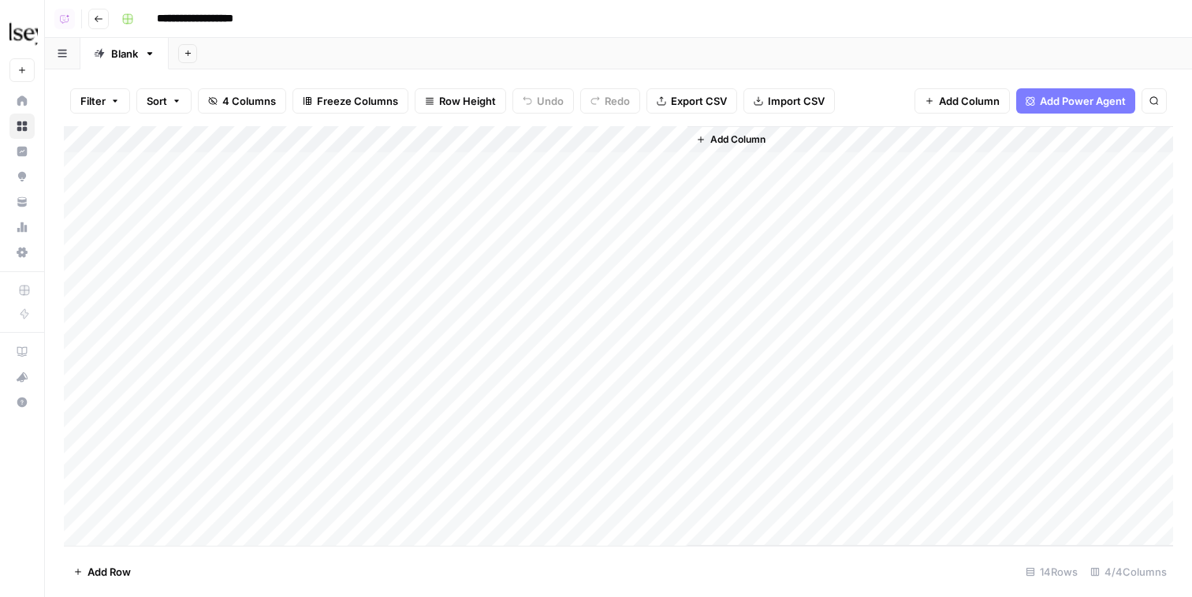
click at [323, 164] on div "Add Column" at bounding box center [619, 336] width 1110 height 420
click at [323, 164] on body "**********" at bounding box center [596, 298] width 1192 height 597
click at [726, 210] on div "Add Column" at bounding box center [931, 336] width 486 height 420
click at [105, 13] on button "Go back" at bounding box center [98, 19] width 21 height 21
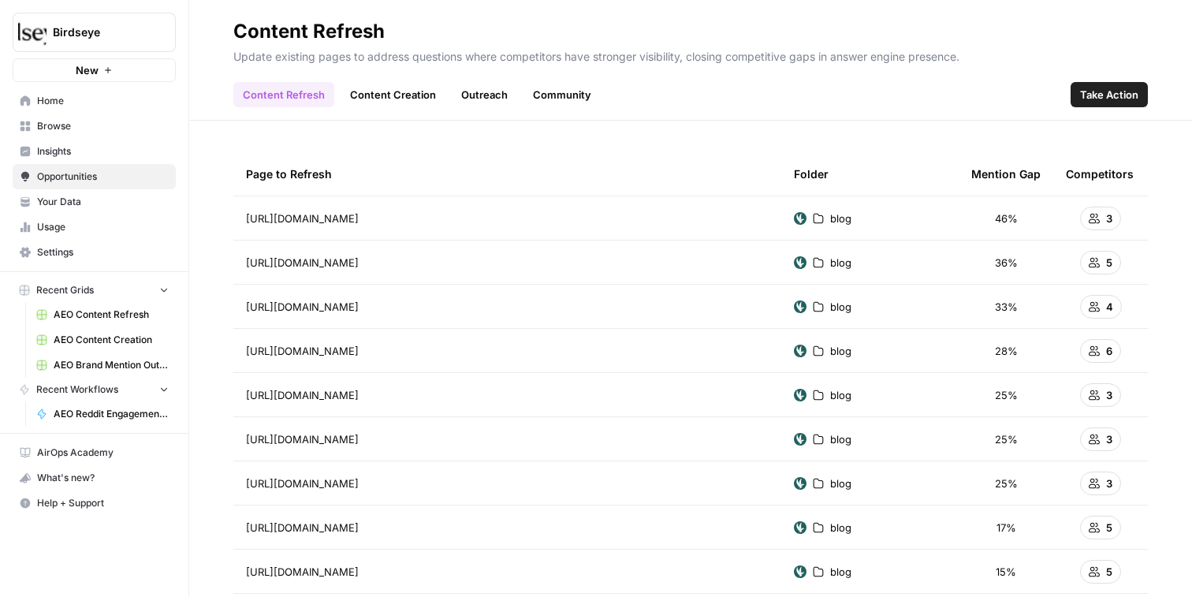
click at [397, 94] on link "Content Creation" at bounding box center [393, 94] width 105 height 25
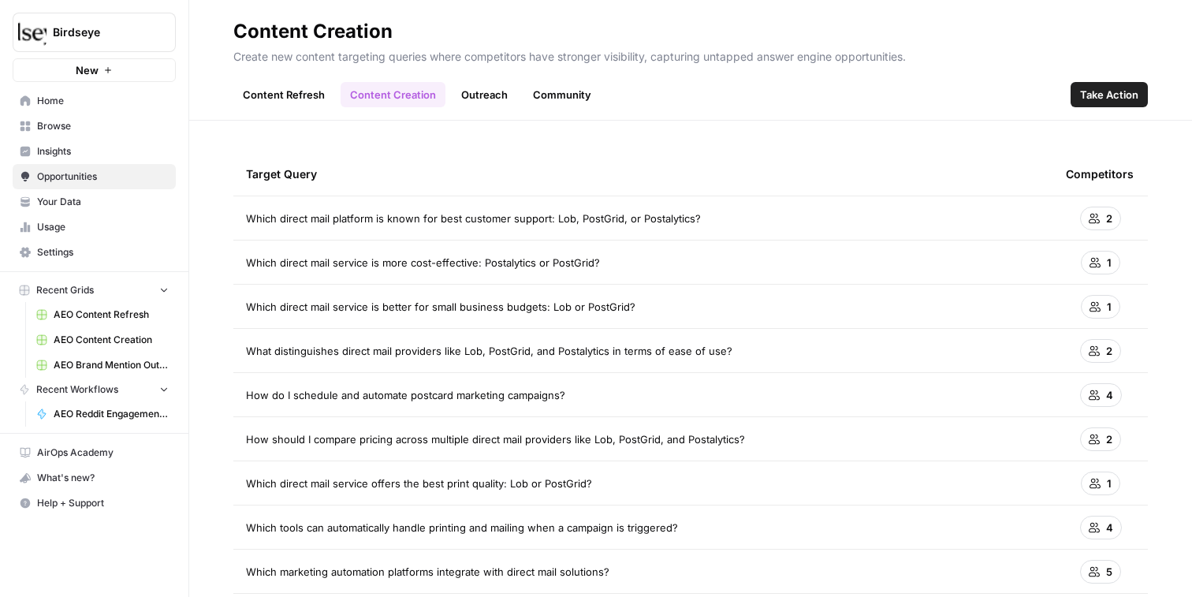
click at [103, 338] on span "AEO Content Creation" at bounding box center [111, 340] width 115 height 14
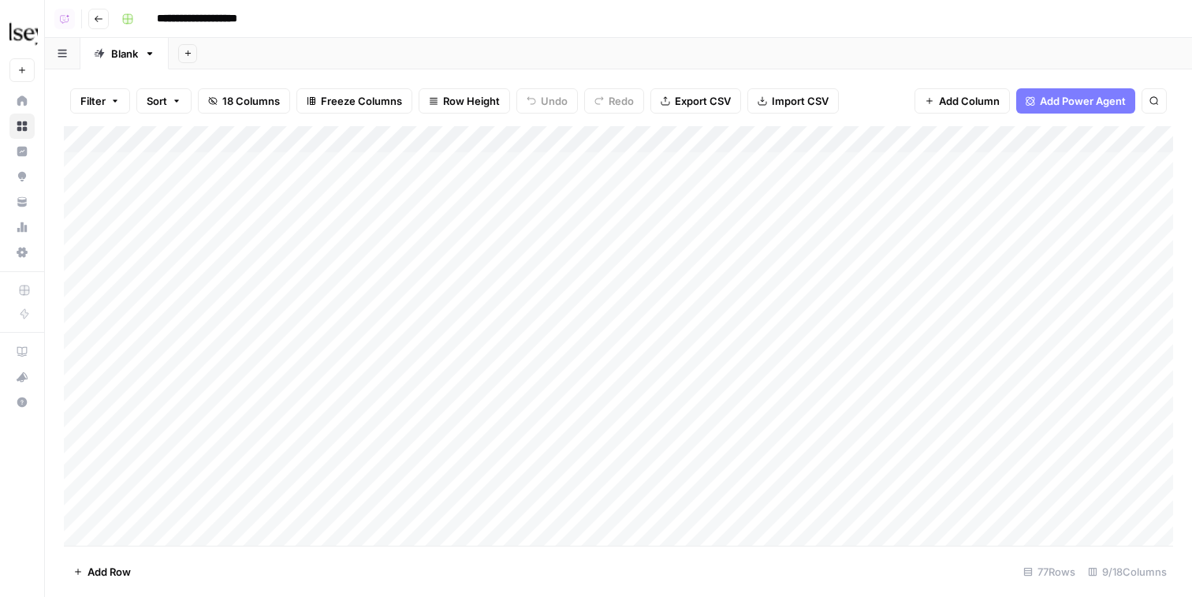
click at [214, 170] on div "Add Column" at bounding box center [619, 336] width 1110 height 420
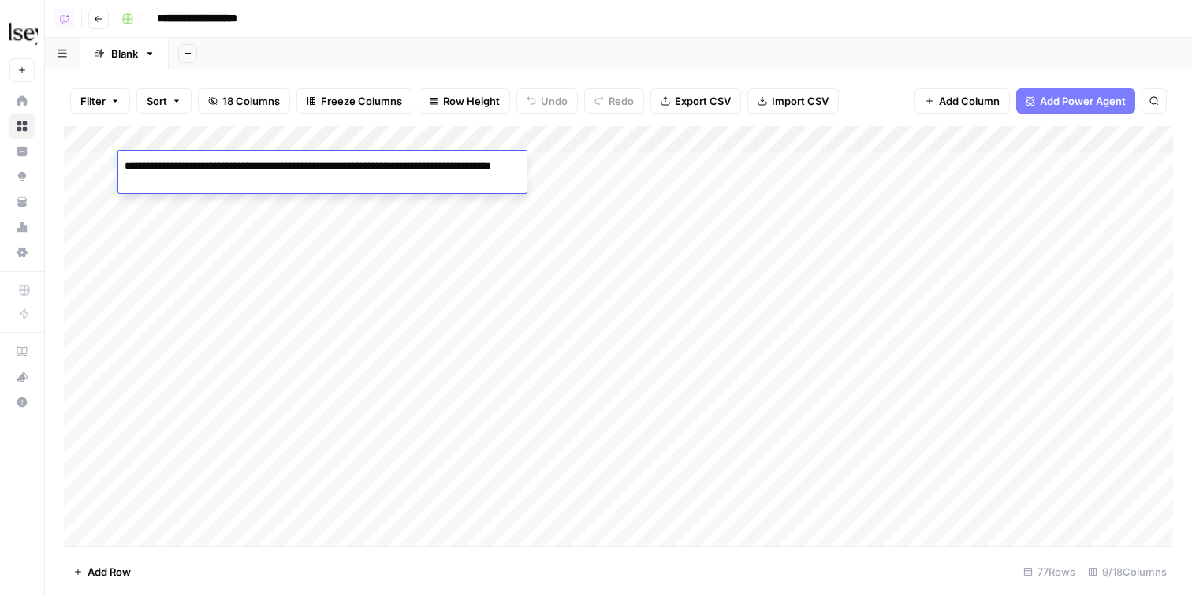
click at [214, 170] on textarea "**********" at bounding box center [322, 174] width 408 height 38
click at [829, 101] on span "Add Power Agent" at bounding box center [1083, 101] width 86 height 16
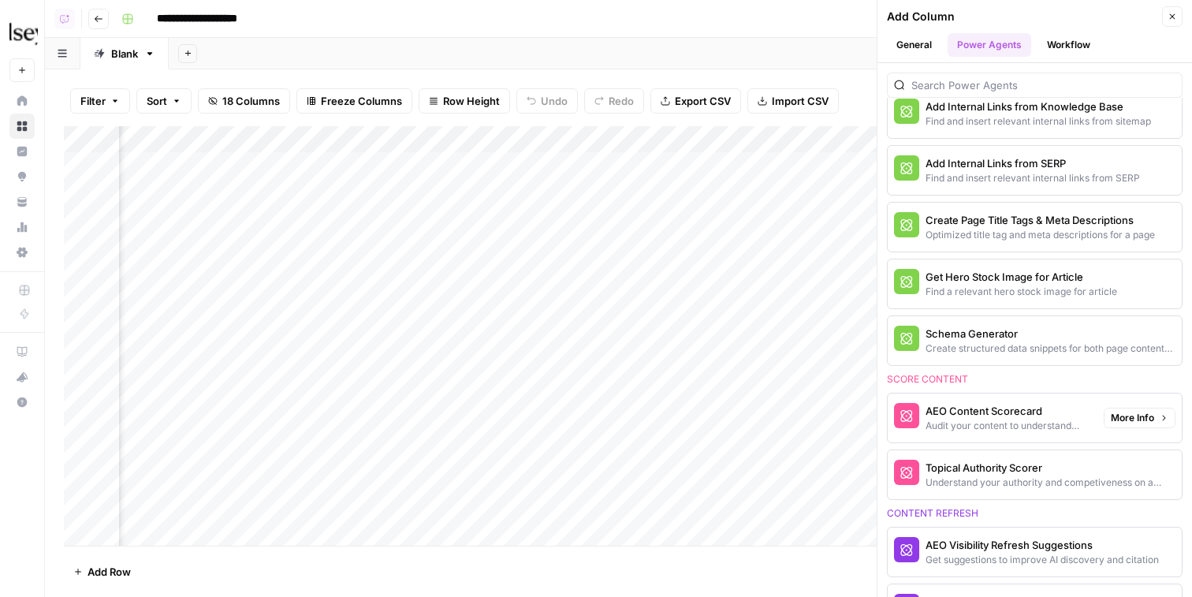
scroll to position [454, 0]
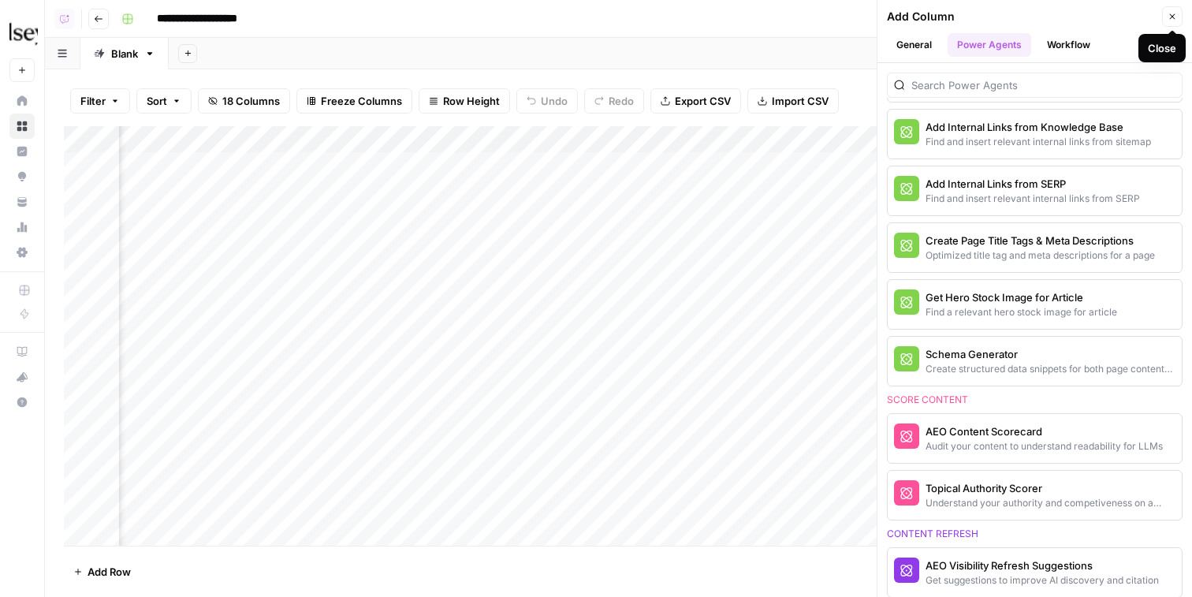
click at [829, 13] on button "Close" at bounding box center [1172, 16] width 21 height 21
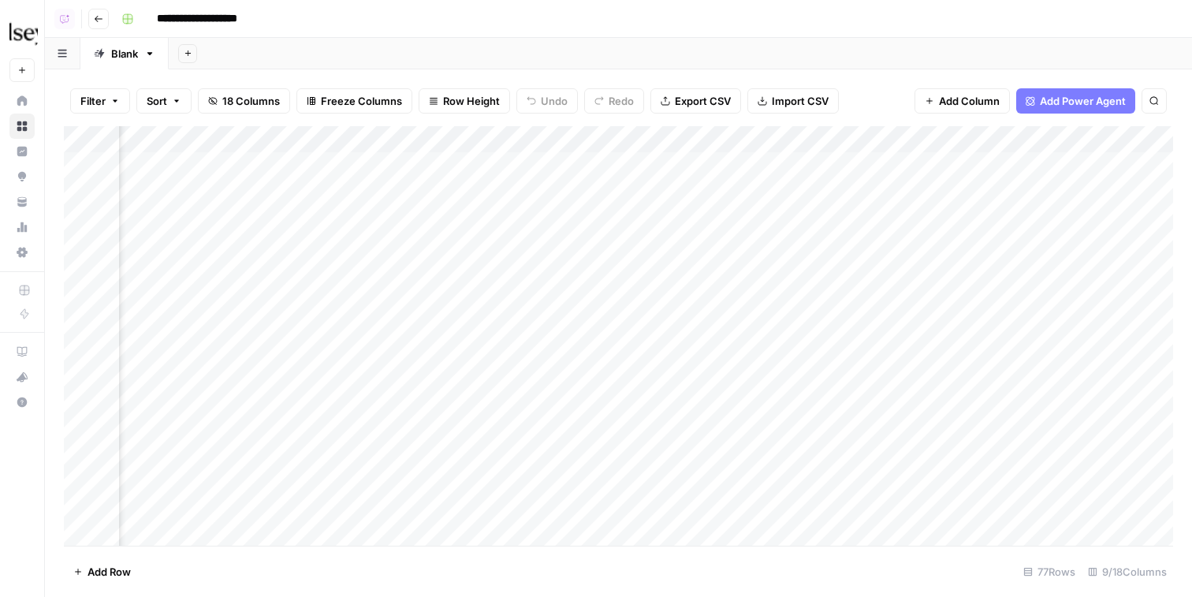
scroll to position [1, 0]
click at [95, 16] on icon "button" at bounding box center [98, 18] width 9 height 9
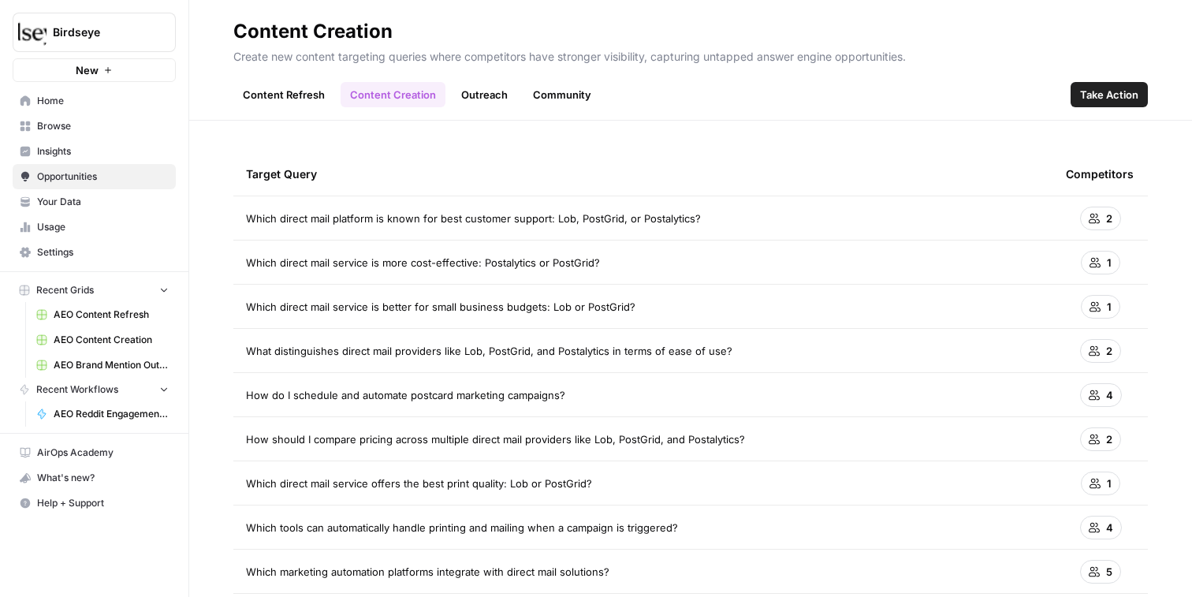
click at [500, 91] on link "Outreach" at bounding box center [484, 94] width 65 height 25
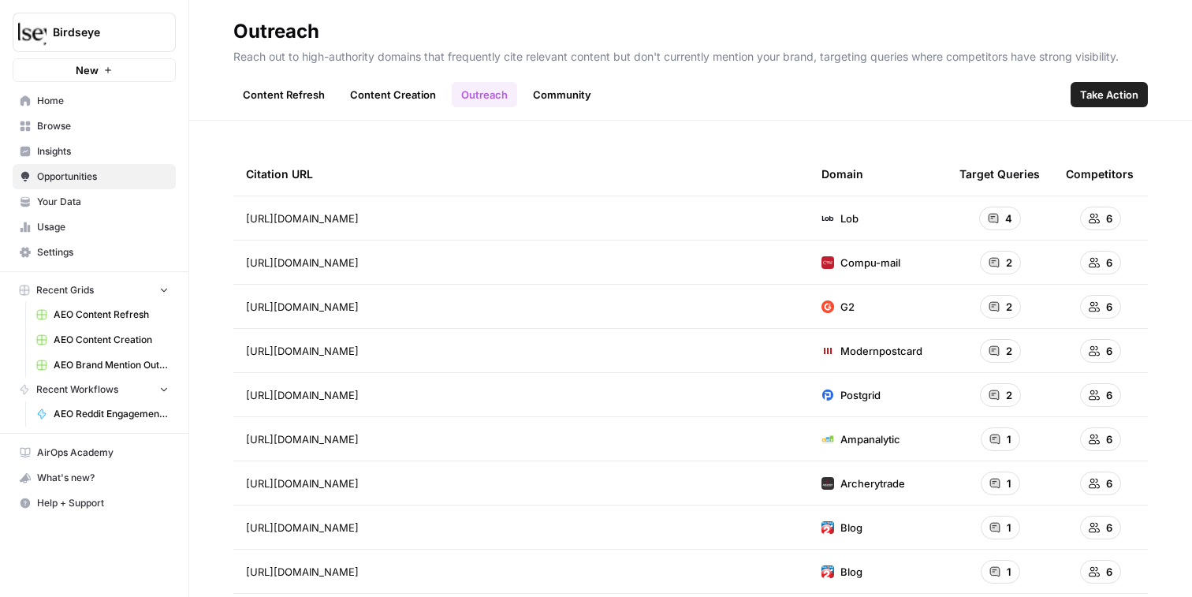
click at [829, 226] on div "4" at bounding box center [1000, 219] width 42 height 24
click at [84, 365] on span "AEO Brand Mention Outreach" at bounding box center [111, 365] width 115 height 14
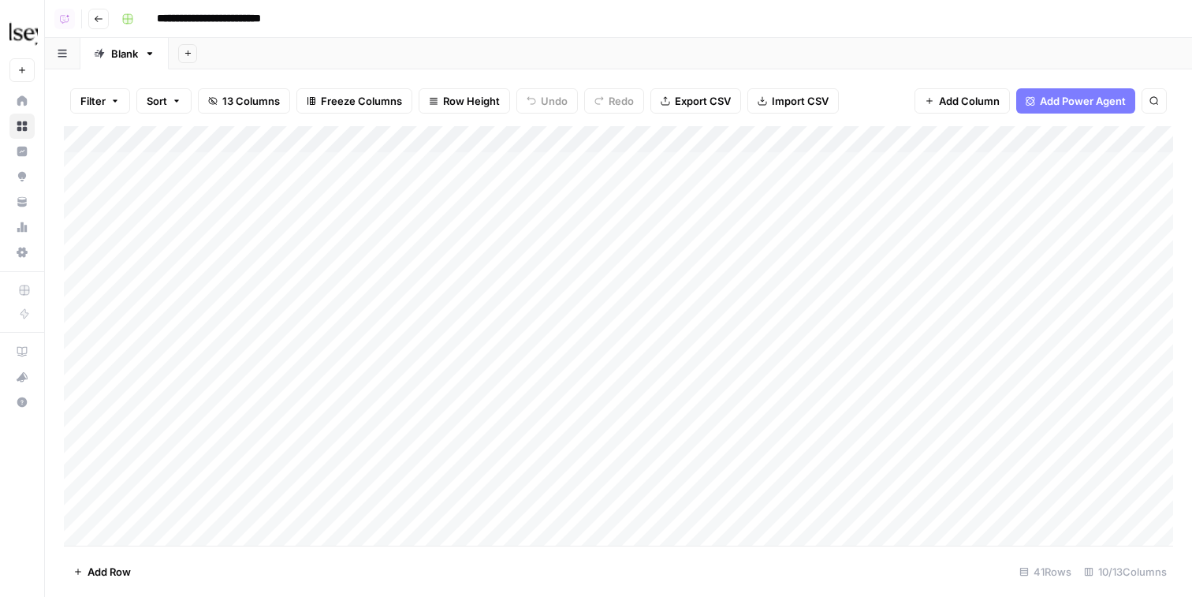
click at [591, 159] on div "Add Column" at bounding box center [619, 336] width 1110 height 420
click at [591, 183] on div "Add Column" at bounding box center [619, 336] width 1110 height 420
click at [104, 23] on button "Go back" at bounding box center [98, 19] width 21 height 21
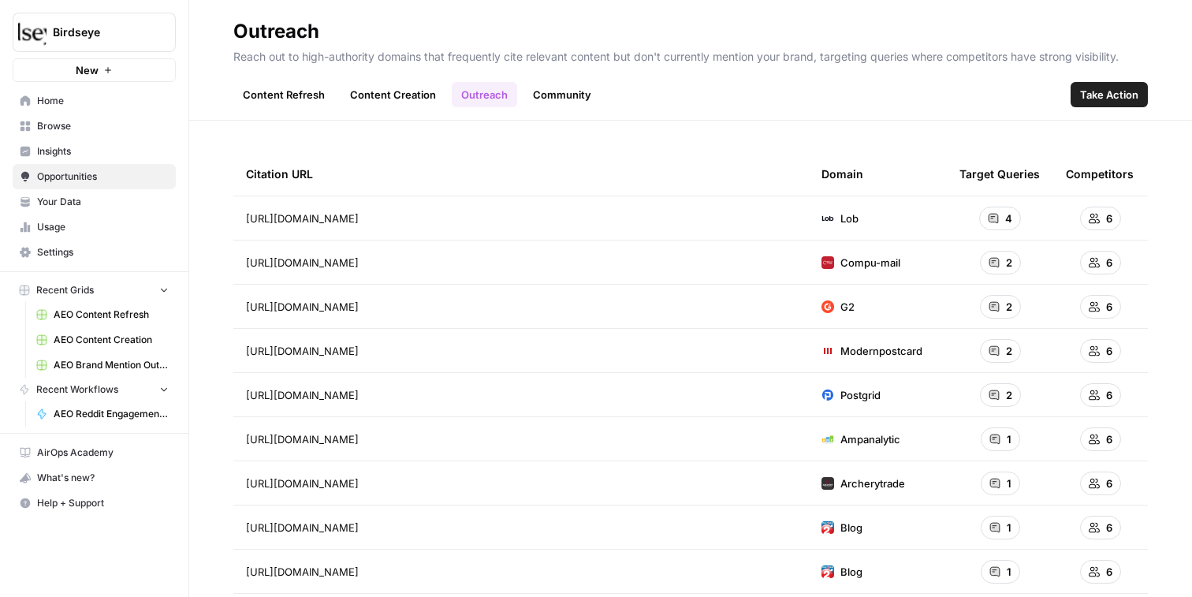
click at [565, 103] on link "Community" at bounding box center [562, 94] width 77 height 25
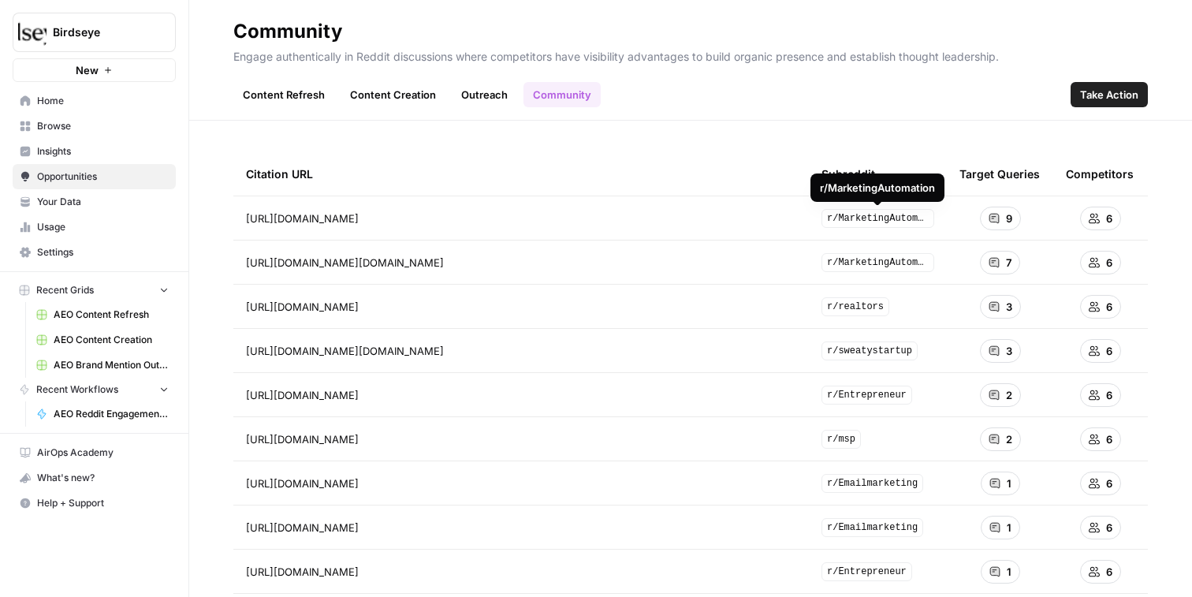
click at [829, 215] on div "9" at bounding box center [1000, 219] width 41 height 24
click at [85, 126] on span "Browse" at bounding box center [103, 126] width 132 height 14
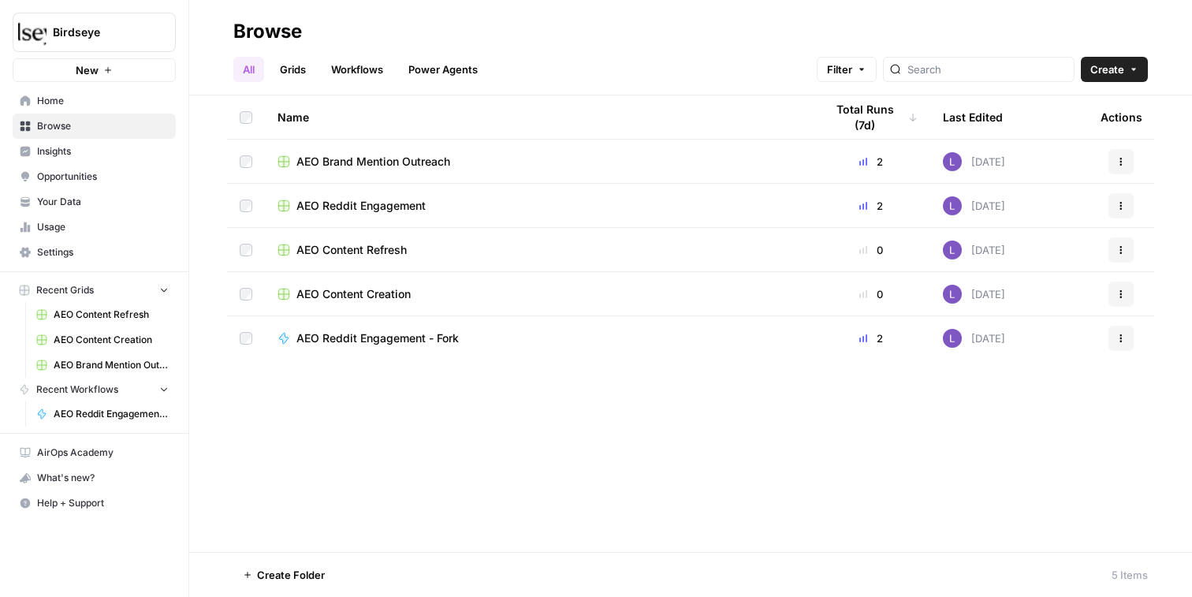
click at [367, 196] on td "AEO Reddit Engagement" at bounding box center [538, 205] width 547 height 43
click at [390, 211] on span "AEO Reddit Engagement" at bounding box center [361, 206] width 129 height 16
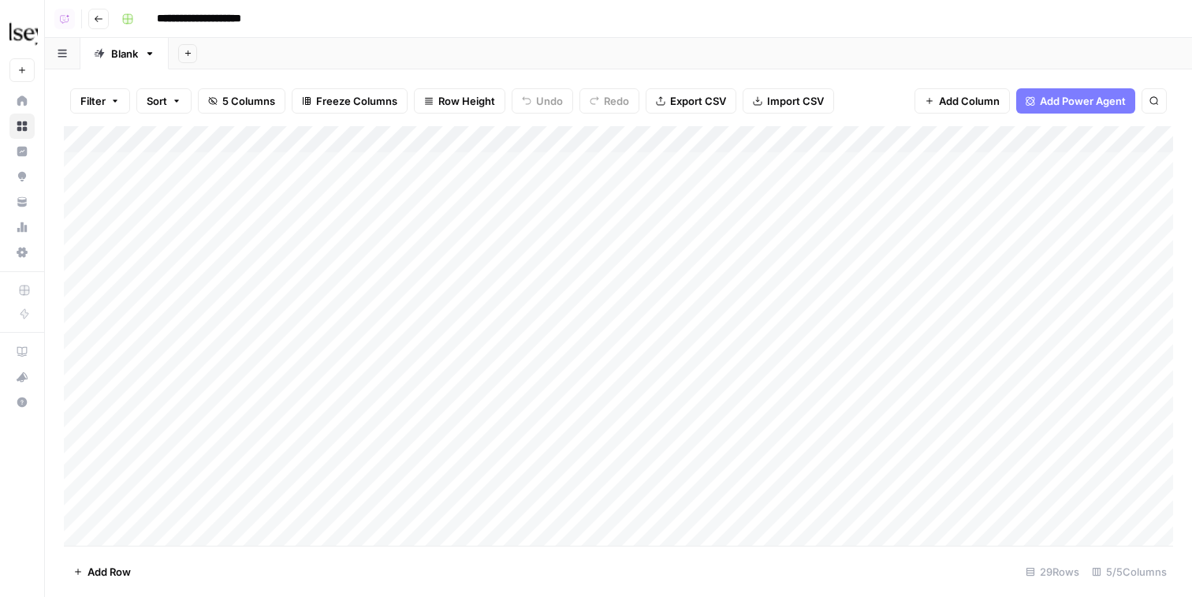
click at [100, 20] on icon "button" at bounding box center [98, 18] width 9 height 9
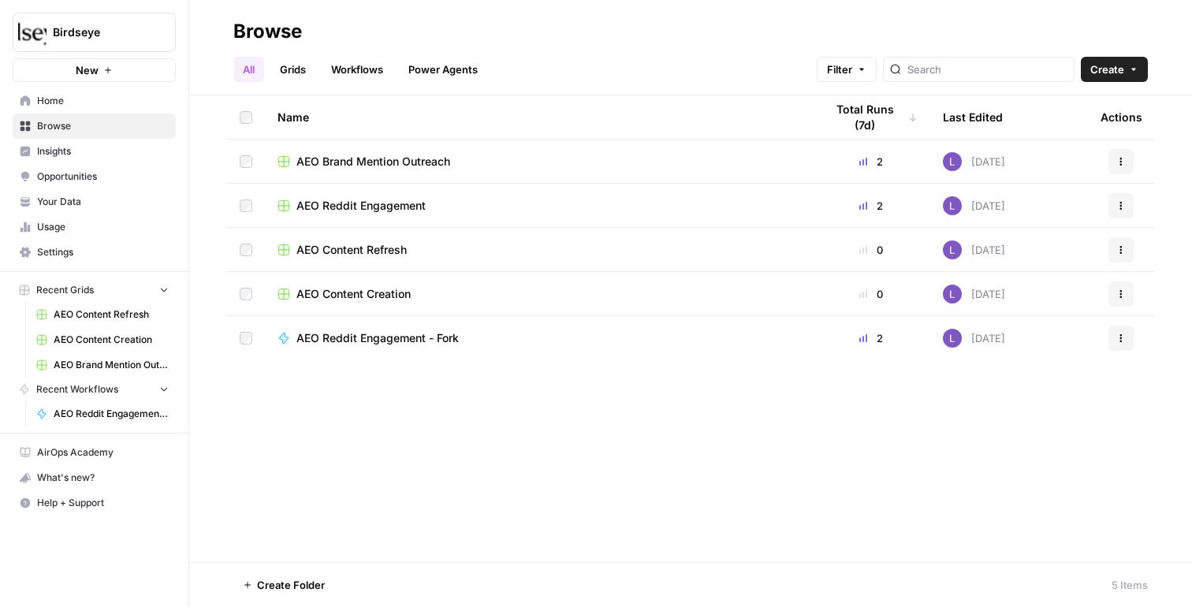
click at [349, 69] on link "Workflows" at bounding box center [357, 69] width 71 height 25
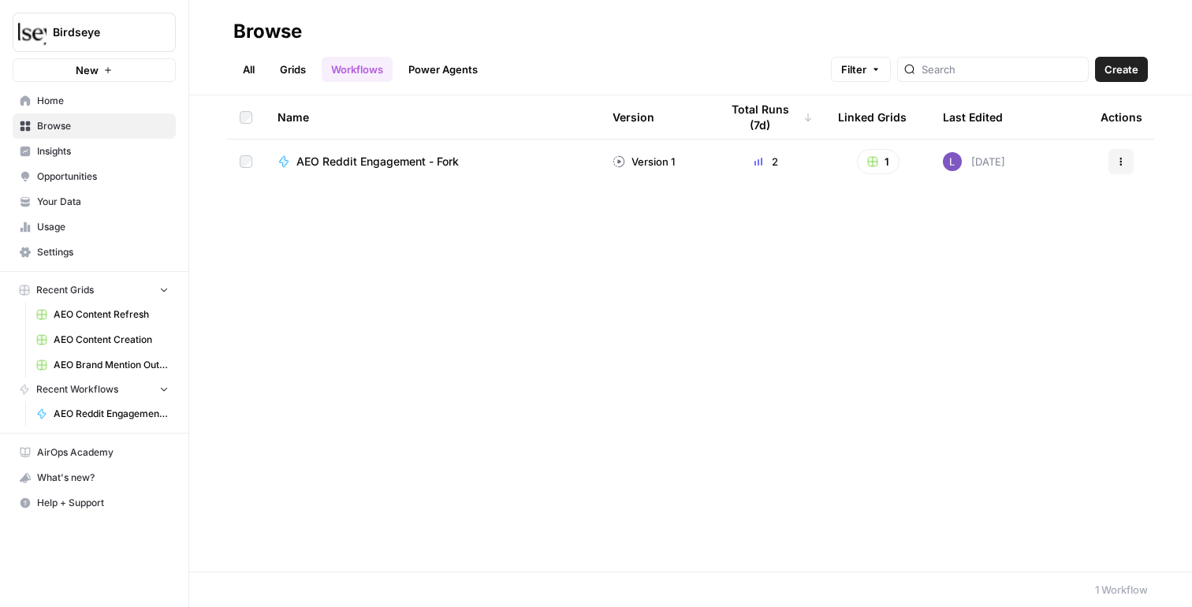
click at [829, 63] on span "Create" at bounding box center [1122, 70] width 34 height 16
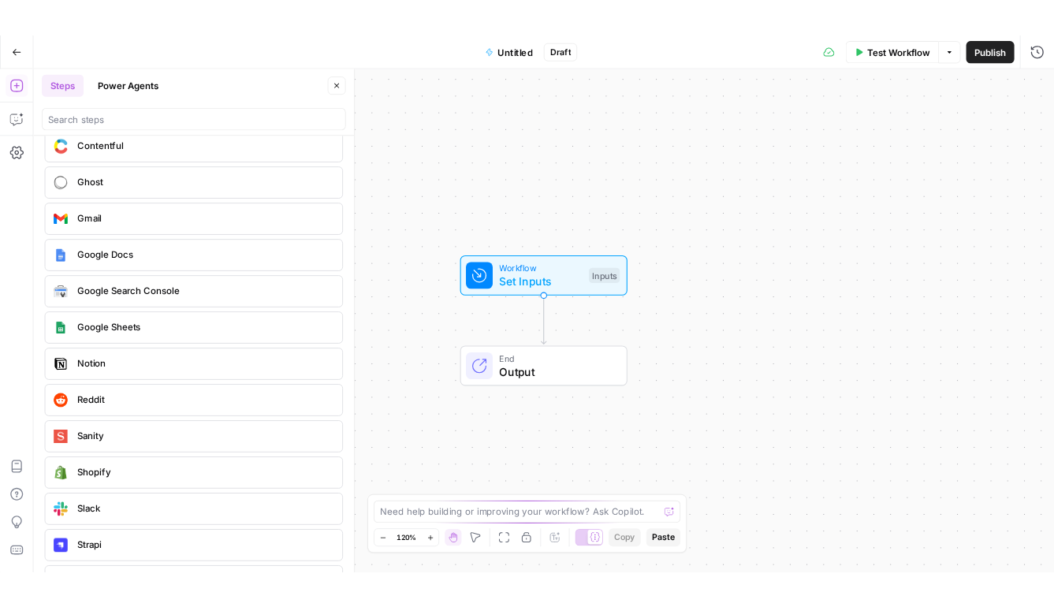
scroll to position [2943, 0]
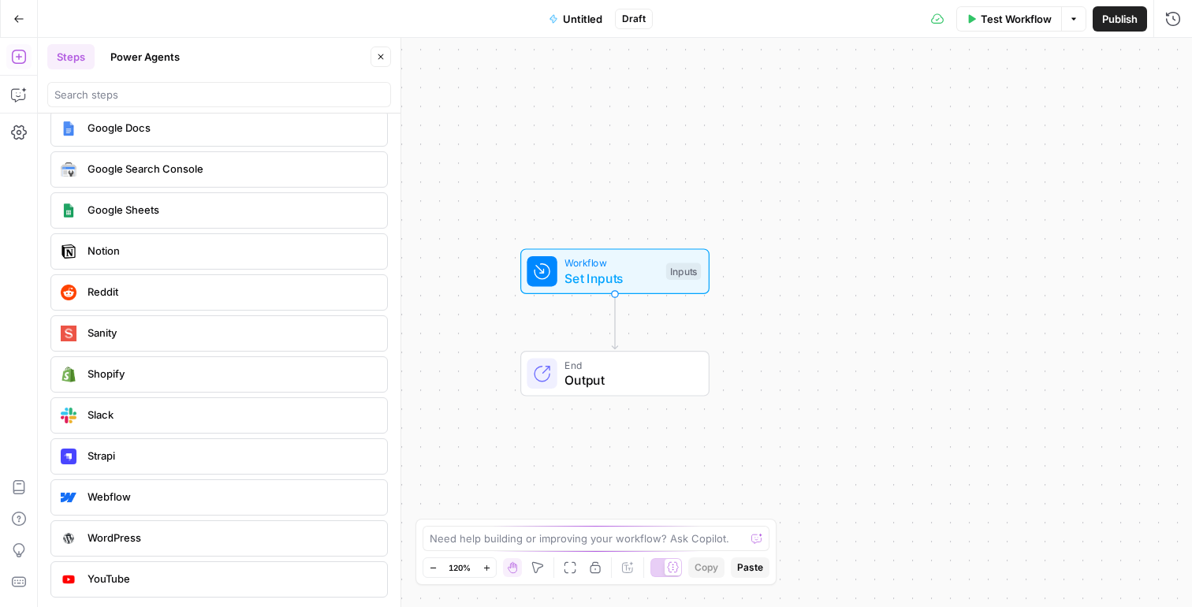
click at [114, 293] on span "Reddit" at bounding box center [231, 292] width 287 height 16
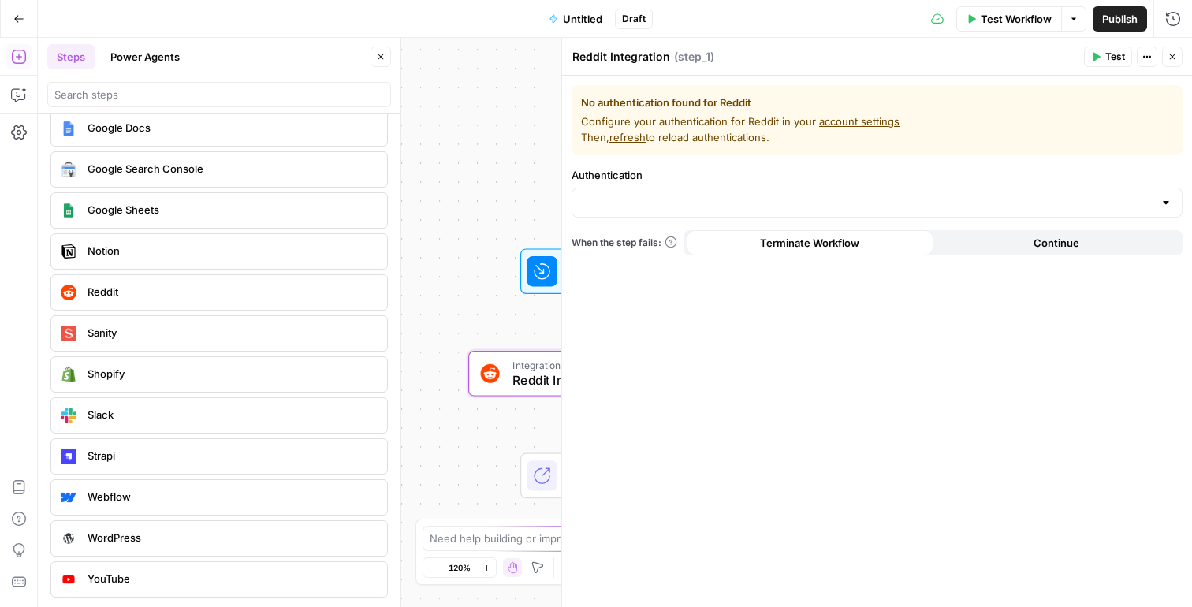
click at [829, 123] on link "account settings" at bounding box center [859, 121] width 80 height 13
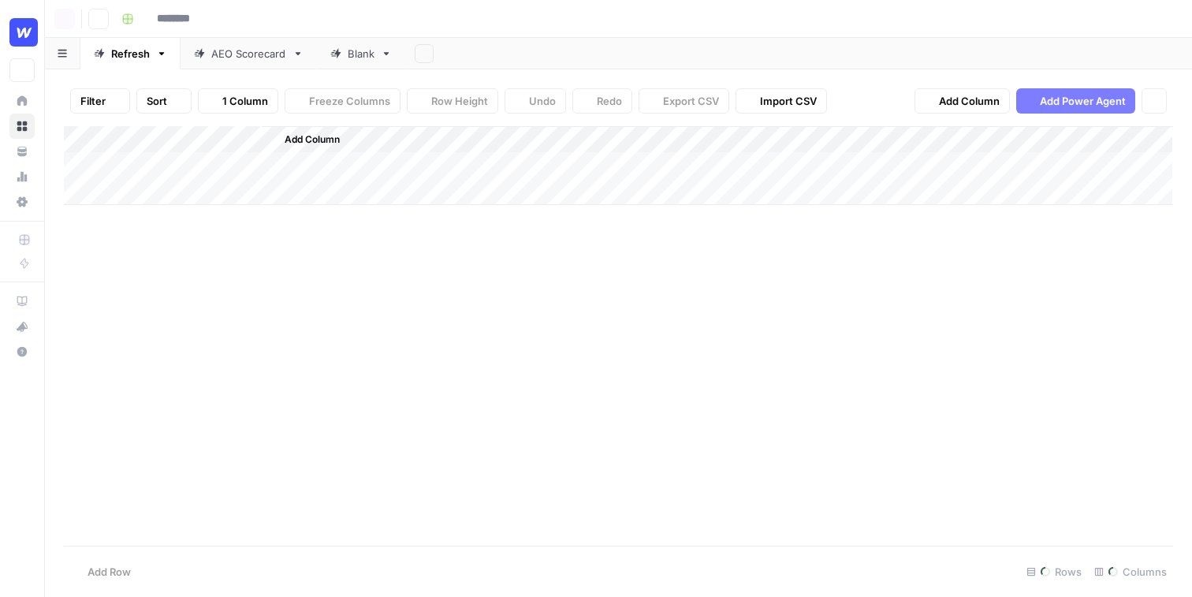
type input "**********"
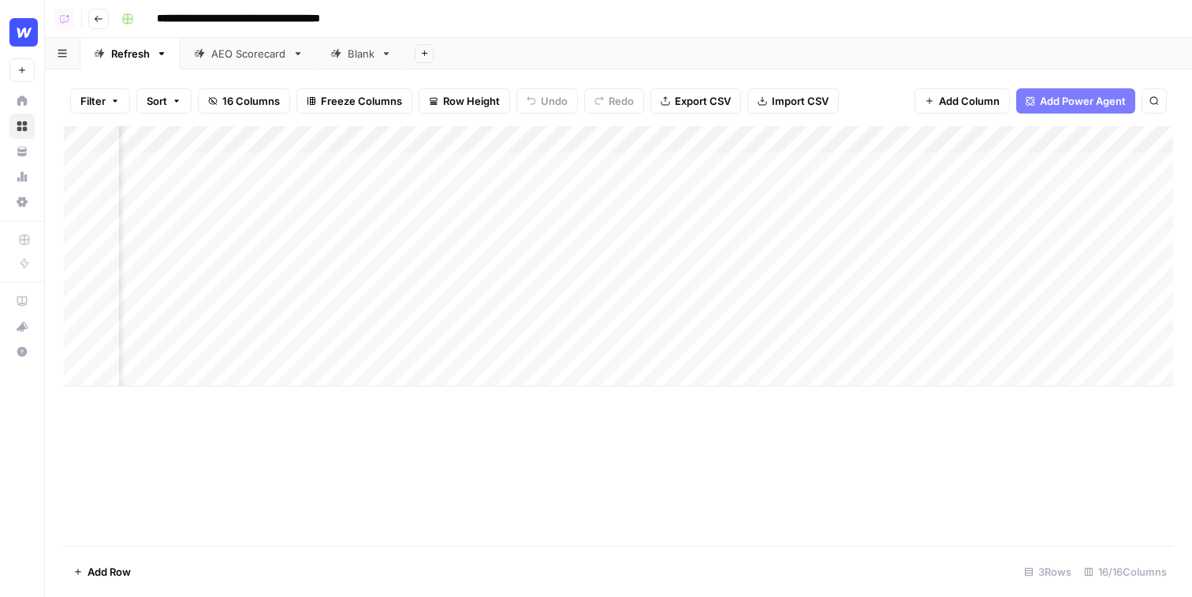
scroll to position [0, 864]
click at [574, 165] on div "Add Column" at bounding box center [619, 256] width 1110 height 260
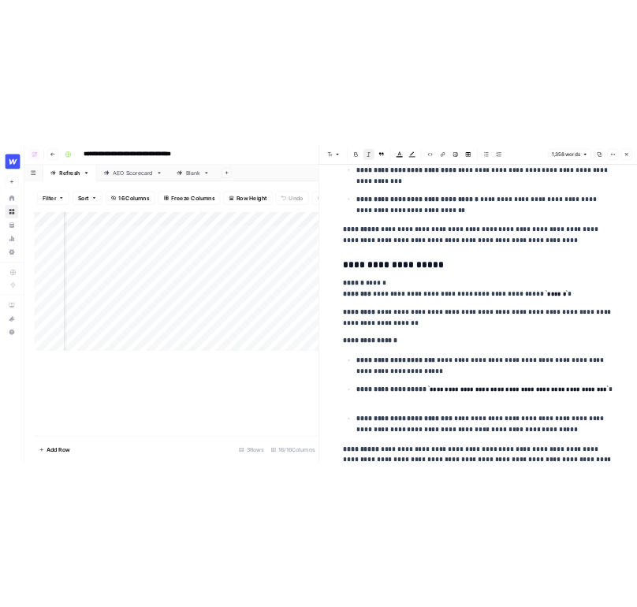
scroll to position [5143, 0]
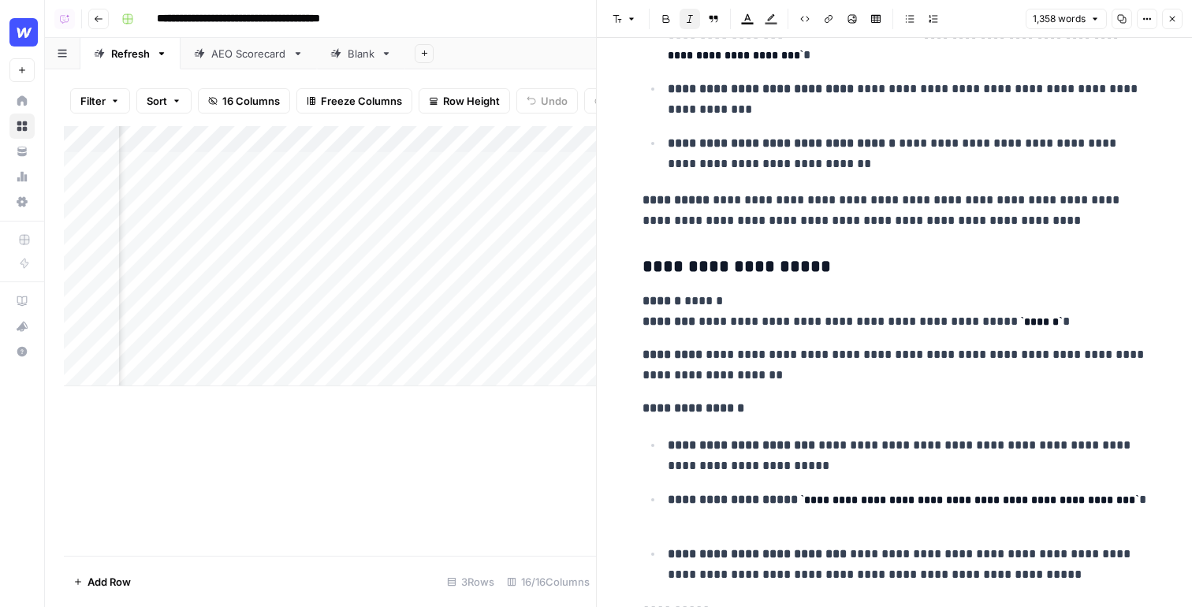
click at [1177, 24] on button "Close" at bounding box center [1172, 19] width 21 height 21
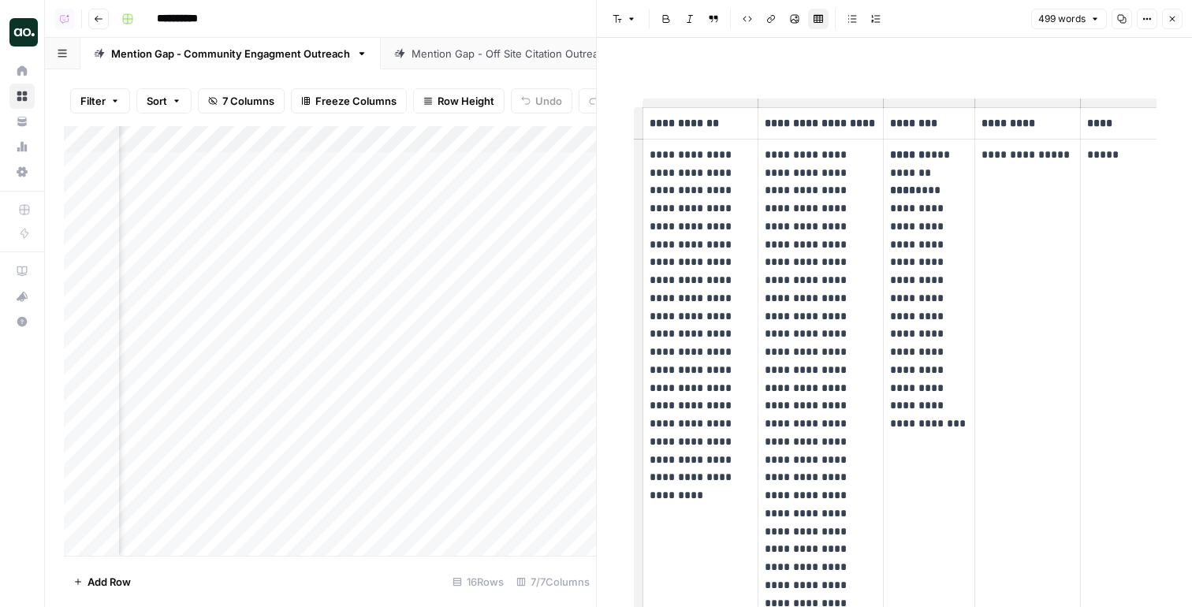
click at [478, 60] on div "Mention Gap - Off Site Citation Outreach" at bounding box center [511, 54] width 199 height 16
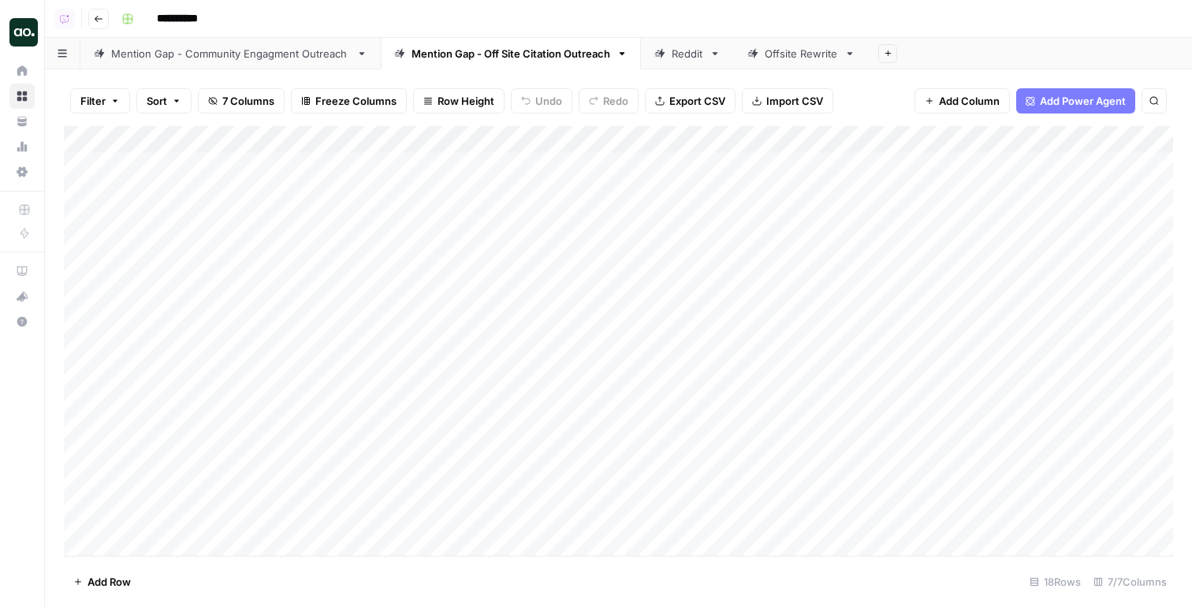
click at [241, 53] on div "Mention Gap - Community Engagment Outreach" at bounding box center [230, 54] width 239 height 16
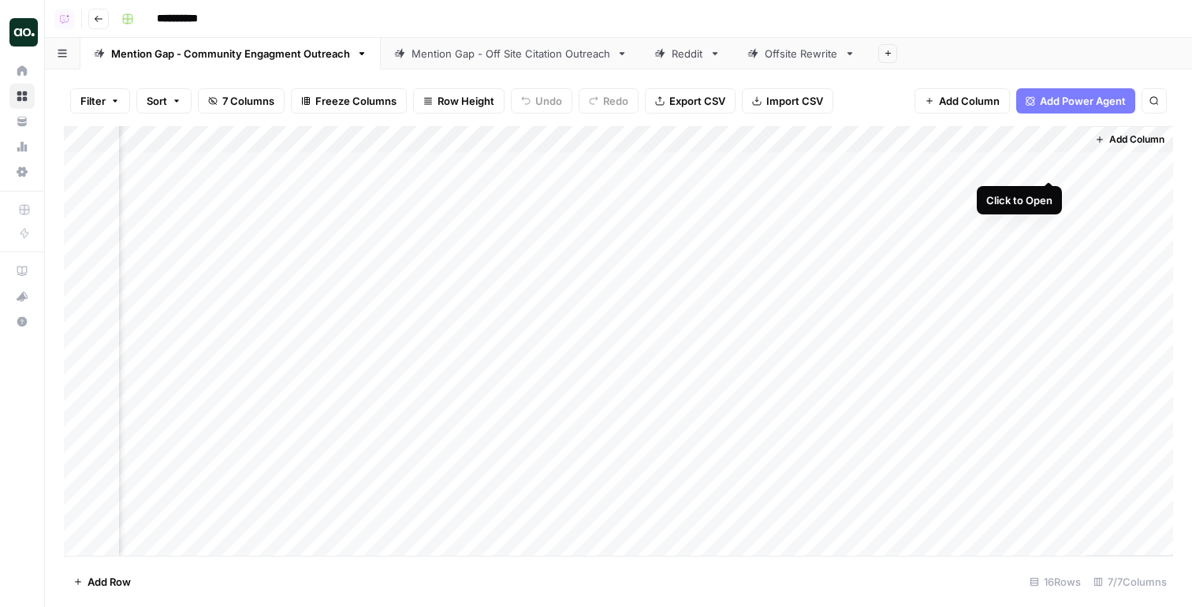
click at [1049, 165] on div "Add Column" at bounding box center [619, 341] width 1110 height 430
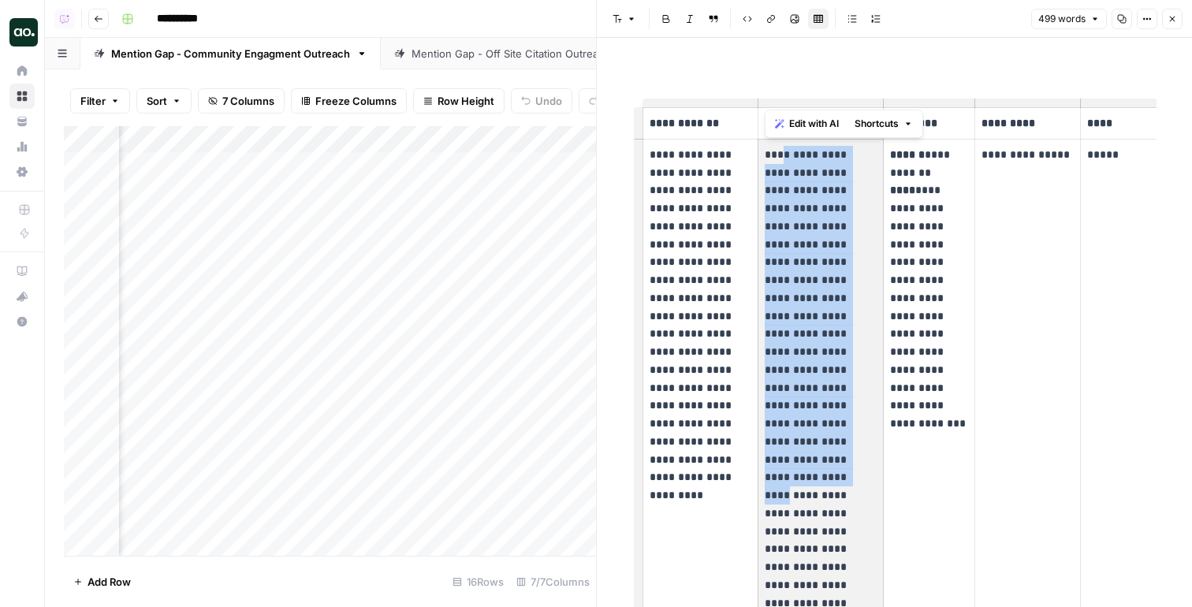
drag, startPoint x: 789, startPoint y: 162, endPoint x: 792, endPoint y: 398, distance: 236.6
click at [792, 398] on p "**********" at bounding box center [821, 451] width 112 height 610
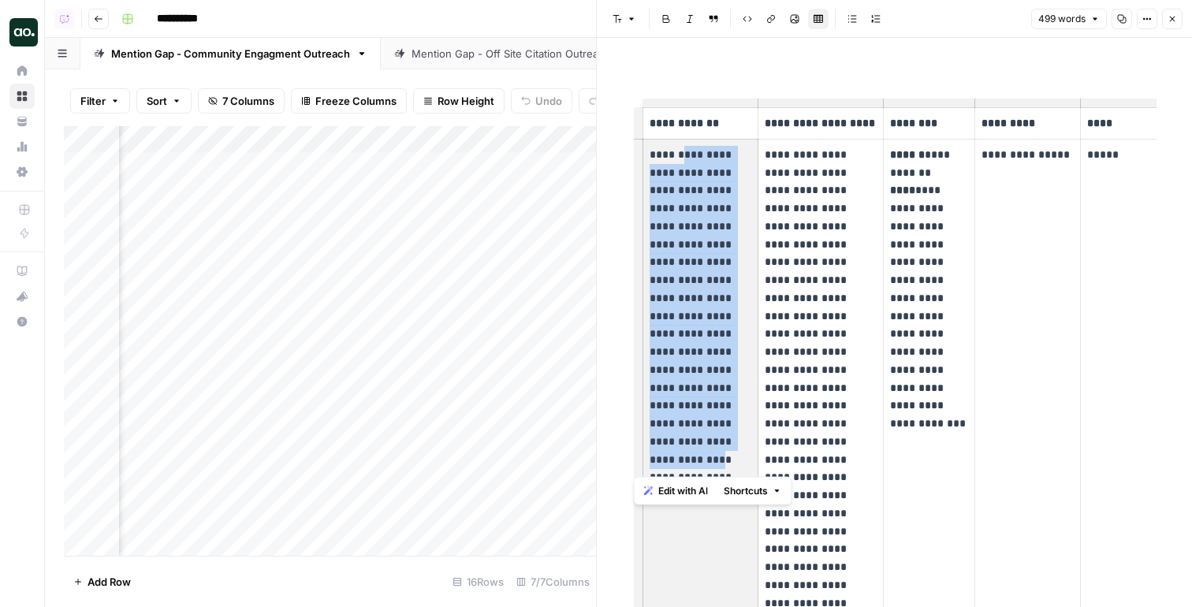
drag, startPoint x: 676, startPoint y: 161, endPoint x: 679, endPoint y: 438, distance: 277.6
click at [679, 439] on p "**********" at bounding box center [701, 307] width 103 height 323
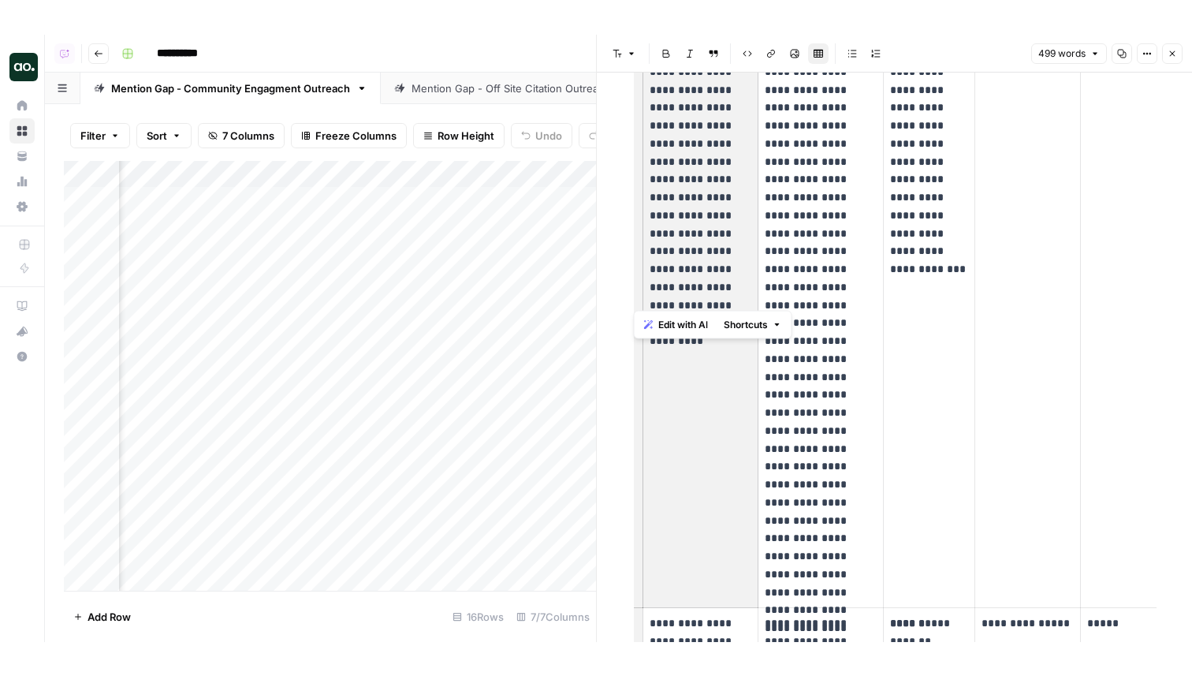
scroll to position [202, 0]
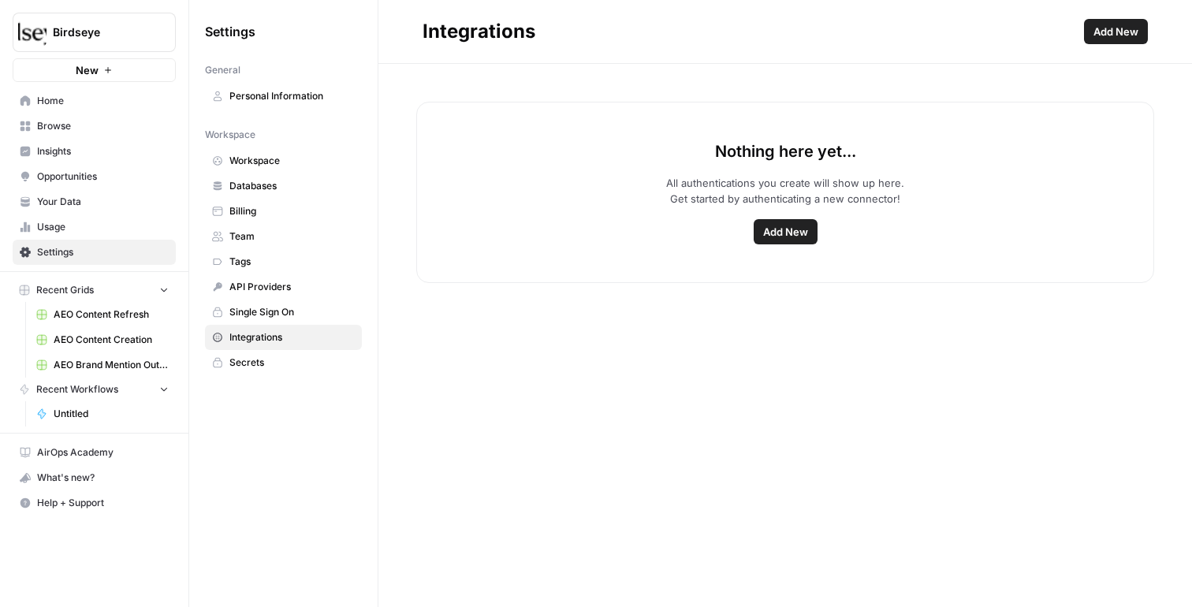
click at [800, 225] on span "Add New" at bounding box center [785, 232] width 45 height 16
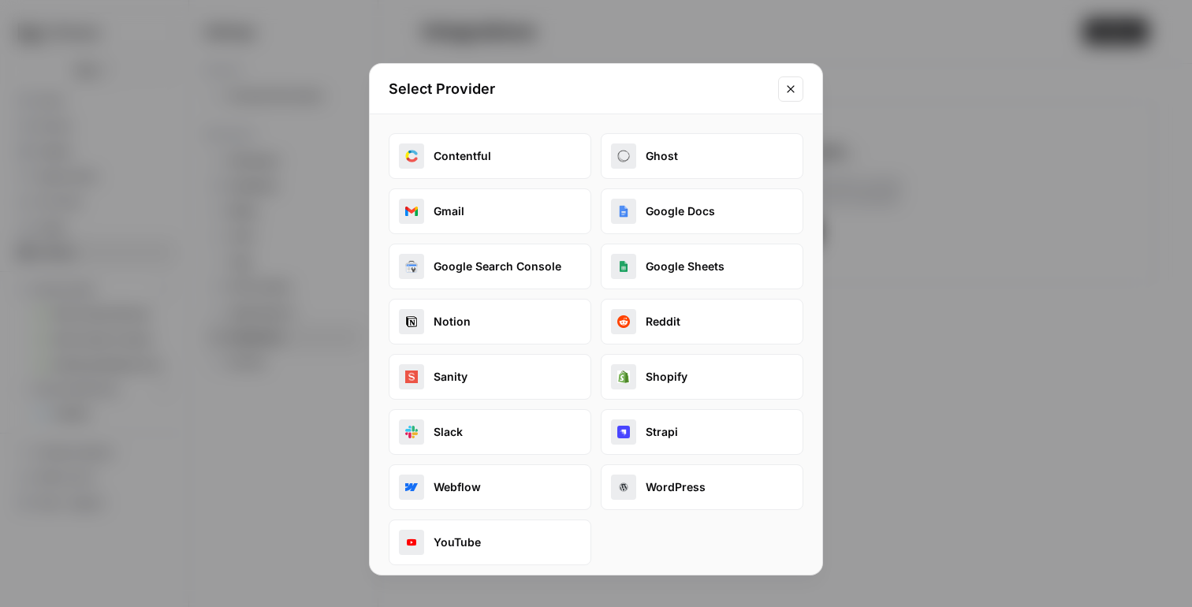
scroll to position [9, 0]
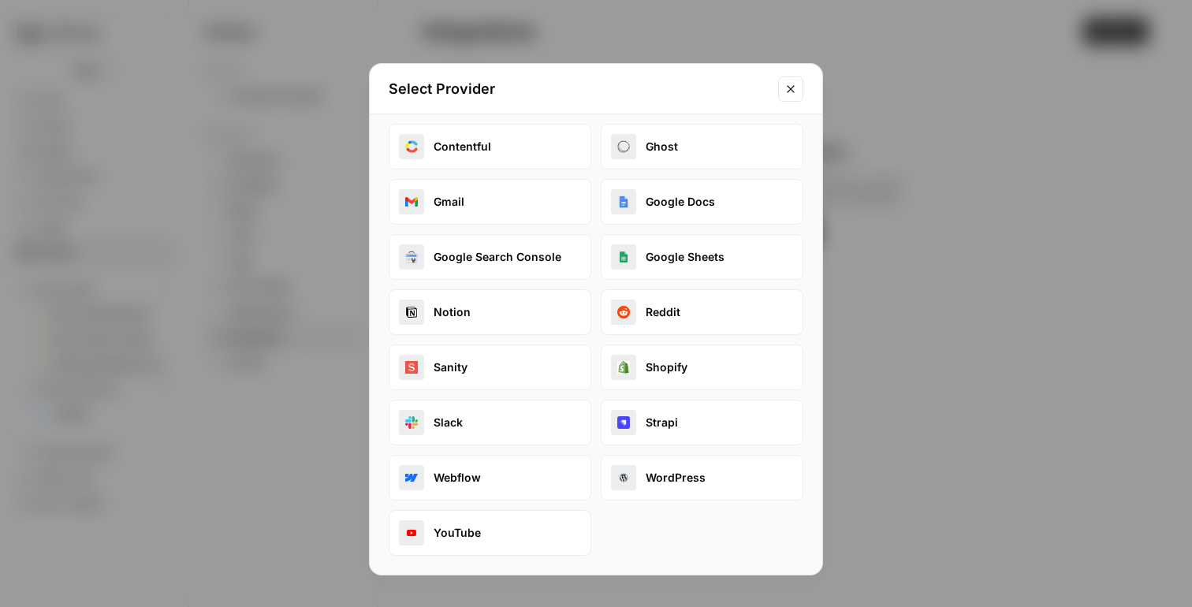
click at [661, 330] on button "Reddit" at bounding box center [702, 312] width 203 height 46
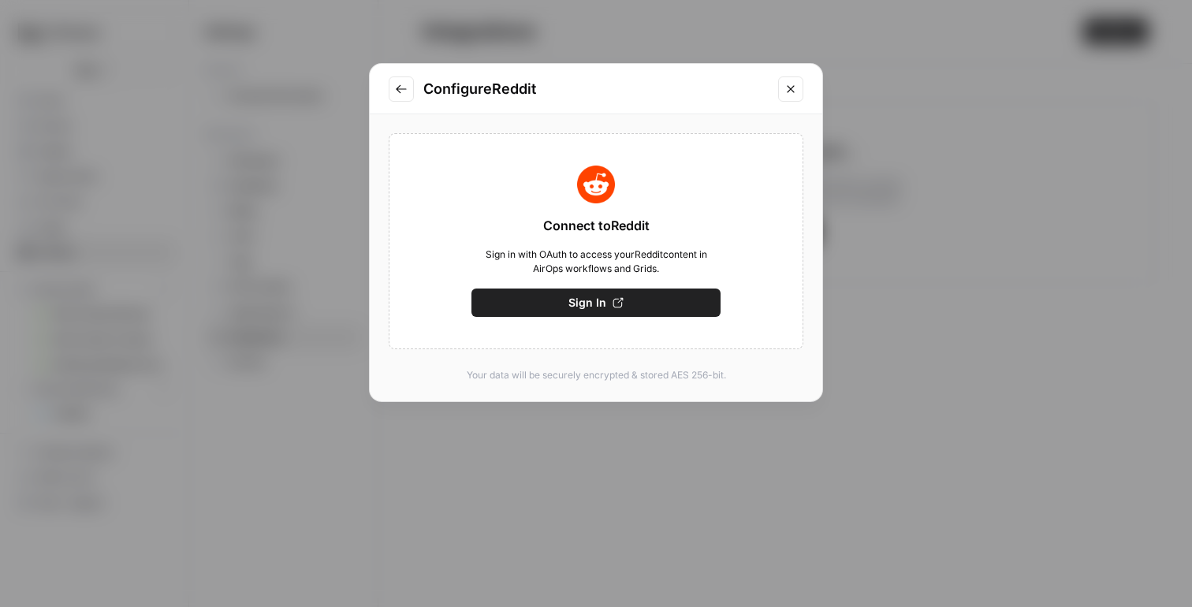
click at [796, 87] on icon "Close modal" at bounding box center [791, 89] width 13 height 13
